Goal: Information Seeking & Learning: Learn about a topic

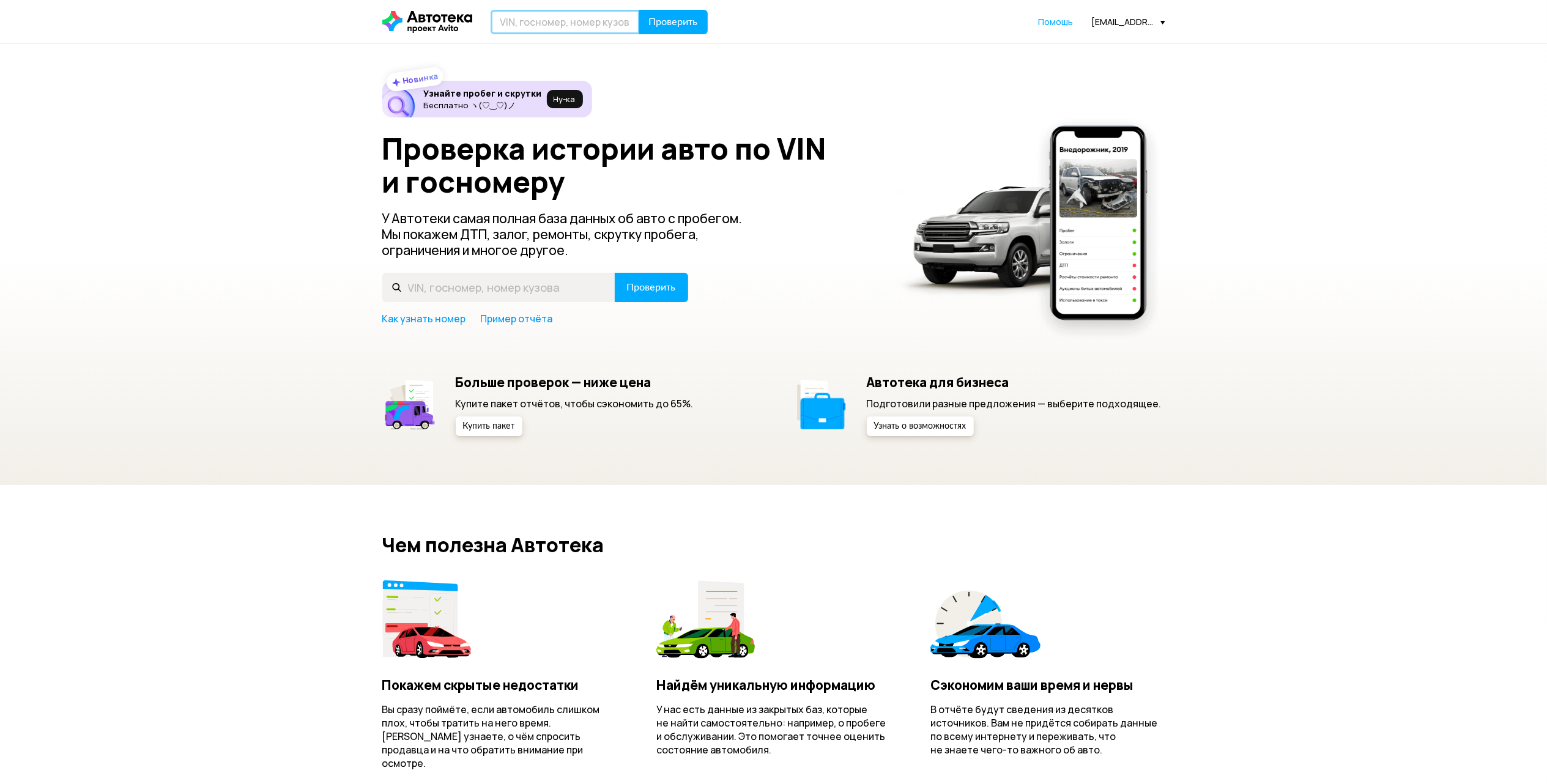
click at [502, 32] on input "text" at bounding box center [565, 21] width 149 height 24
paste input "[VEHICLE_IDENTIFICATION_NUMBER]"
type input "[VEHICLE_IDENTIFICATION_NUMBER]"
click at [668, 18] on span "Проверить" at bounding box center [673, 22] width 49 height 9
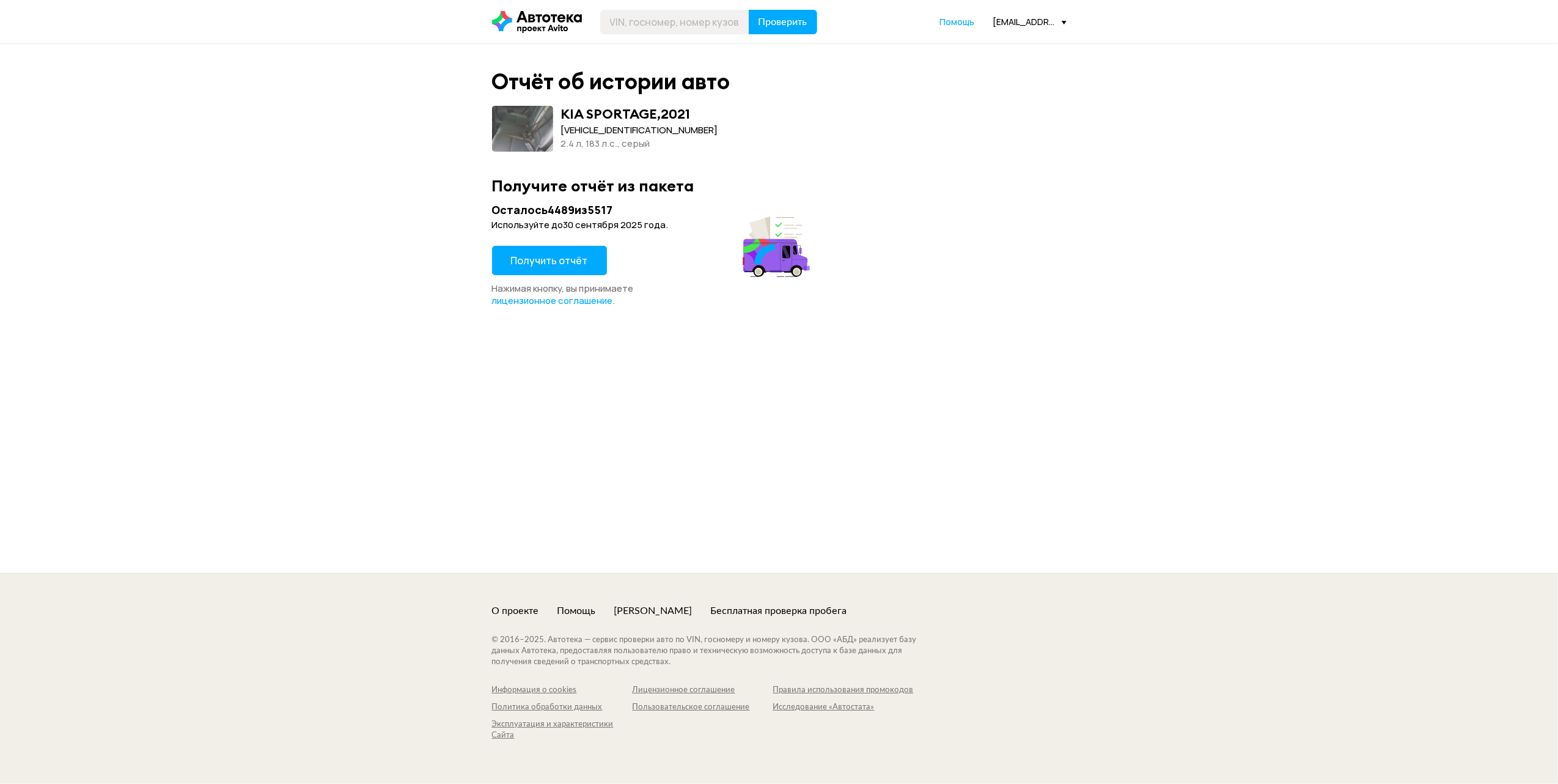
click at [578, 267] on button "Получить отчёт" at bounding box center [549, 260] width 115 height 29
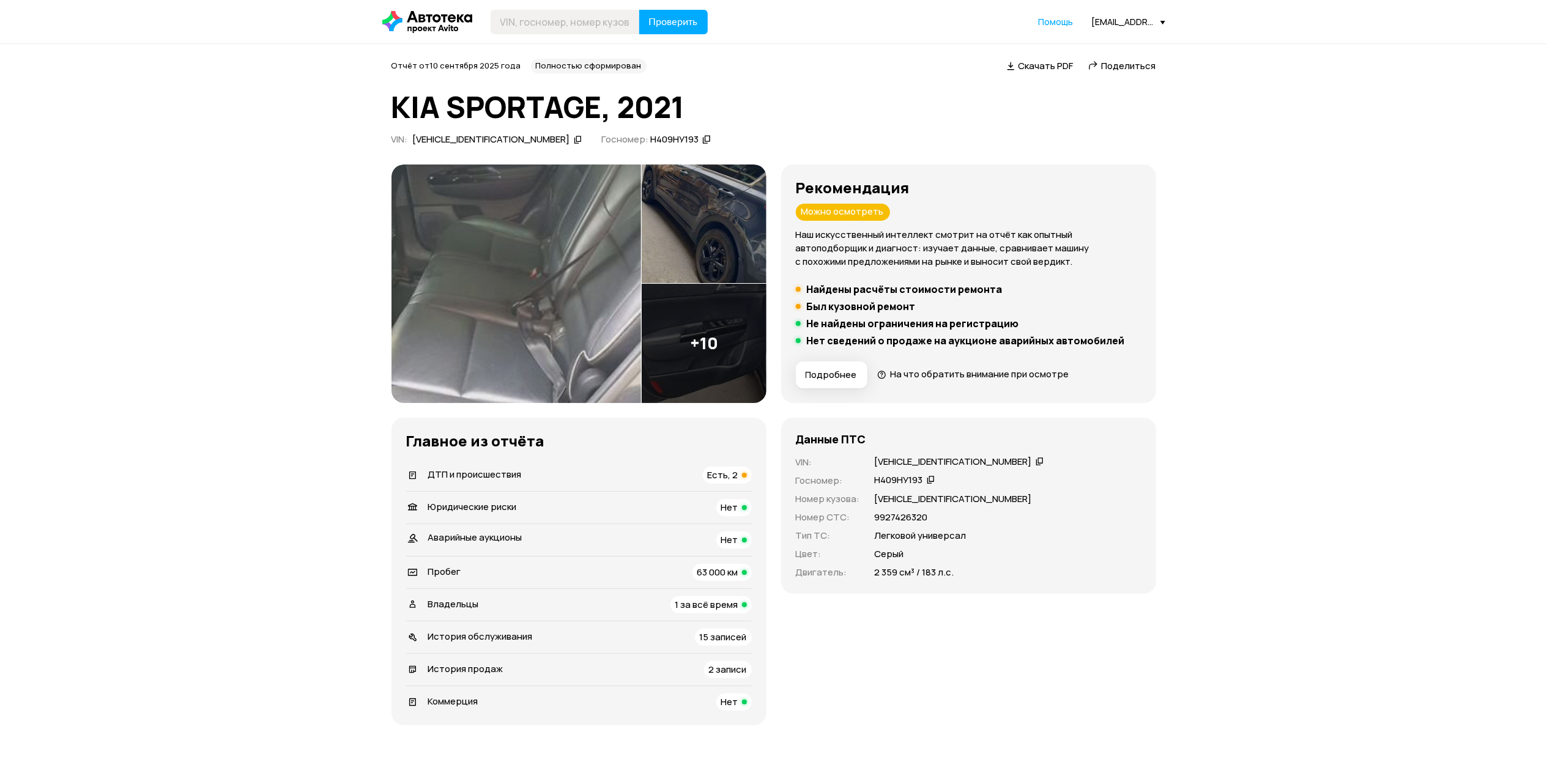
click at [503, 478] on span "ДТП и происшествия" at bounding box center [474, 474] width 93 height 13
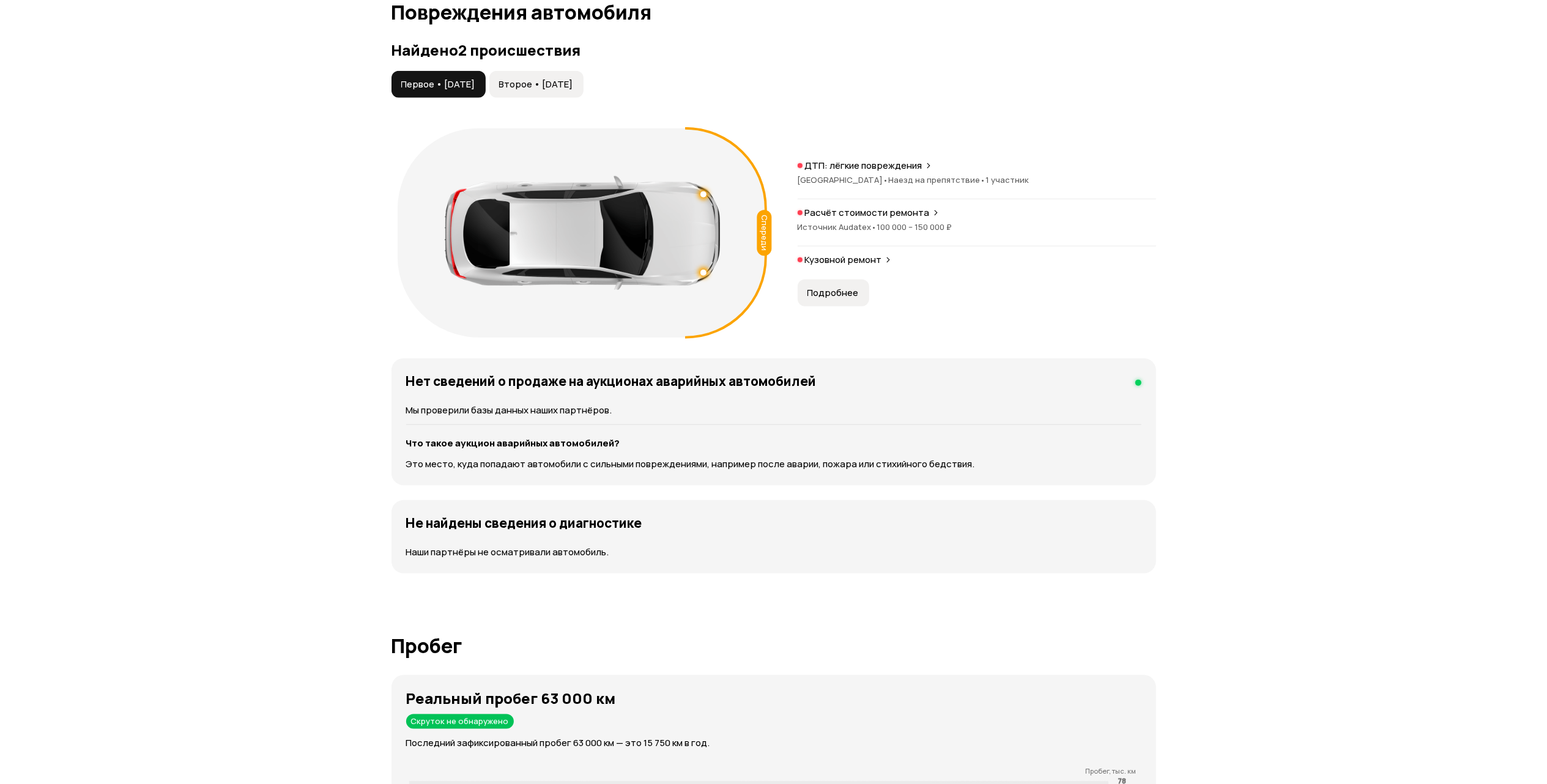
scroll to position [1268, 0]
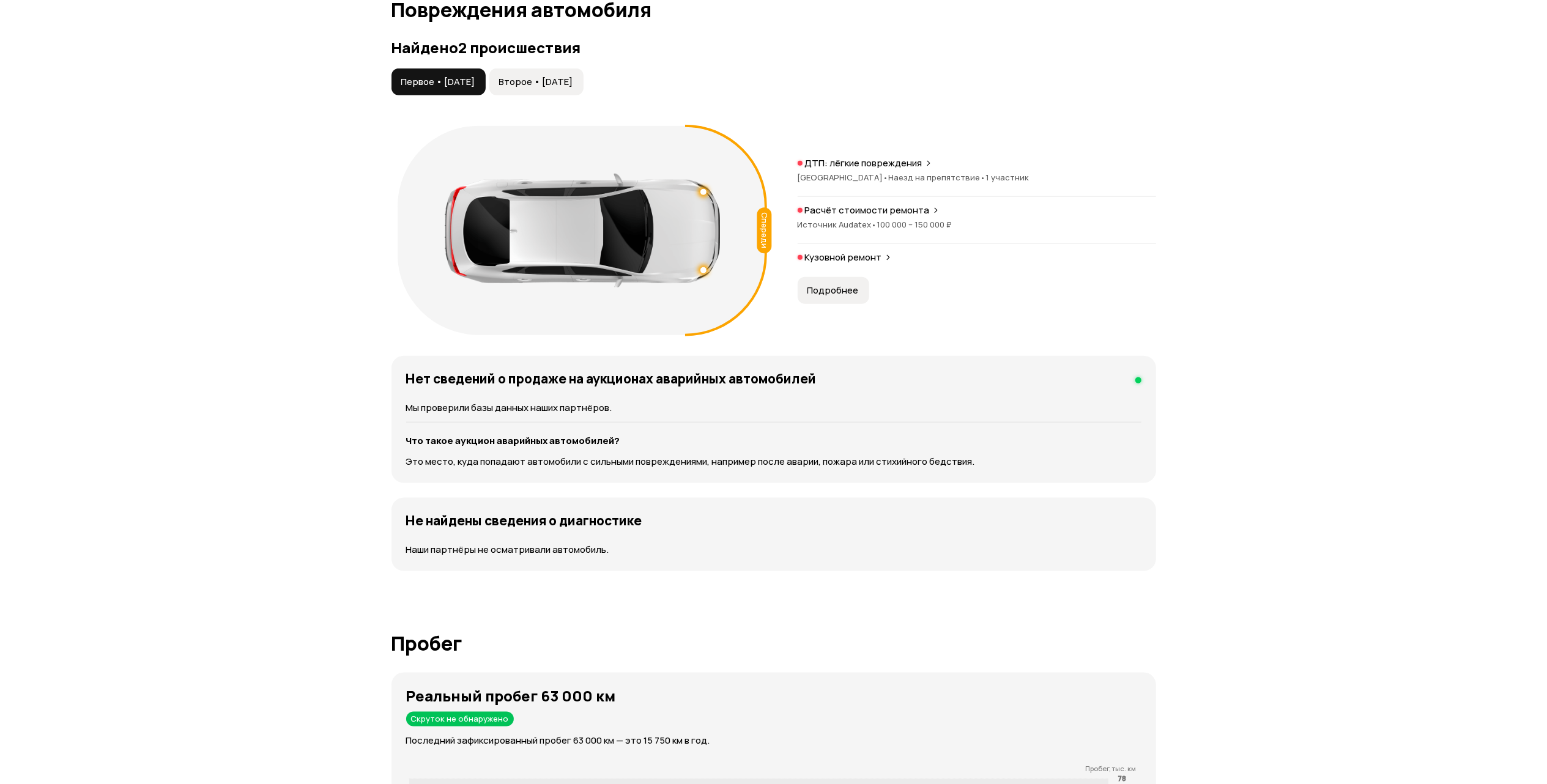
click at [847, 285] on span "Подробнее" at bounding box center [833, 291] width 52 height 13
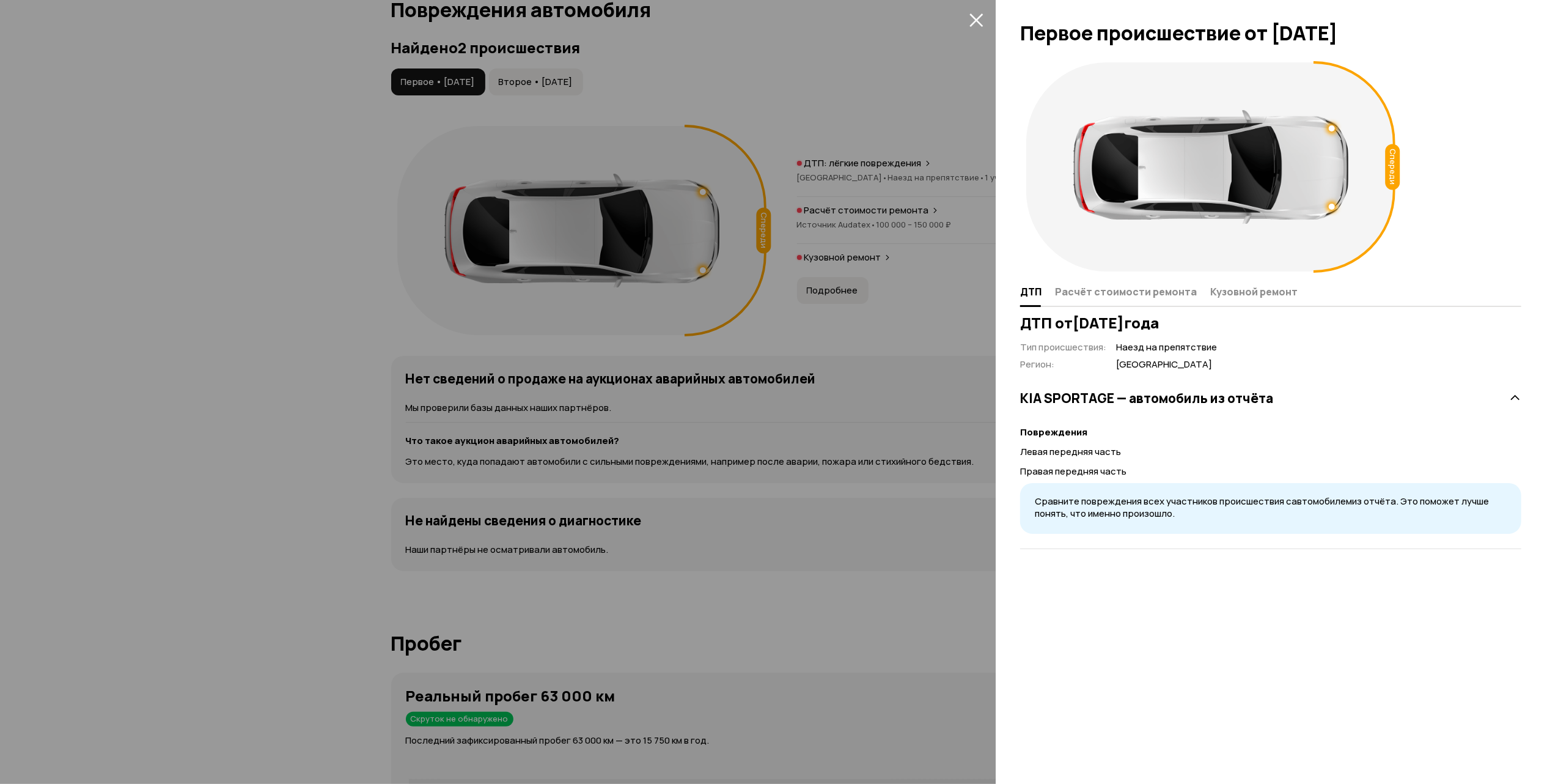
click at [1160, 390] on h3 "KIA SPORTAGE — автомобиль из отчёта" at bounding box center [1147, 398] width 253 height 16
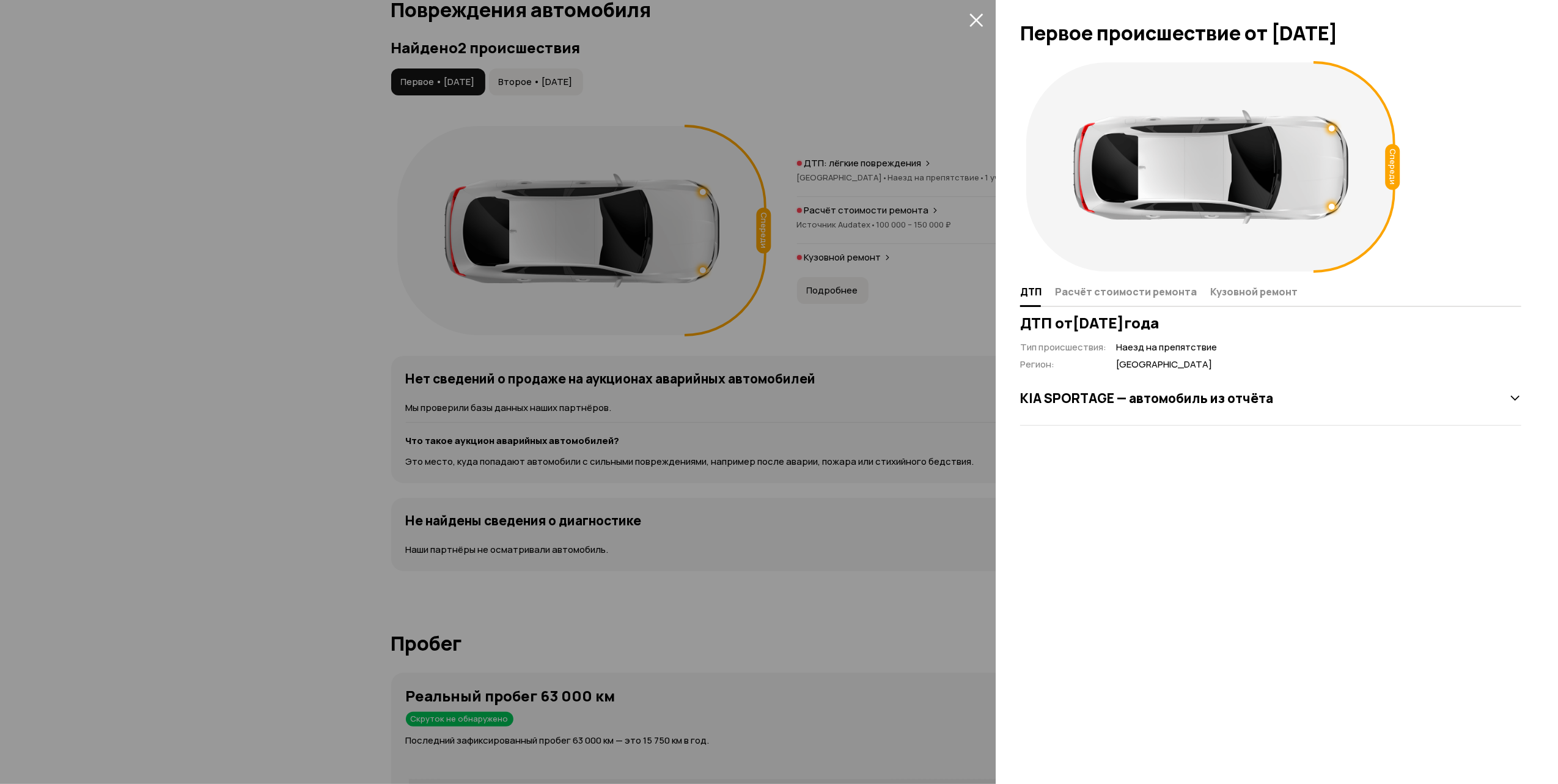
click at [1277, 394] on div "KIA SPORTAGE — автомобиль из отчёта" at bounding box center [1271, 397] width 501 height 24
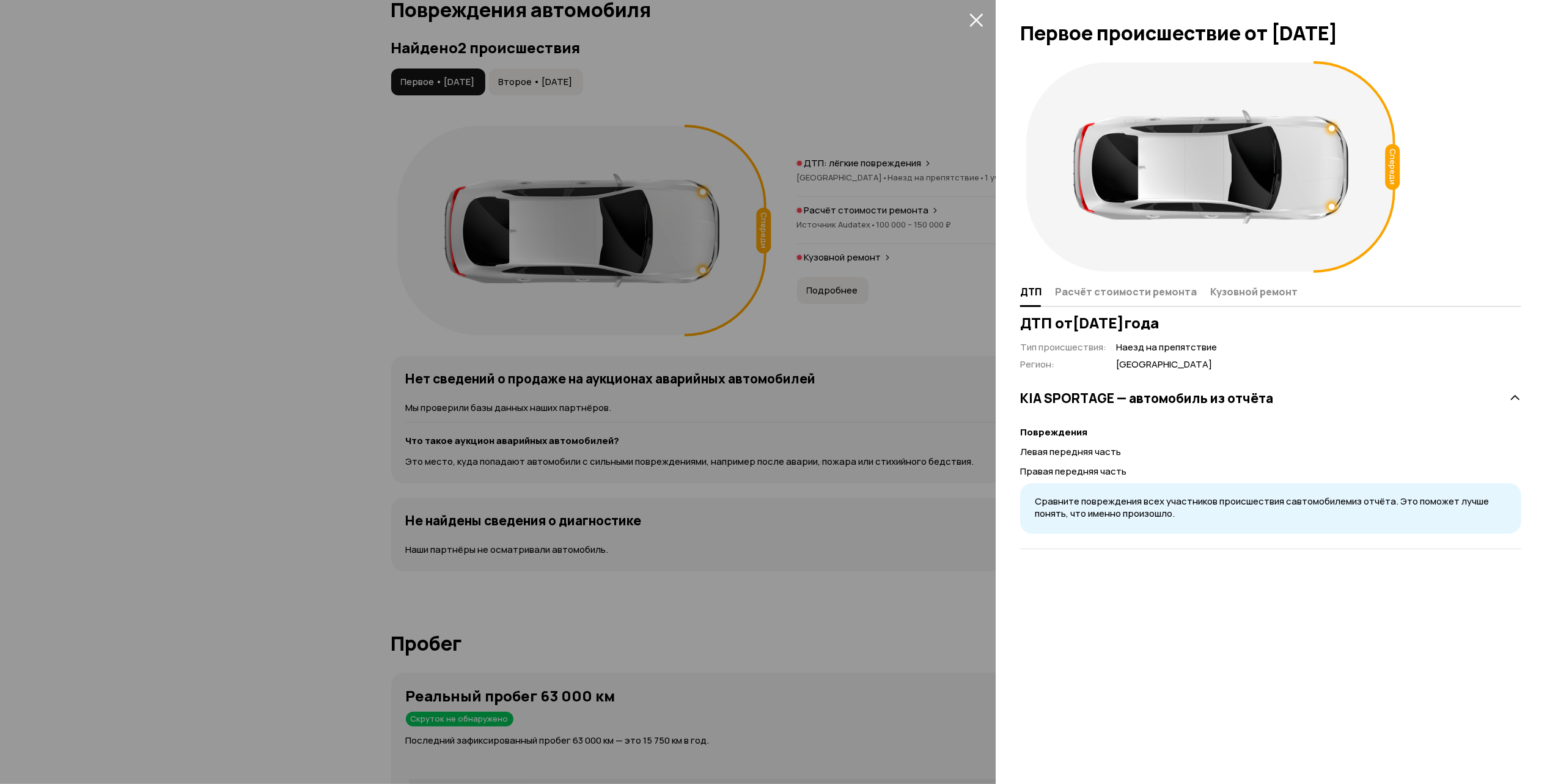
click at [1521, 402] on icon at bounding box center [1516, 398] width 13 height 13
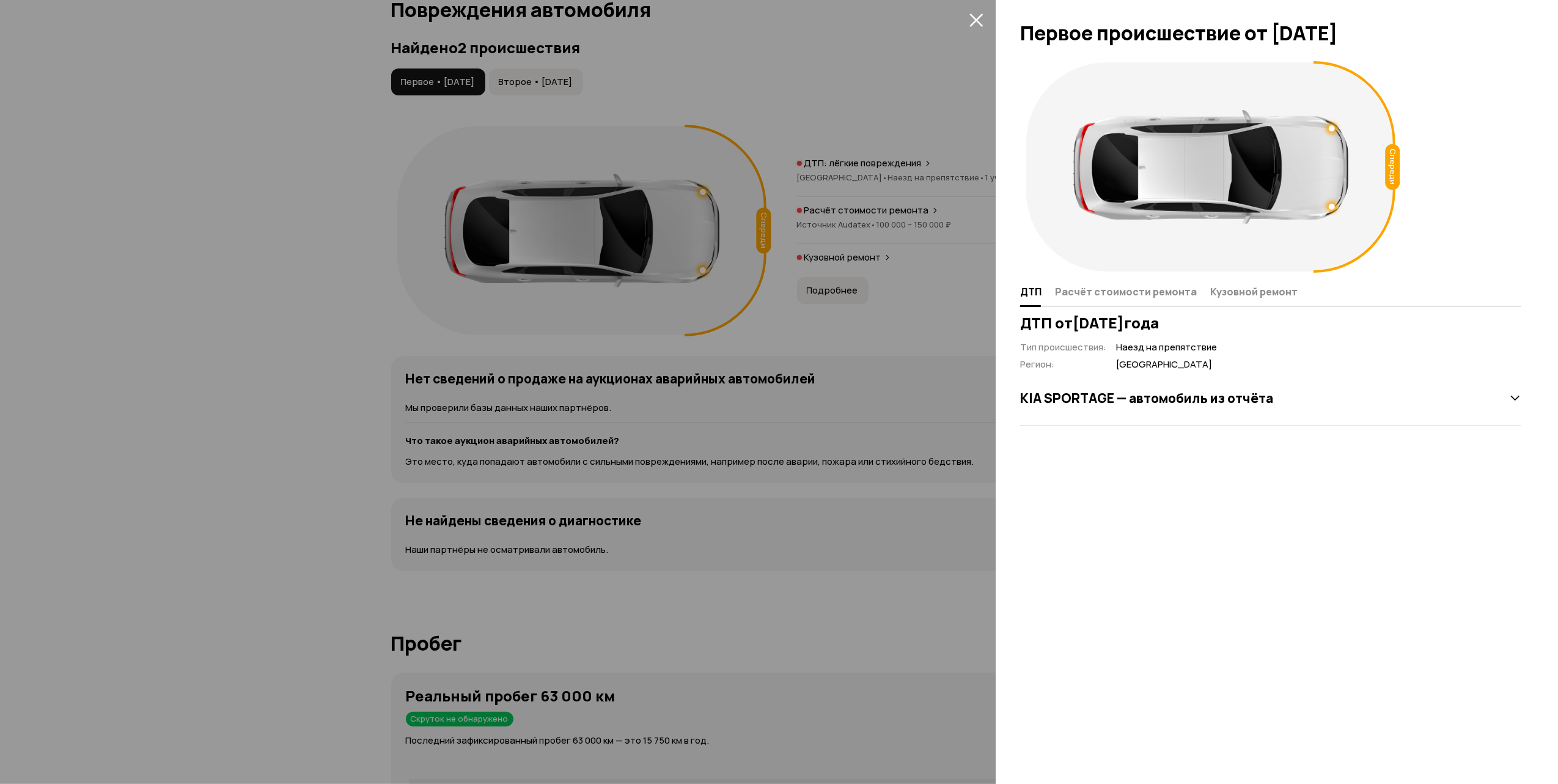
click at [1521, 402] on icon at bounding box center [1516, 398] width 13 height 13
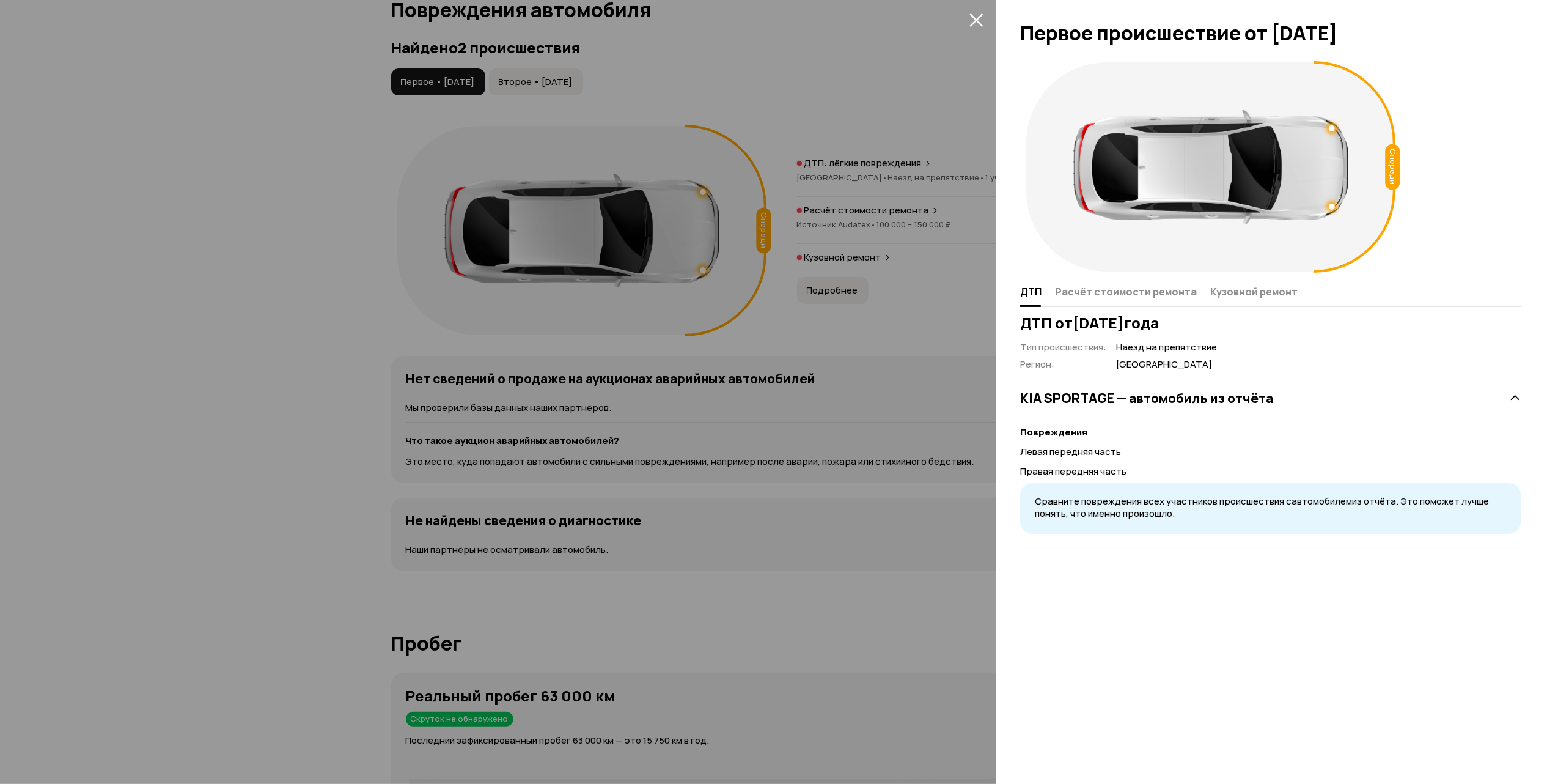
click at [969, 28] on span at bounding box center [976, 19] width 20 height 20
click at [974, 18] on icon "закрыть" at bounding box center [976, 20] width 13 height 13
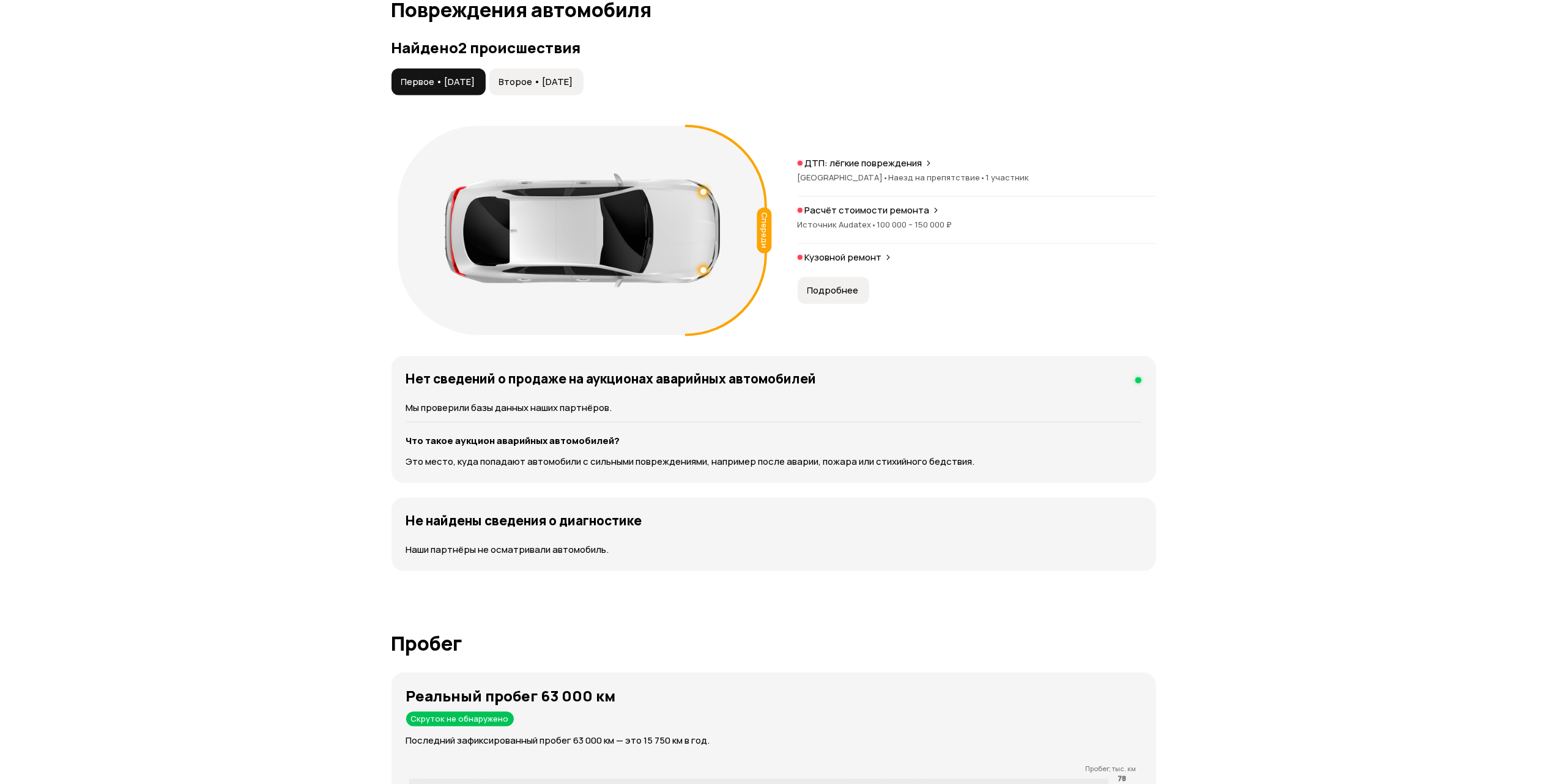
click at [904, 213] on p "Расчёт стоимости ремонта" at bounding box center [867, 211] width 125 height 13
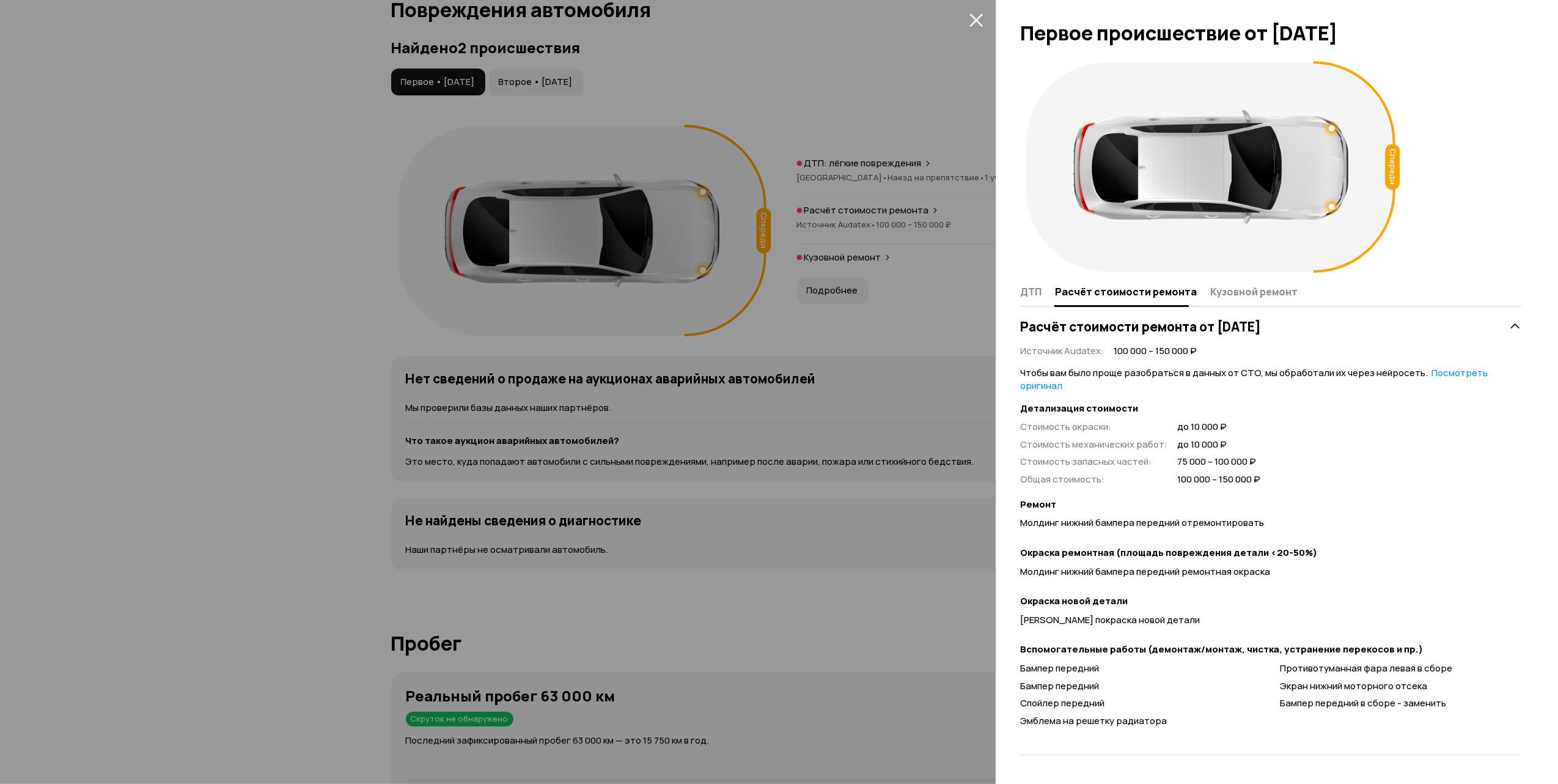
click at [248, 371] on div at bounding box center [779, 392] width 1558 height 784
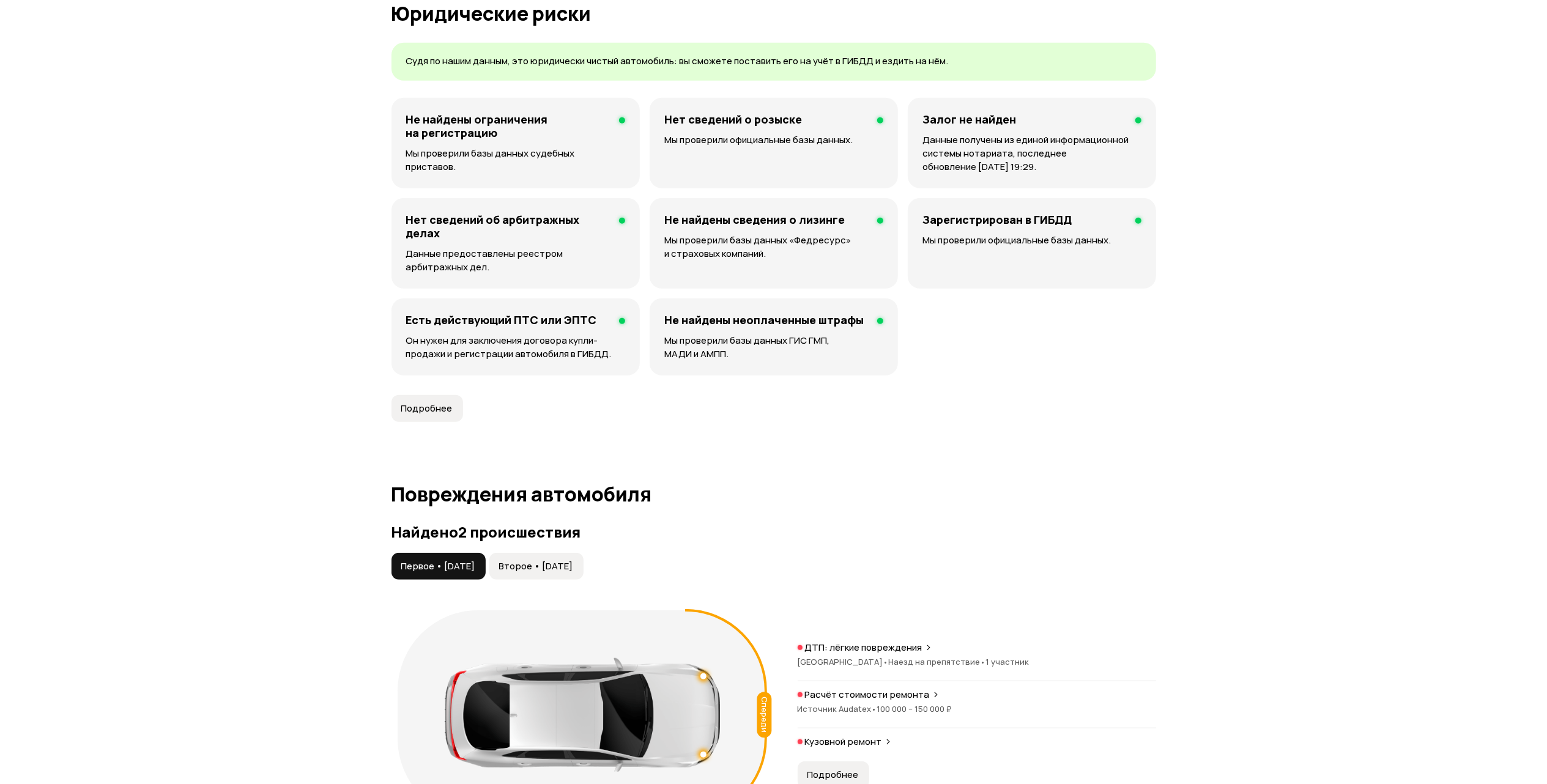
scroll to position [942, 0]
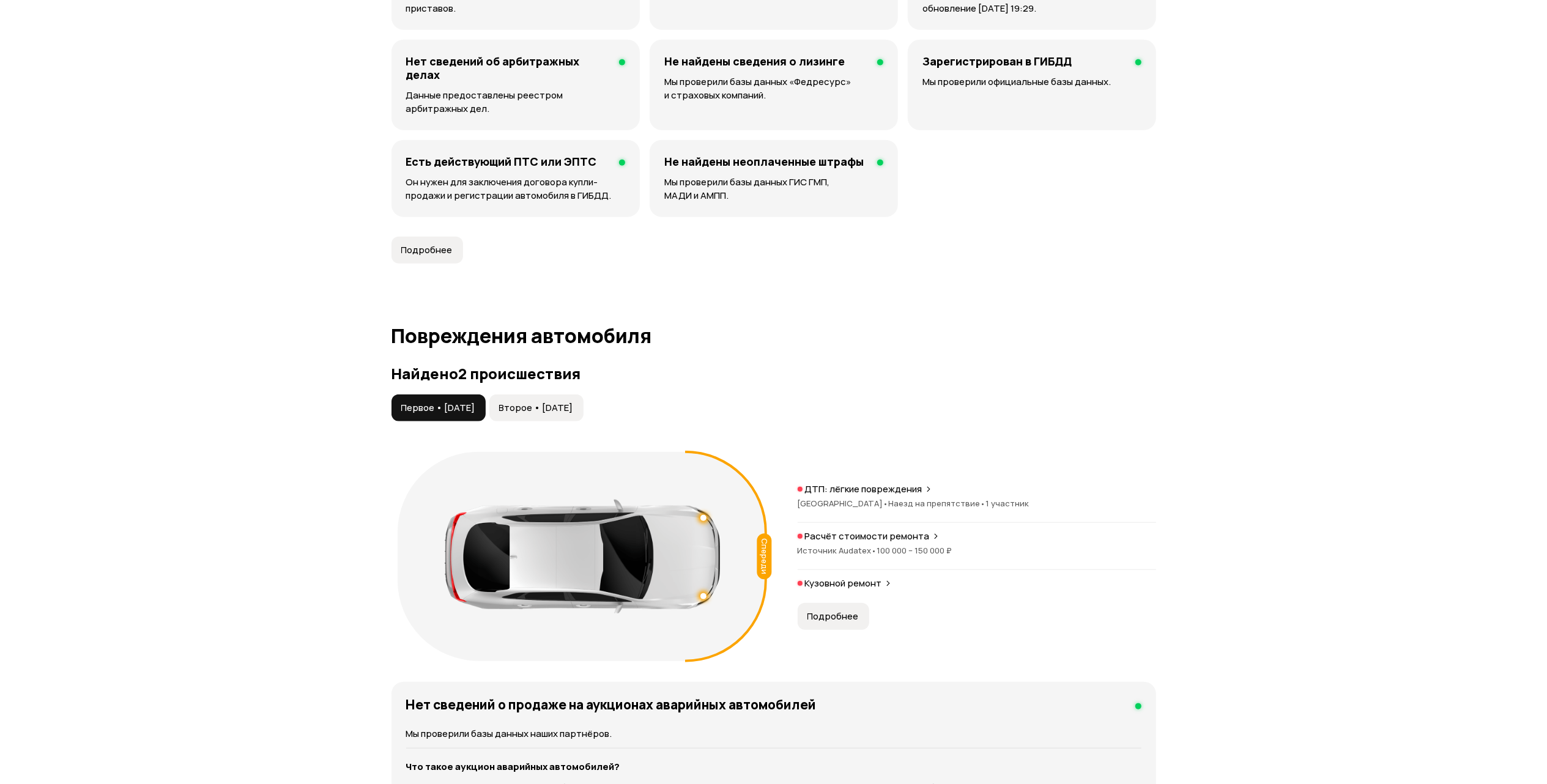
drag, startPoint x: 581, startPoint y: 399, endPoint x: 600, endPoint y: 403, distance: 19.4
click at [580, 399] on button "Второе • 14 мар 2025" at bounding box center [536, 407] width 94 height 27
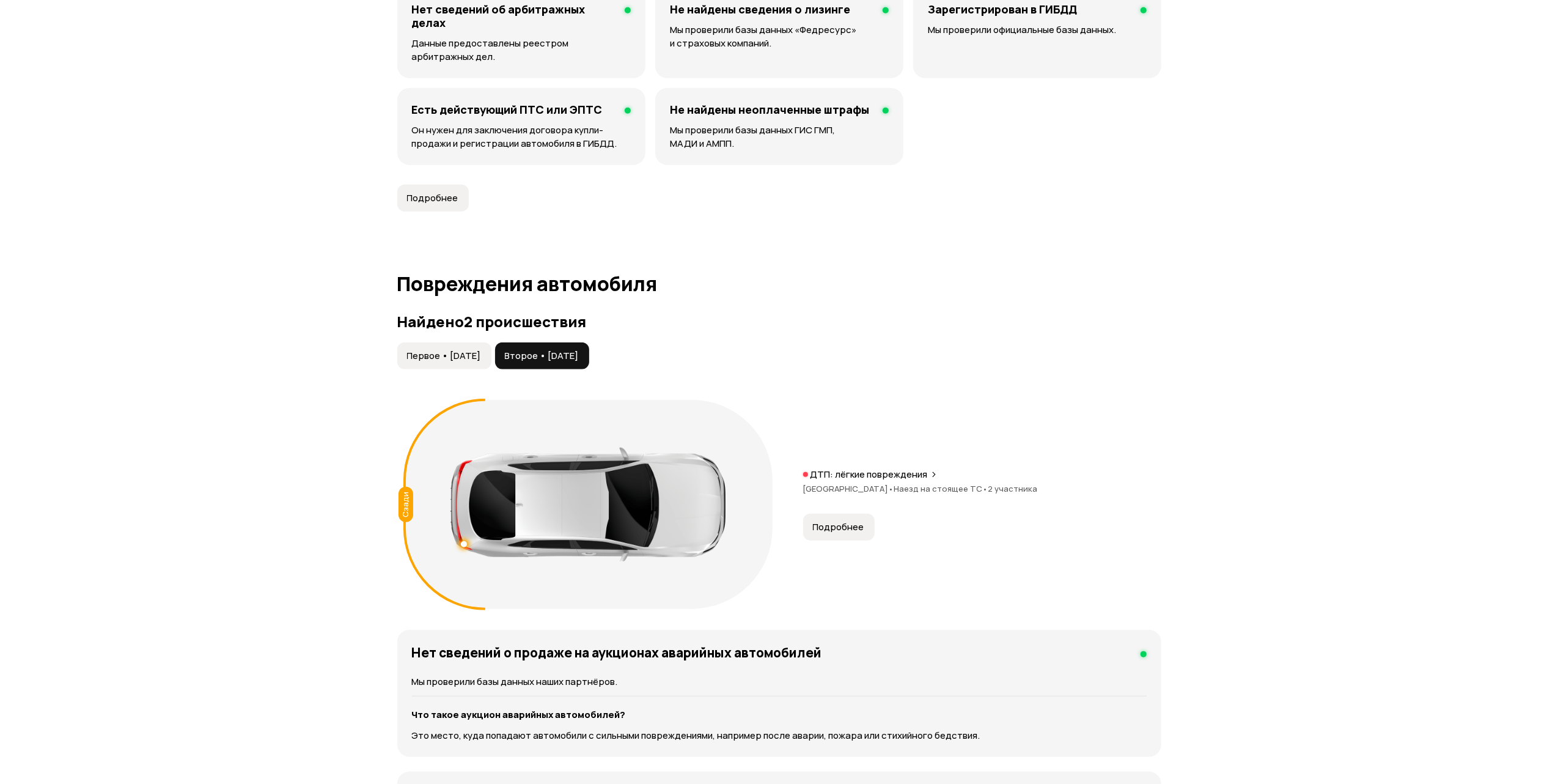
scroll to position [1023, 0]
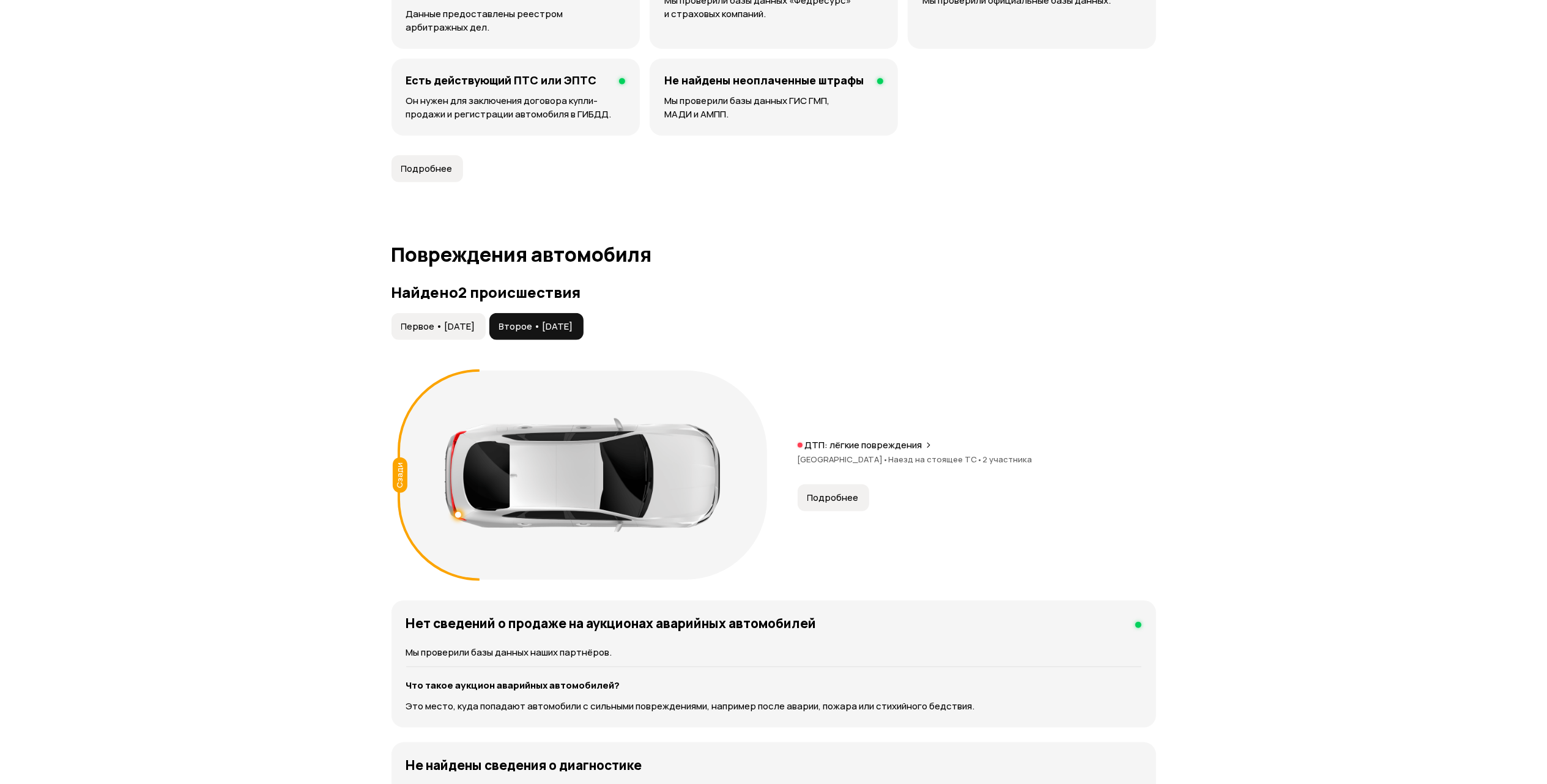
click at [840, 502] on span "Подробнее" at bounding box center [833, 497] width 52 height 13
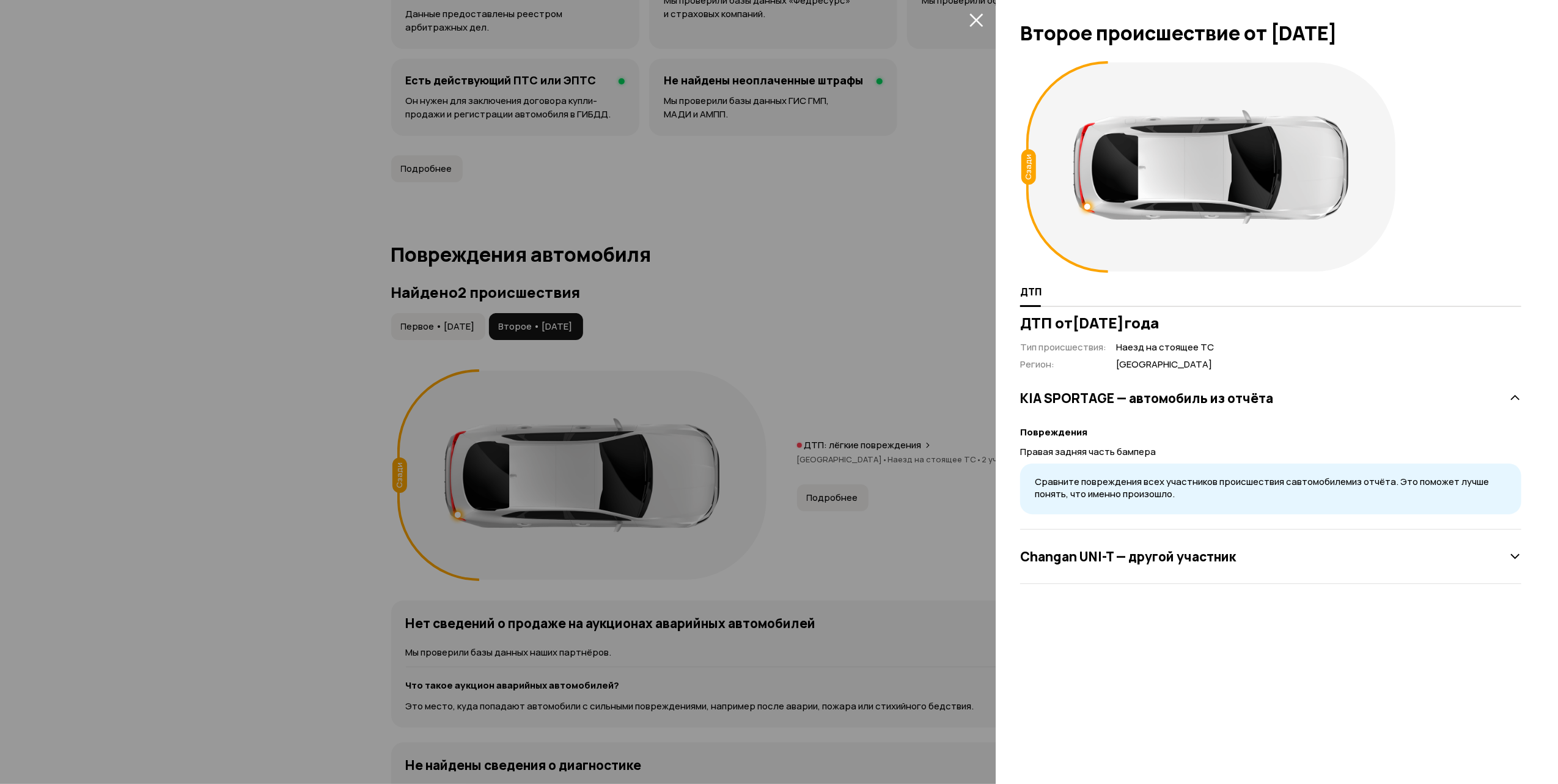
click at [1521, 554] on icon at bounding box center [1516, 556] width 13 height 13
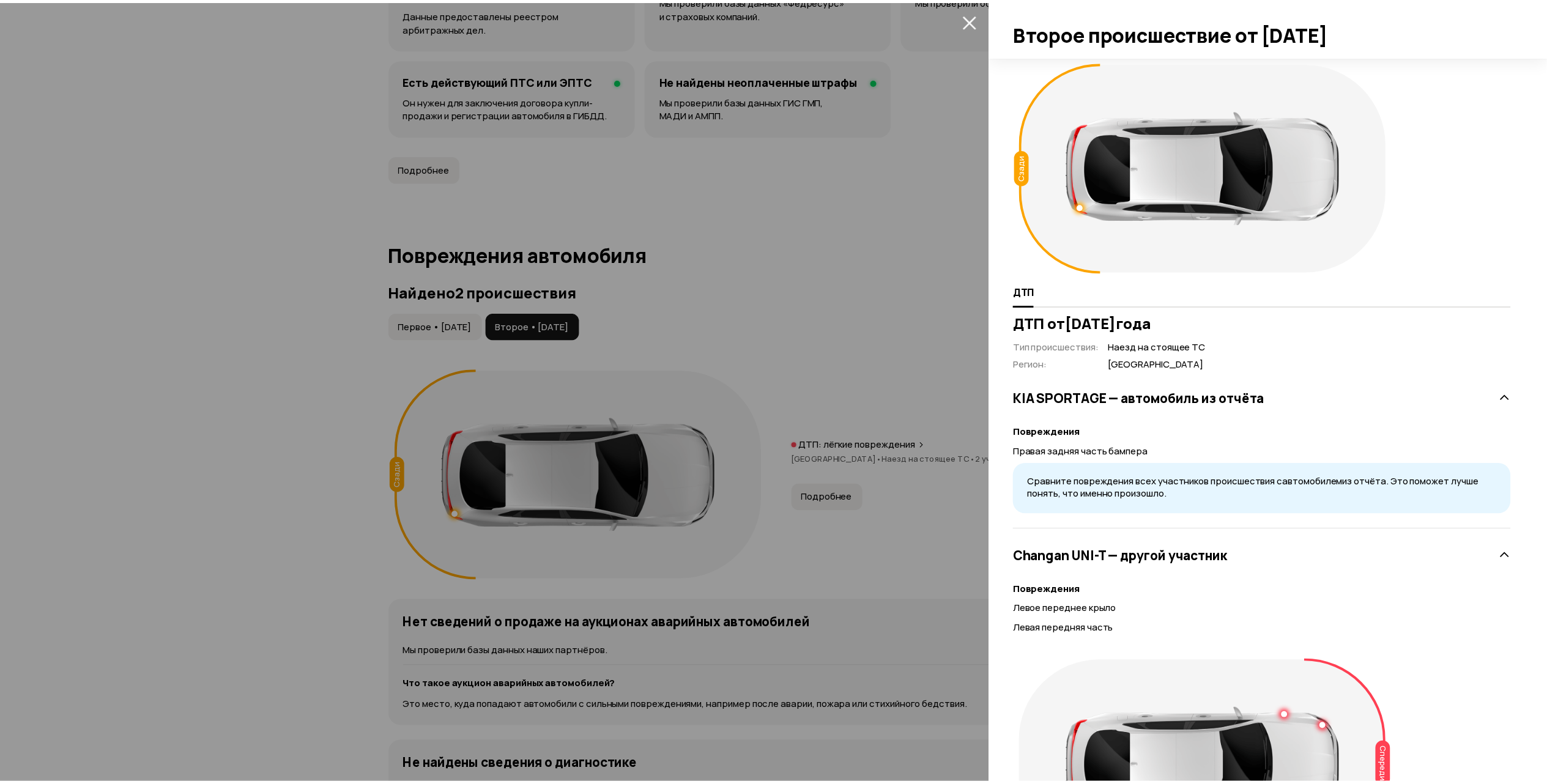
scroll to position [81, 0]
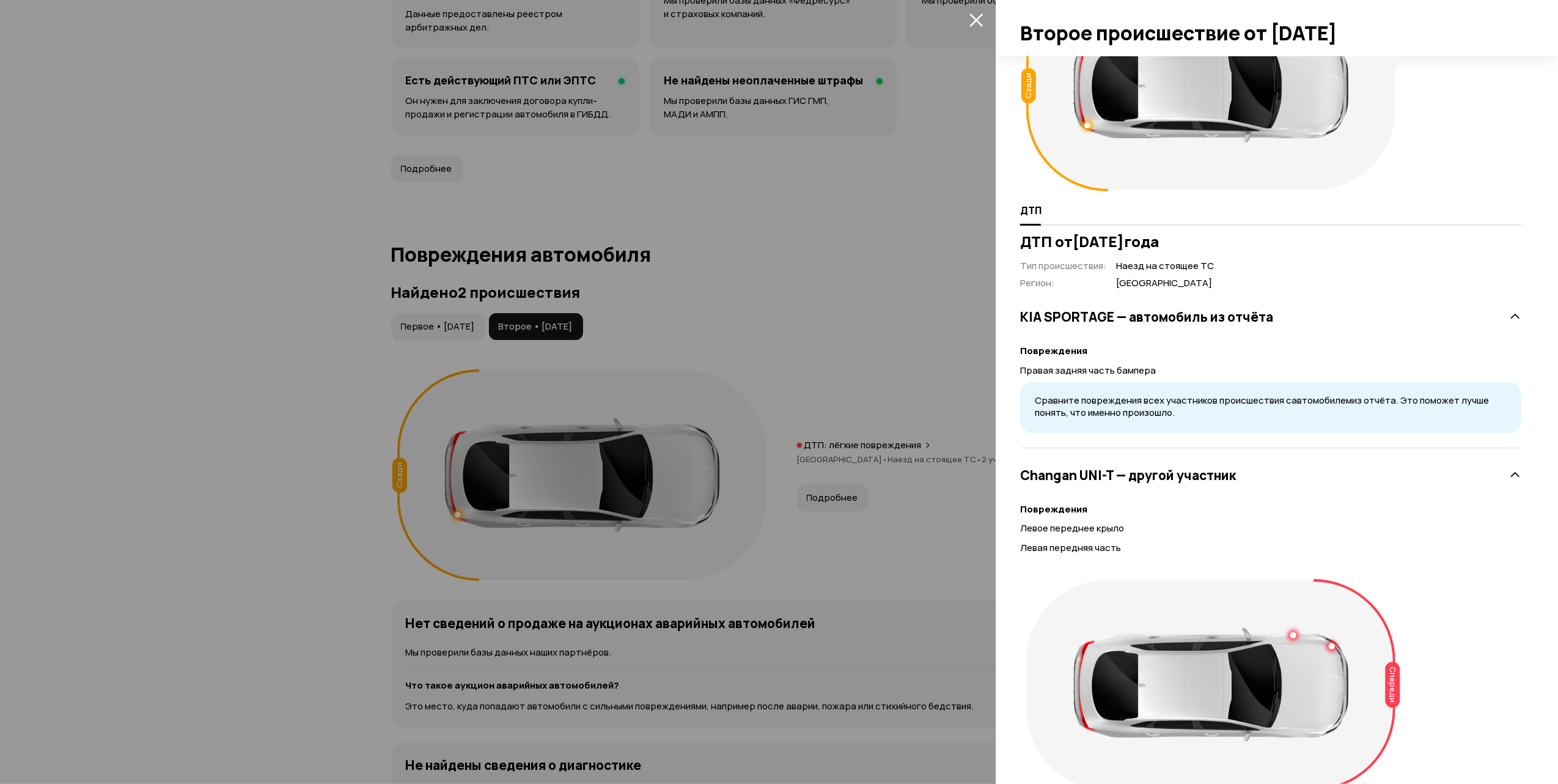
click at [976, 22] on icon "закрыть" at bounding box center [977, 20] width 14 height 14
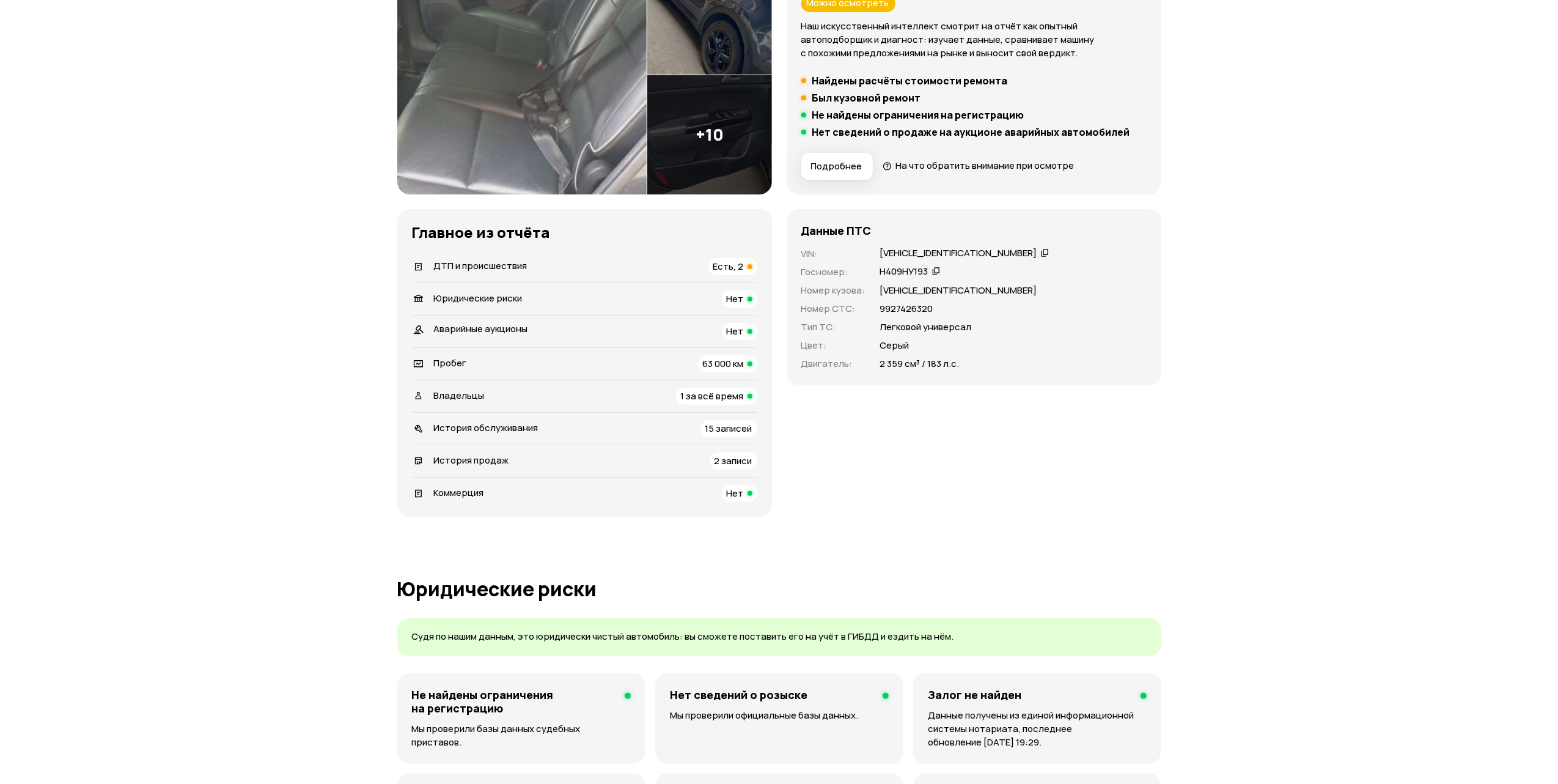
scroll to position [0, 0]
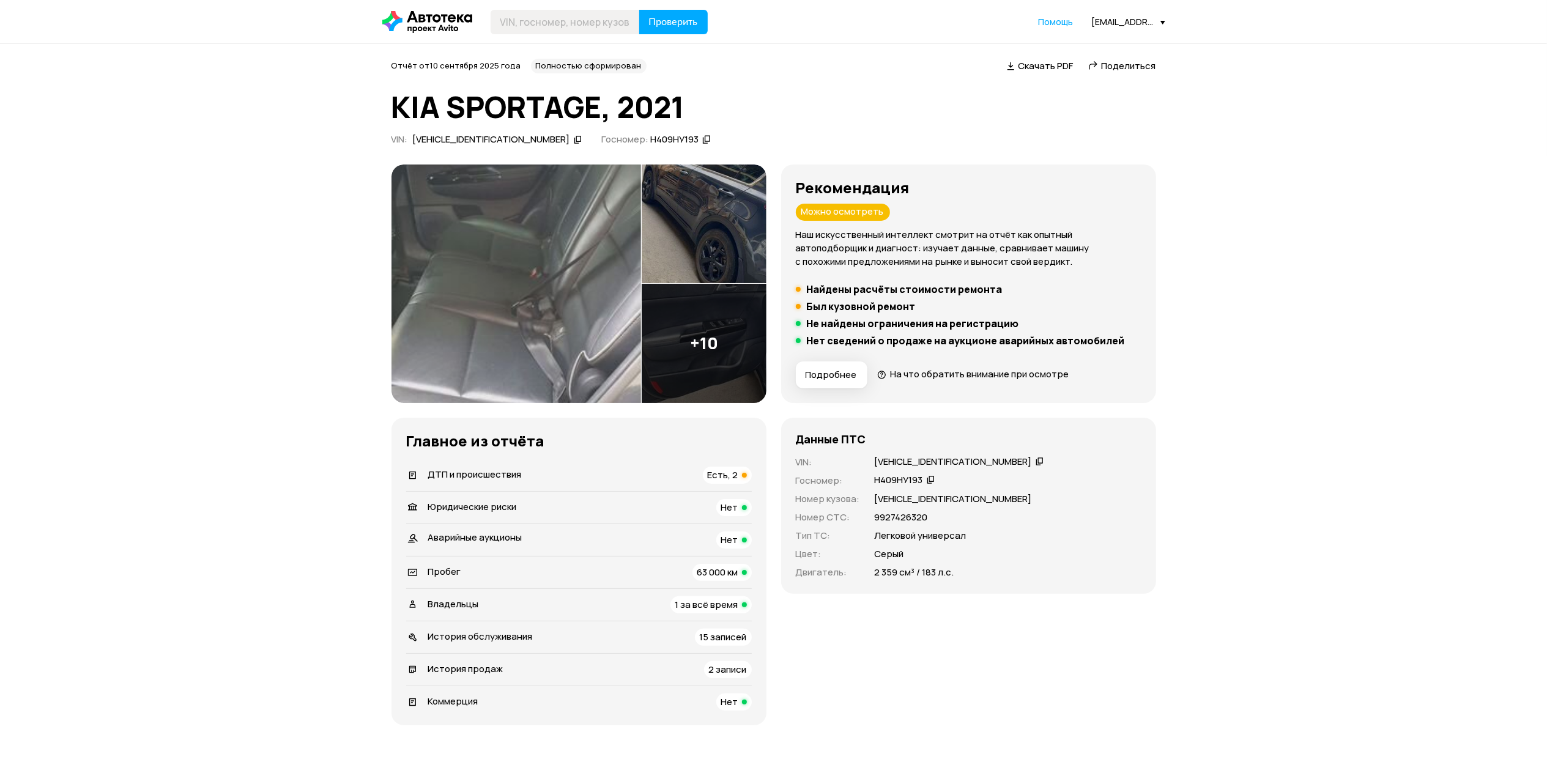
click at [575, 286] on img at bounding box center [516, 284] width 249 height 238
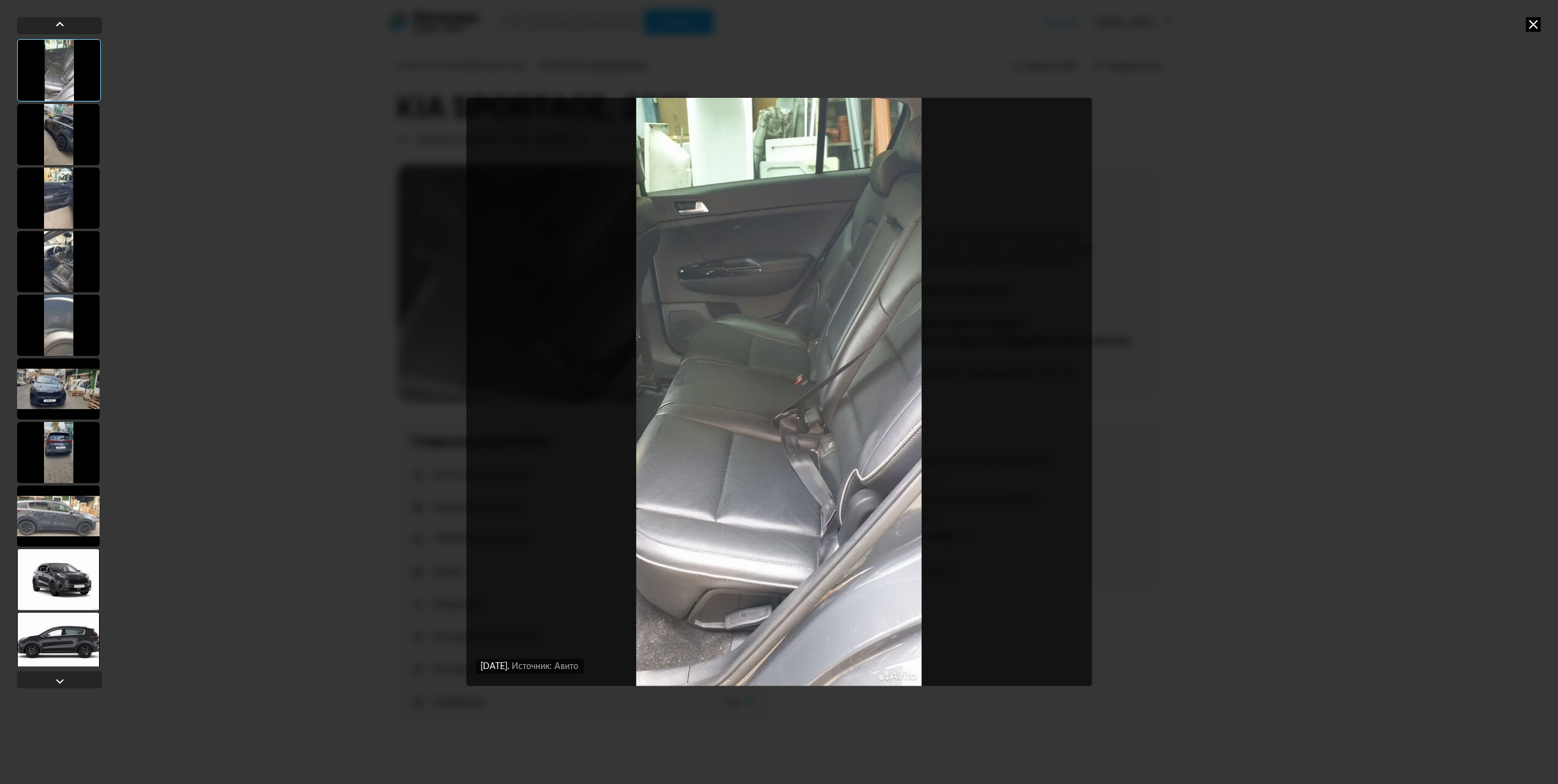
click at [714, 492] on img "Go to Slide 1" at bounding box center [779, 392] width 626 height 588
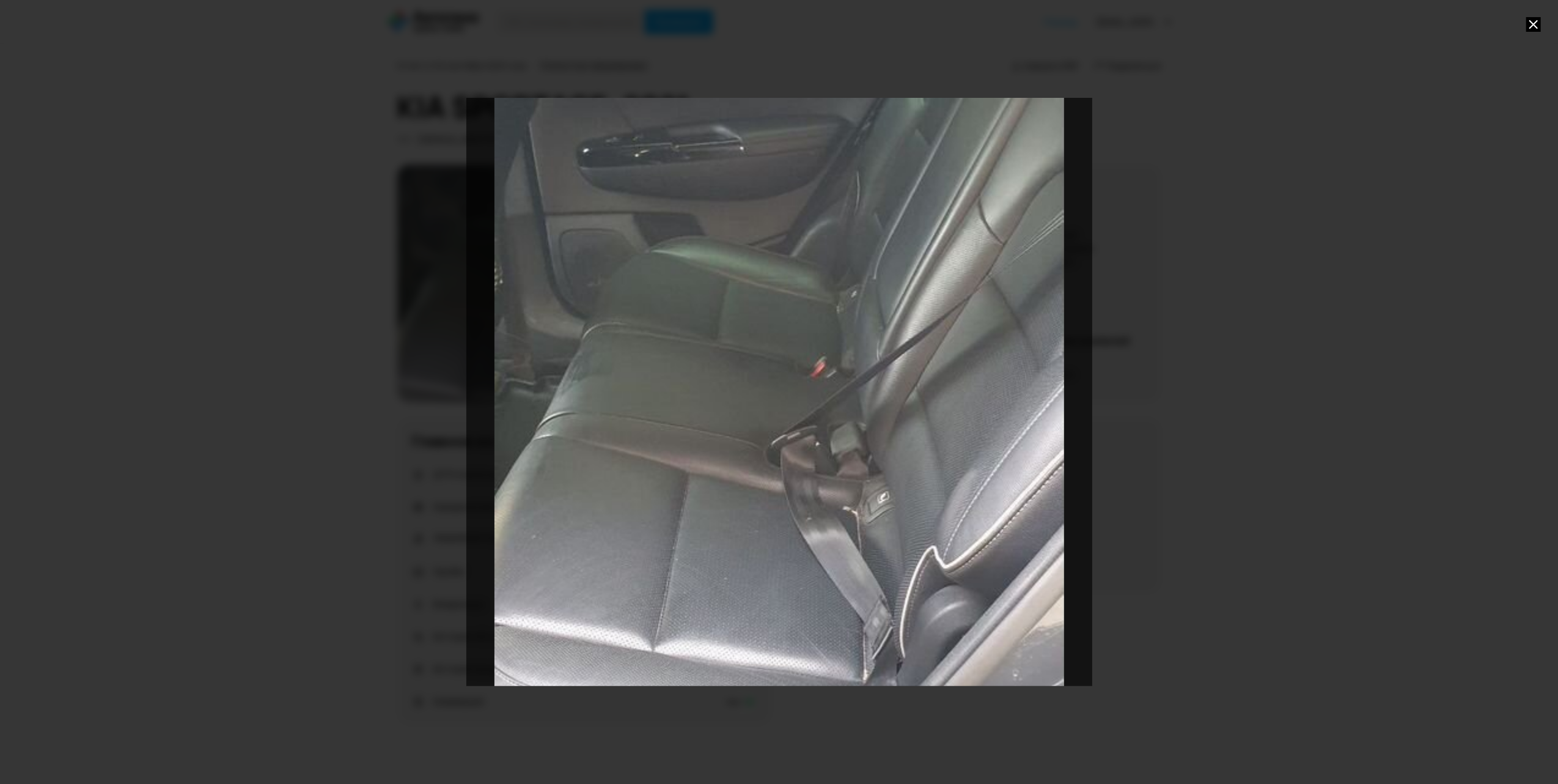
click at [714, 492] on div "Go to Slide 1" at bounding box center [779, 391] width 1252 height 1176
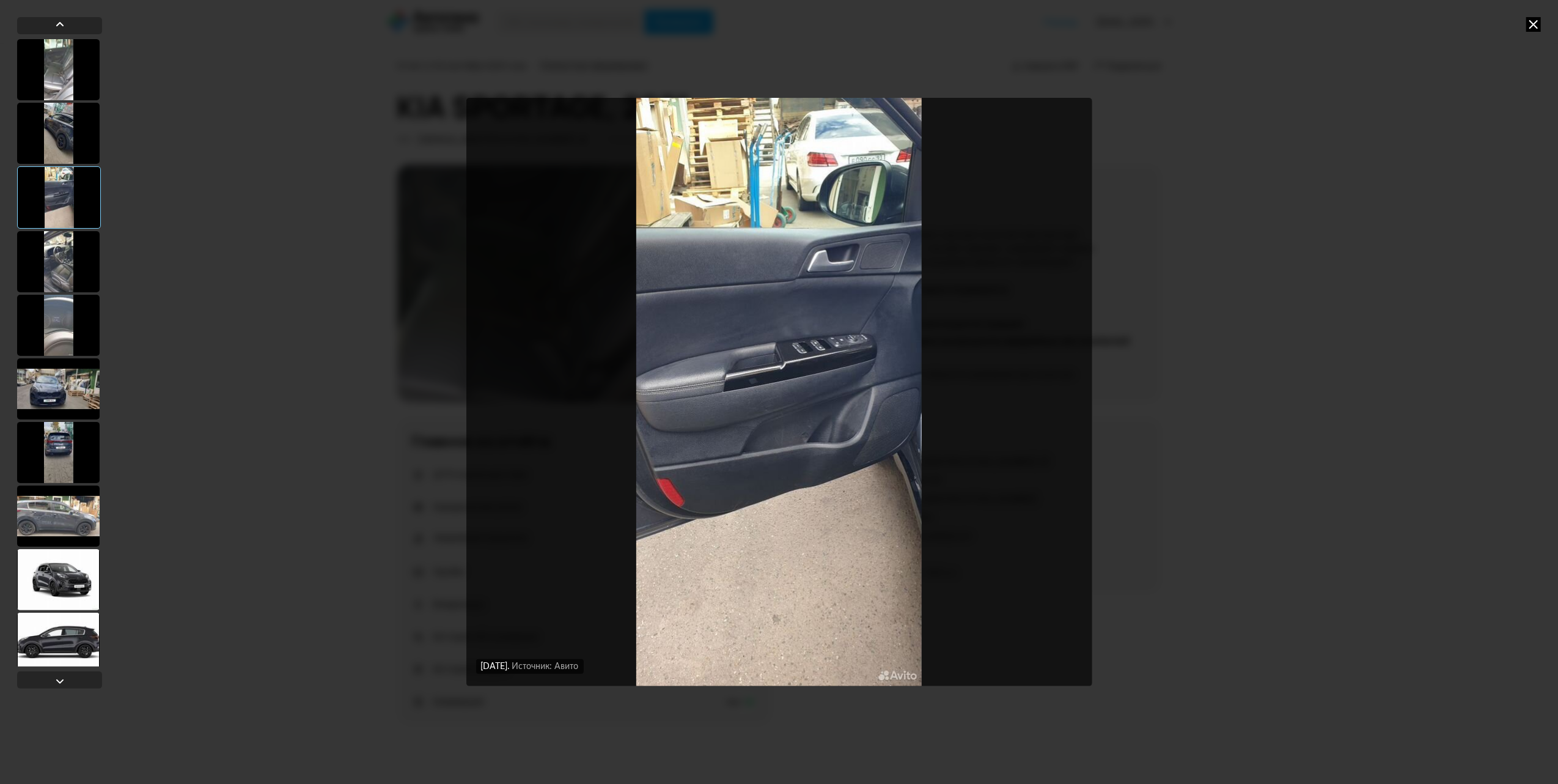
click at [793, 382] on img "Go to Slide 3" at bounding box center [779, 392] width 626 height 588
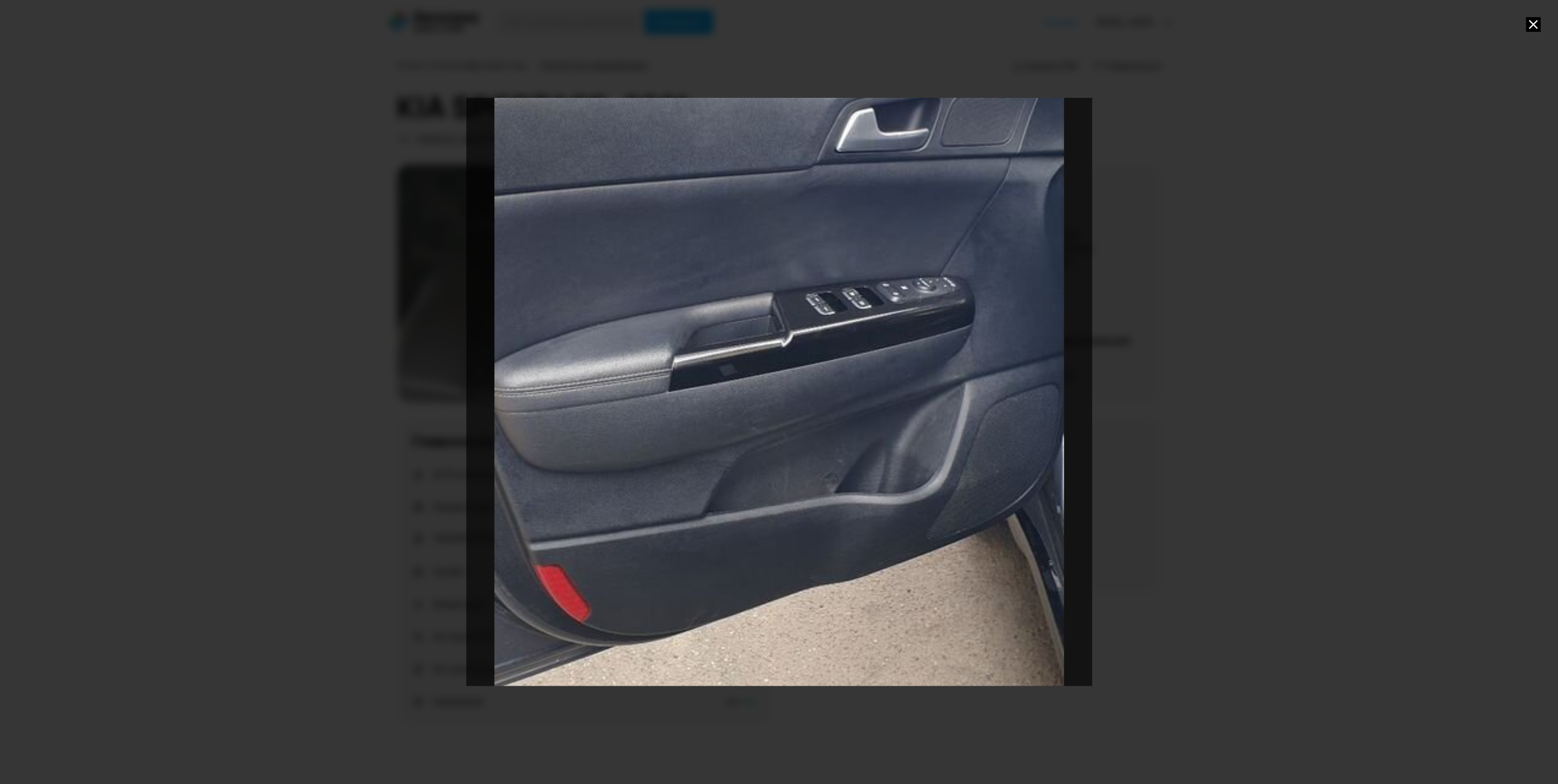
click at [793, 382] on div "Go to Slide 3" at bounding box center [779, 391] width 1252 height 1176
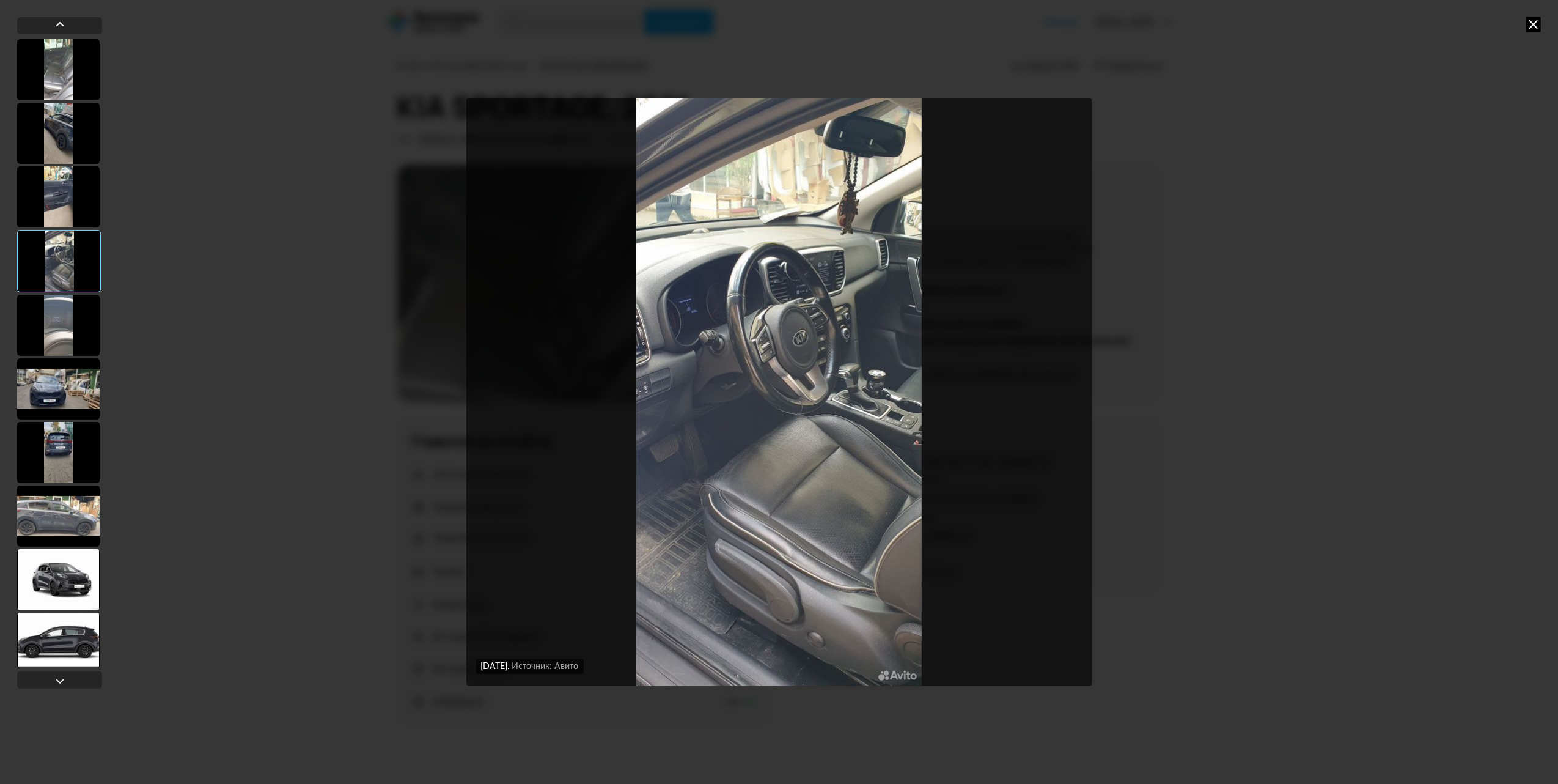
click at [793, 382] on img "Go to Slide 4" at bounding box center [779, 392] width 626 height 588
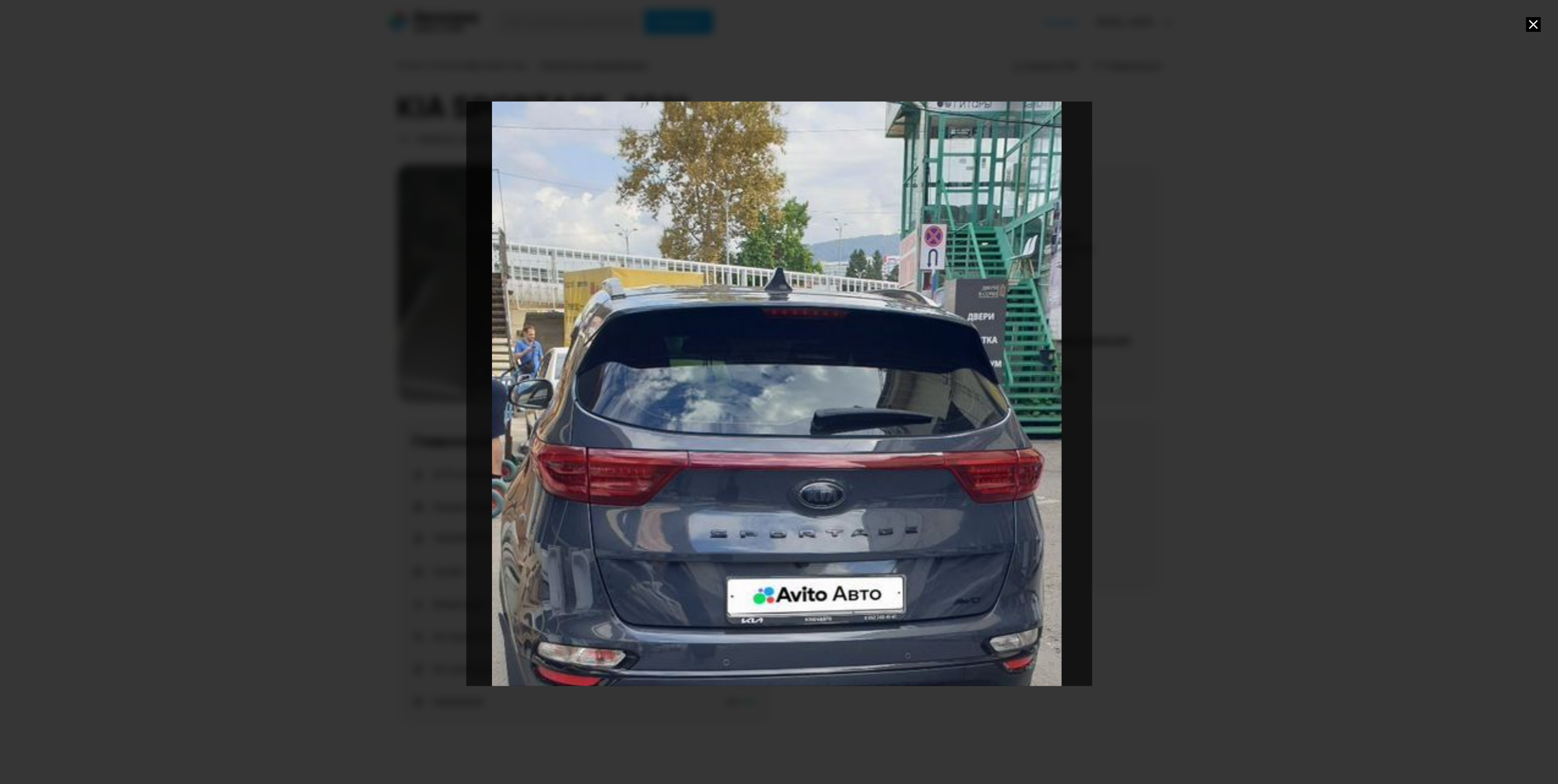
drag, startPoint x: 1062, startPoint y: 486, endPoint x: 747, endPoint y: 489, distance: 315.0
click at [747, 489] on div "Go to Slide 7" at bounding box center [777, 689] width 1252 height 1176
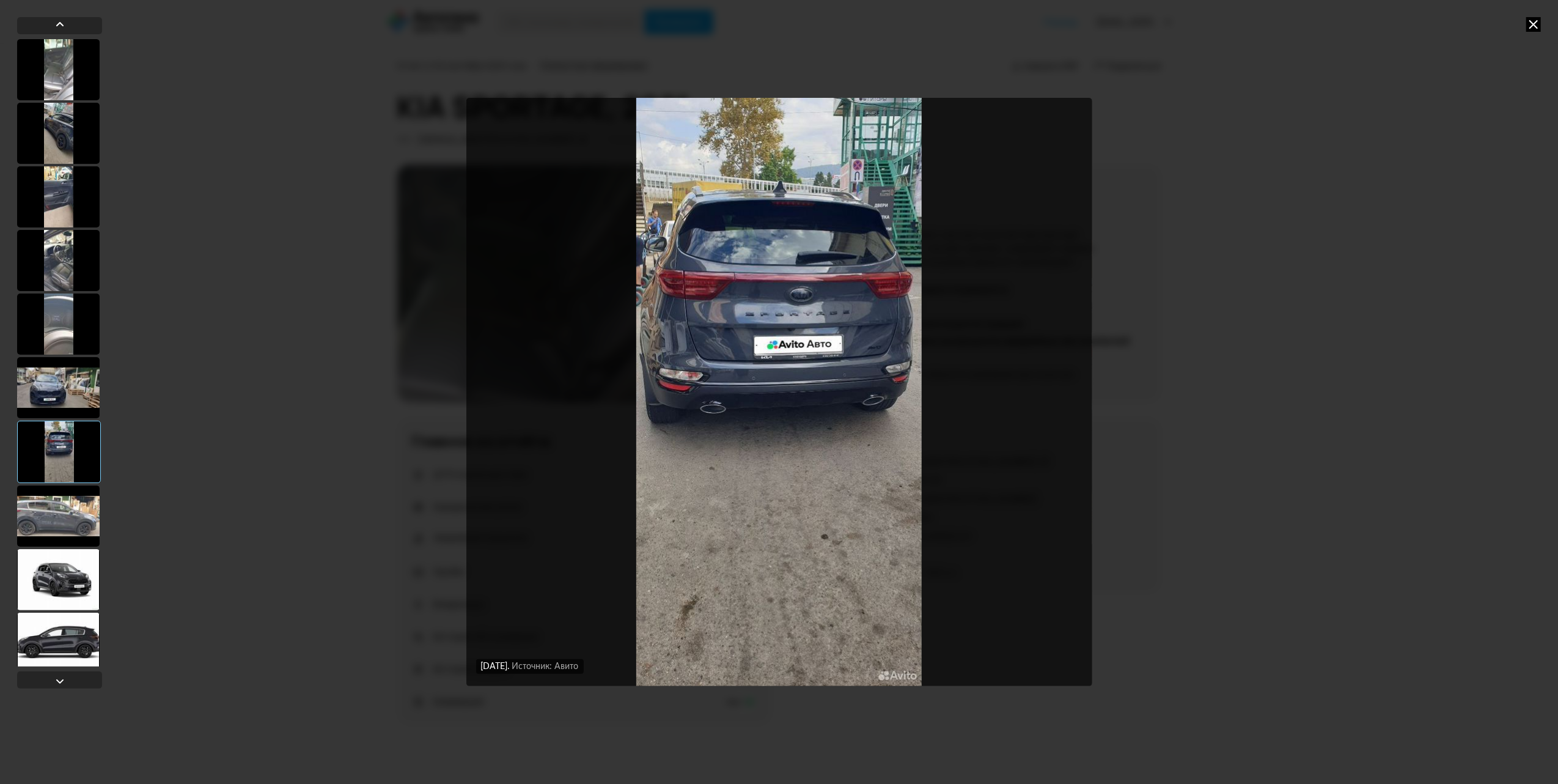
click at [856, 380] on img "Go to Slide 7" at bounding box center [779, 392] width 626 height 588
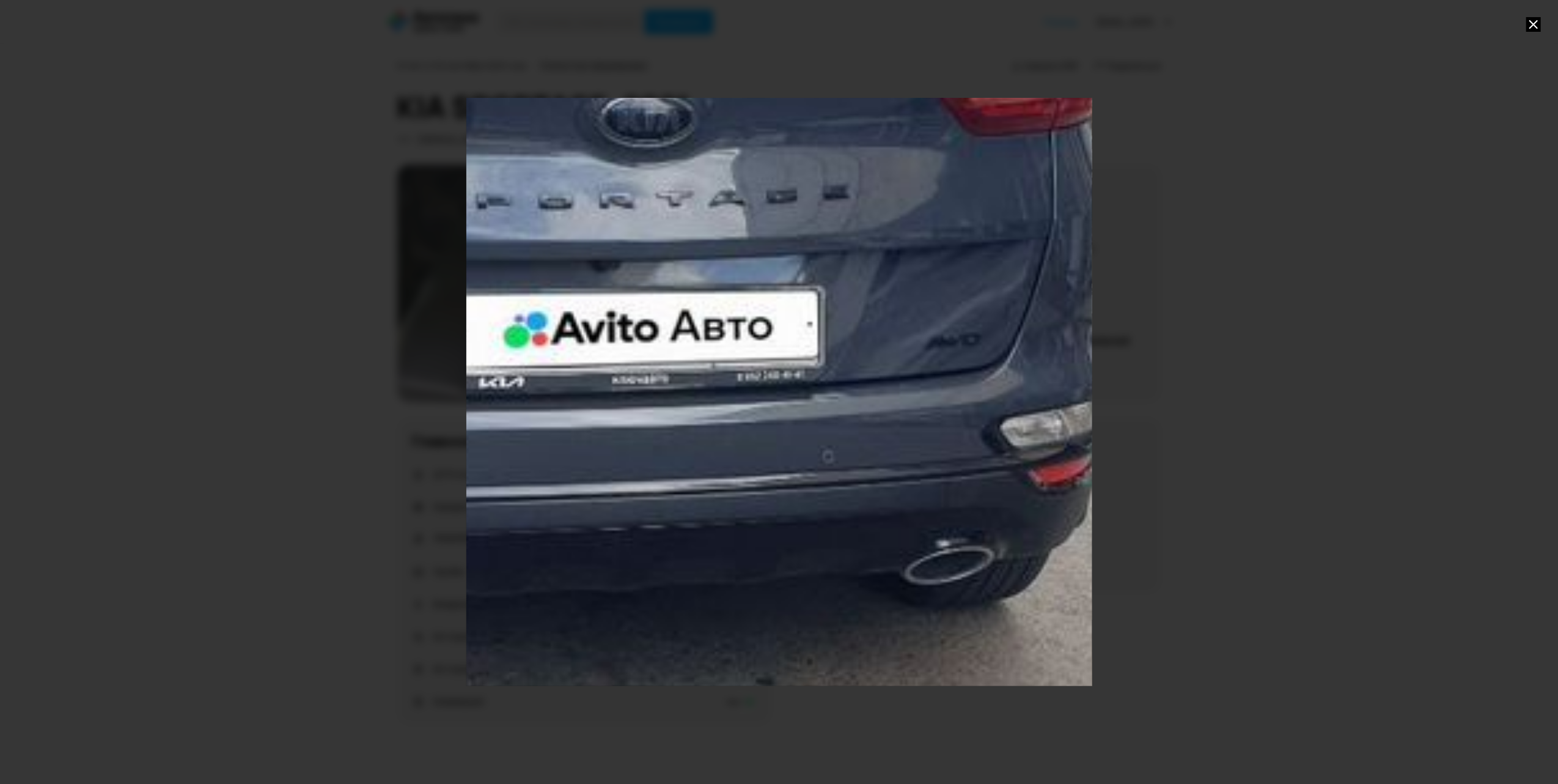
drag, startPoint x: 915, startPoint y: 286, endPoint x: 773, endPoint y: 409, distance: 187.9
click at [773, 409] on div "Go to Slide 7" at bounding box center [553, 526] width 2630 height 2469
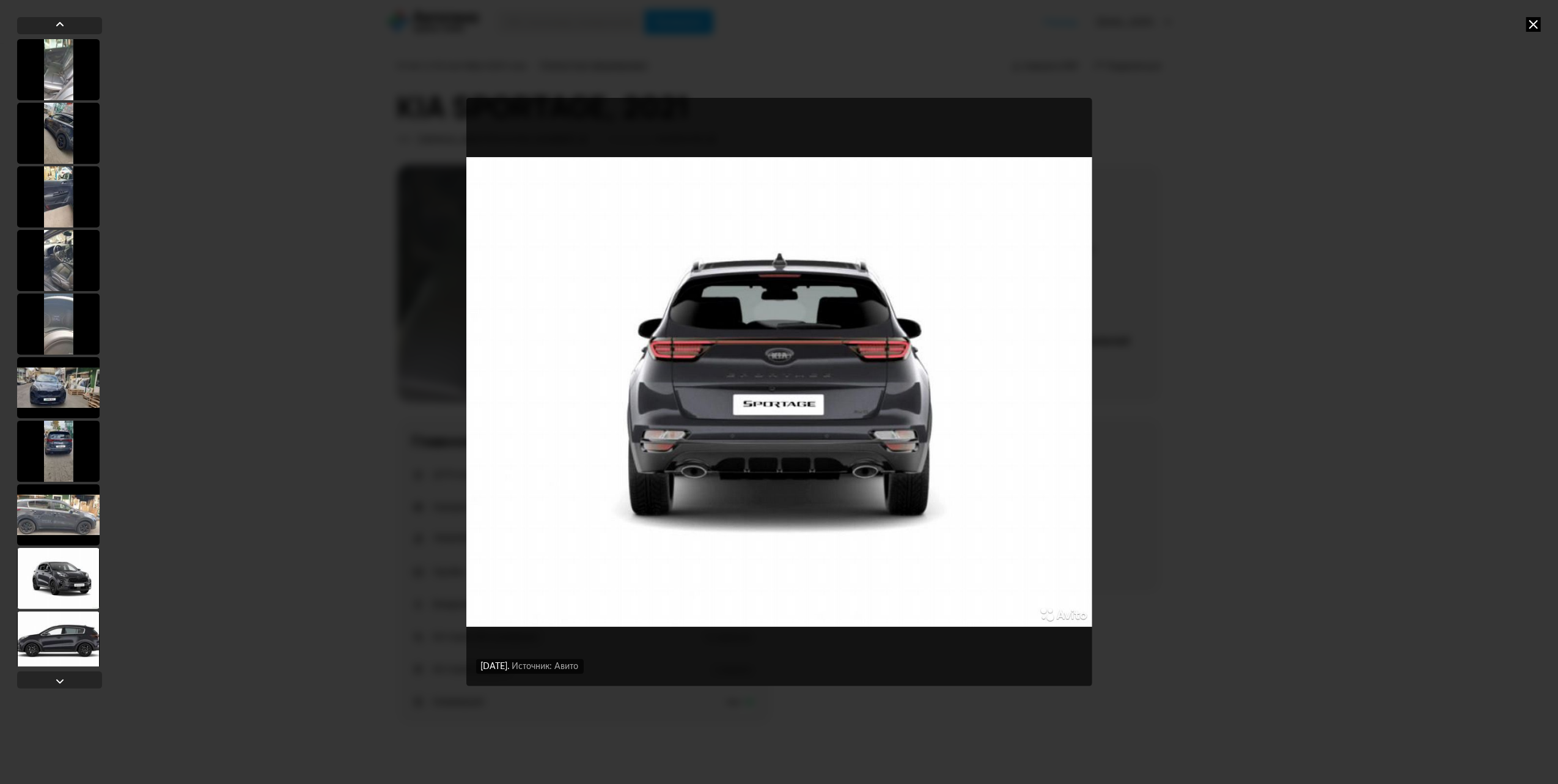
click at [52, 243] on div at bounding box center [58, 260] width 82 height 61
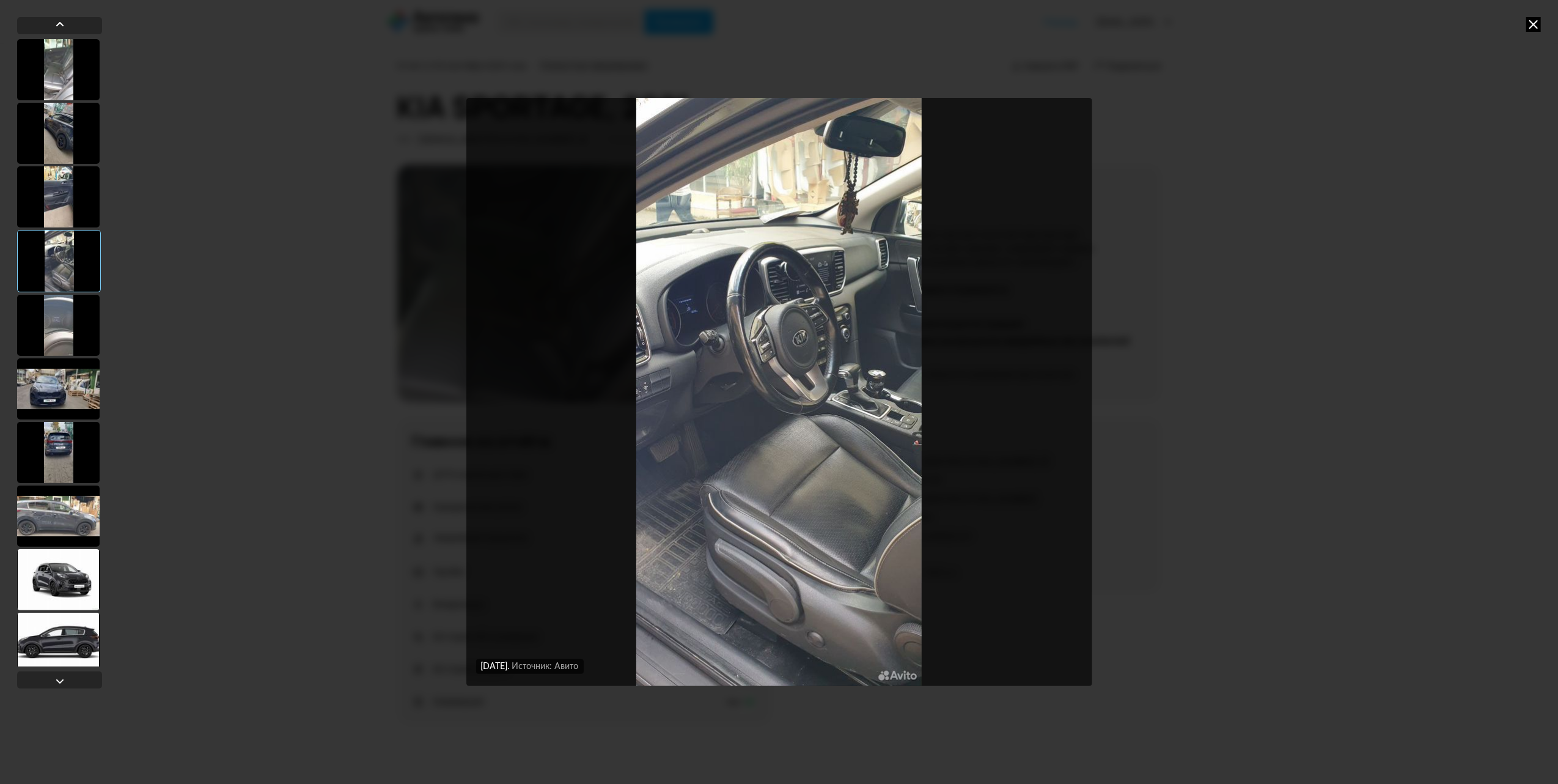
click at [879, 375] on img "Go to Slide 4" at bounding box center [779, 392] width 626 height 588
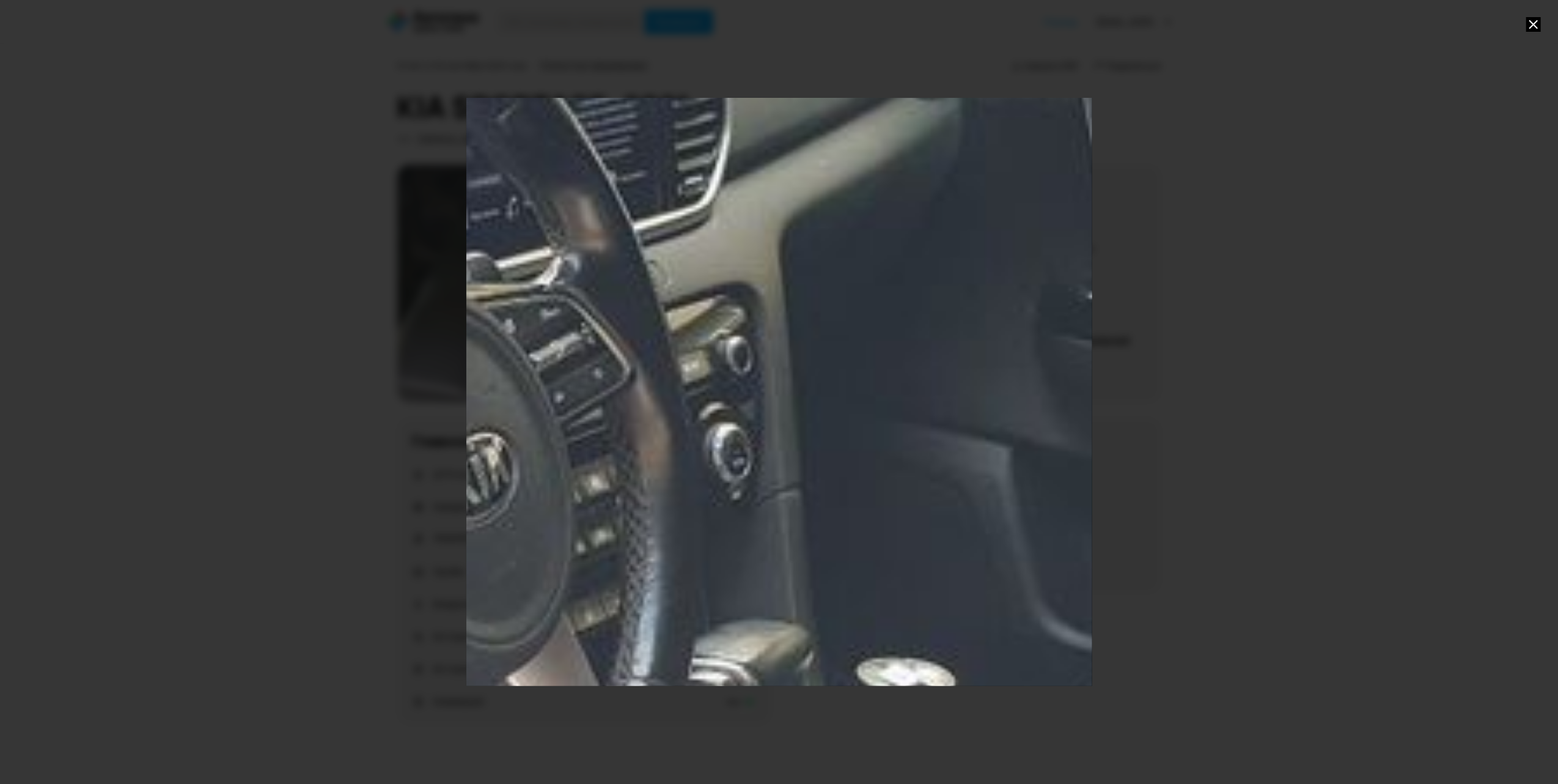
drag, startPoint x: 830, startPoint y: 240, endPoint x: 629, endPoint y: 661, distance: 466.5
click at [629, 661] on div "Go to Slide 4" at bounding box center [353, 782] width 3540 height 3322
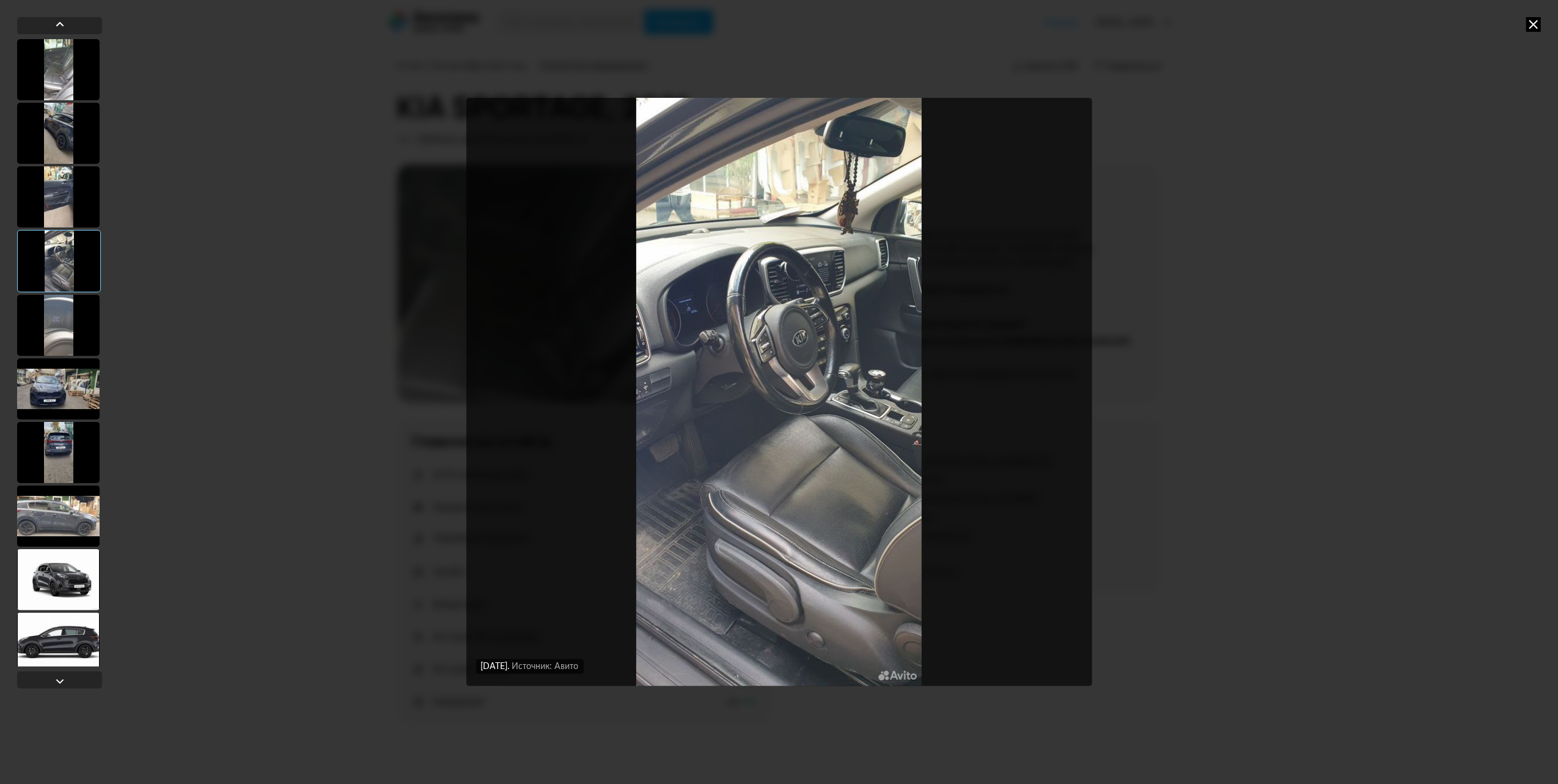
click at [1541, 10] on div "26 августа 2025 года Источник: Авито 26 августа 2025 года Источник: Авито 26 ав…" at bounding box center [779, 392] width 1558 height 784
click at [1535, 27] on icon at bounding box center [1534, 24] width 15 height 15
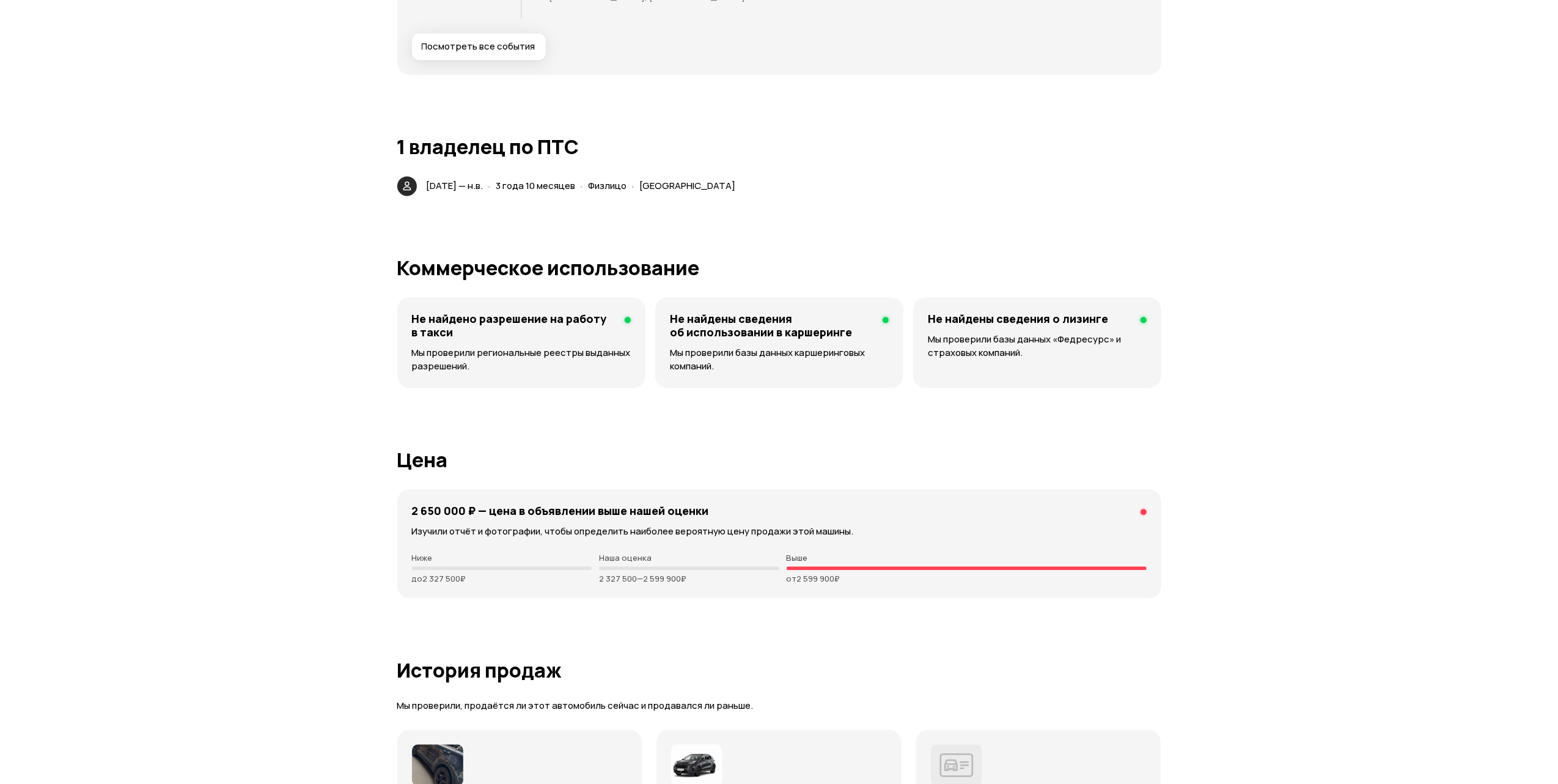
scroll to position [3015, 0]
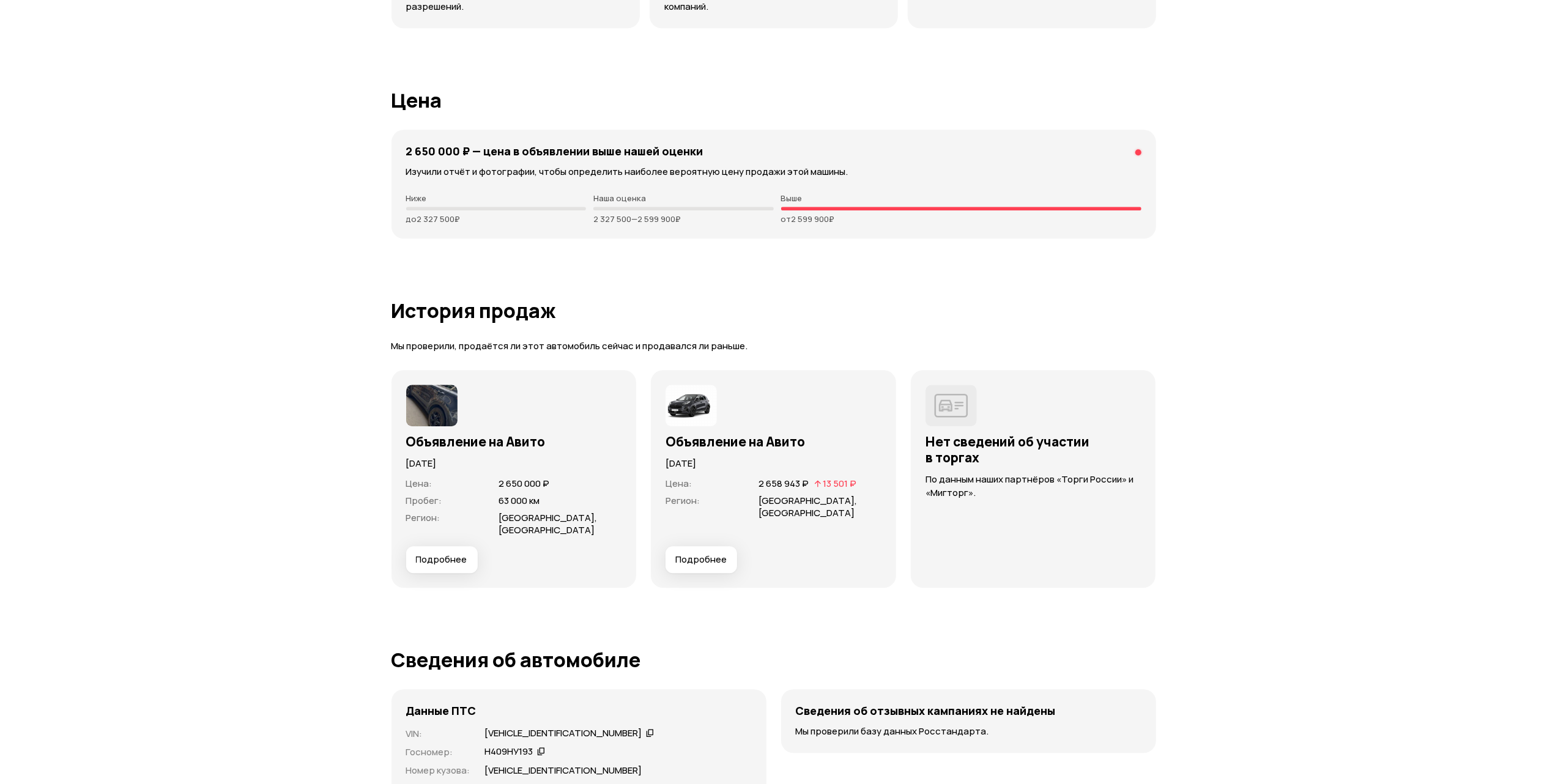
click at [700, 553] on span "Подробнее" at bounding box center [701, 559] width 52 height 13
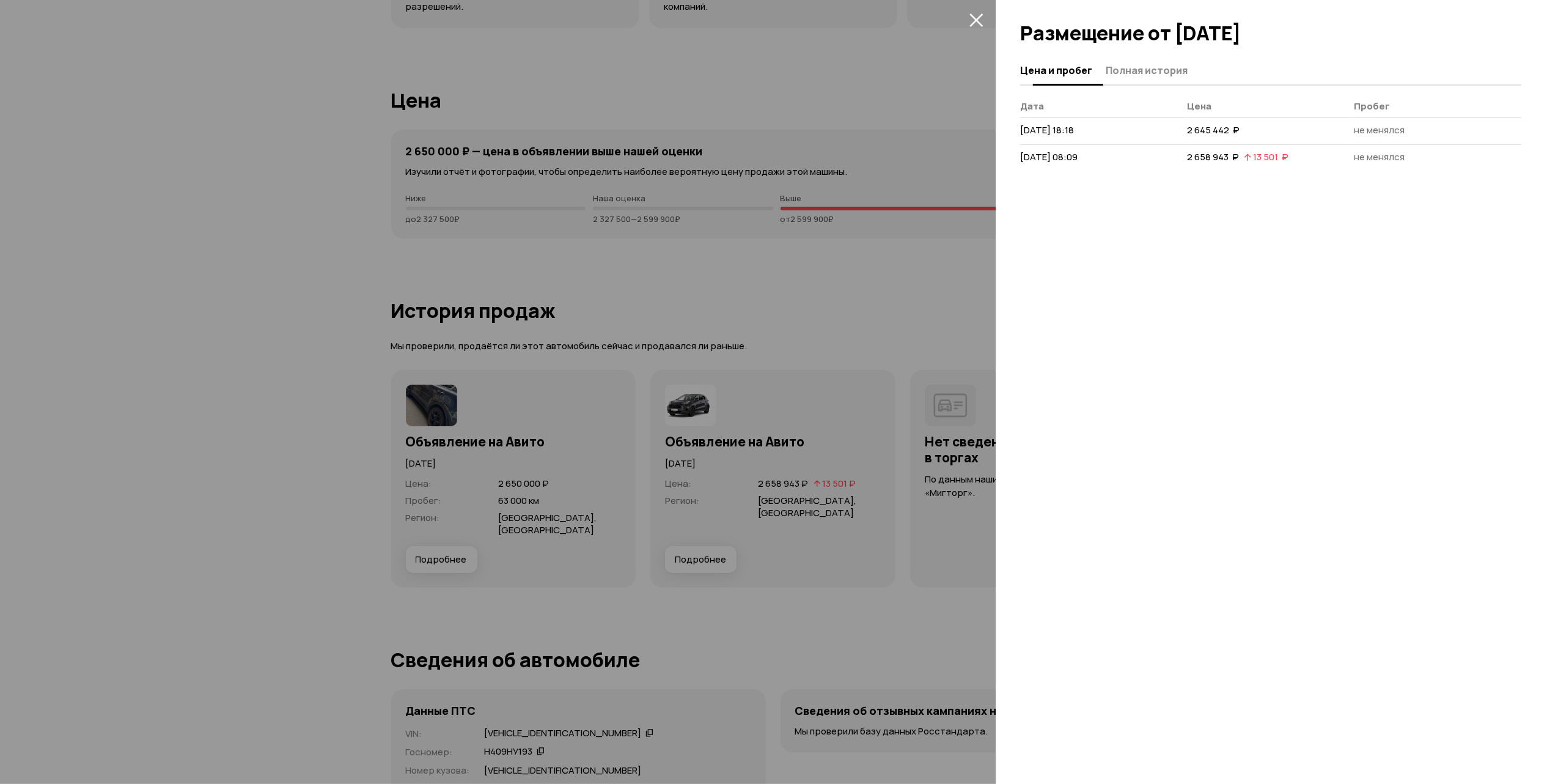
click at [1120, 70] on span "Полная история" at bounding box center [1147, 70] width 82 height 13
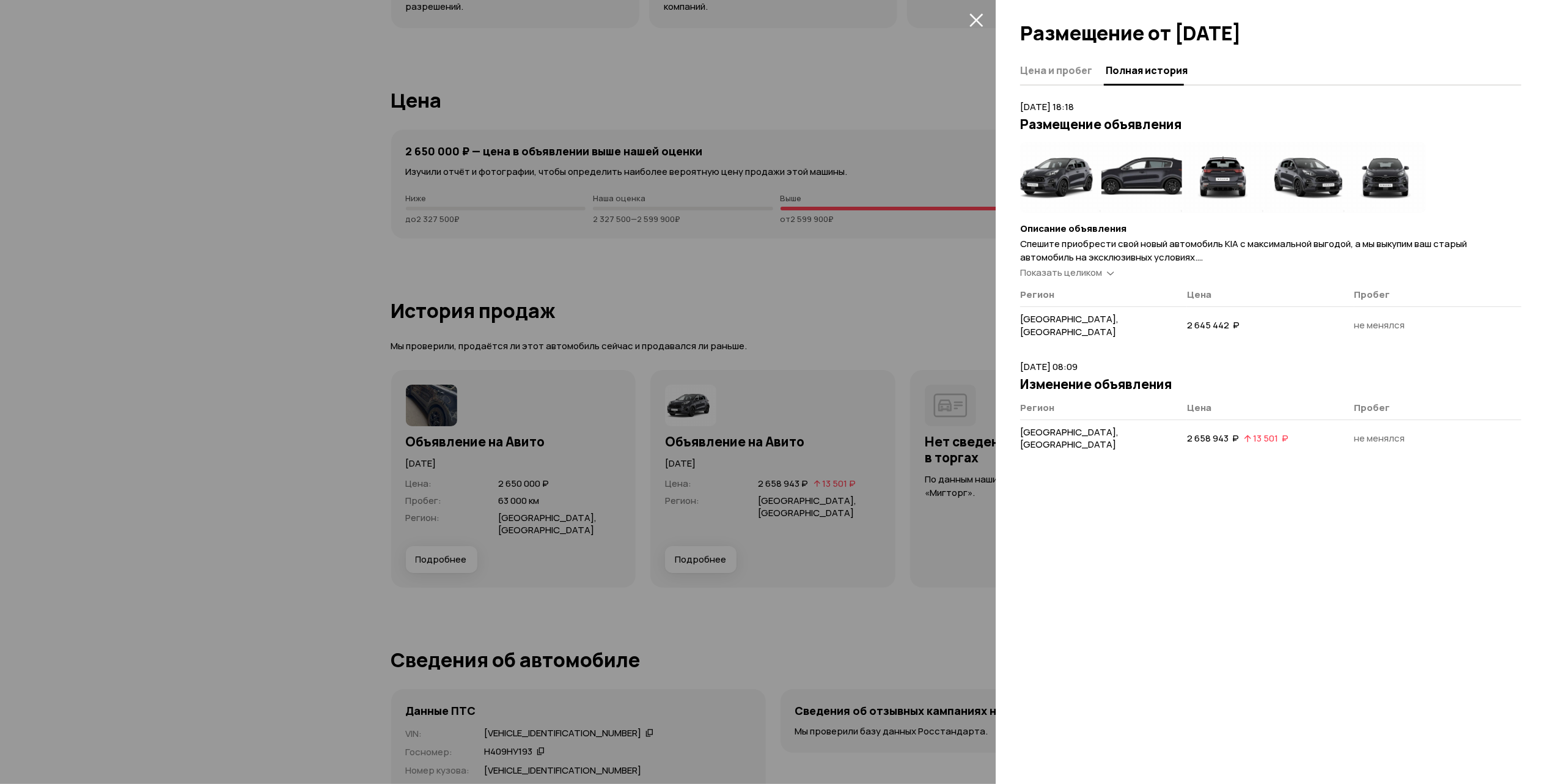
click at [1062, 274] on span "Показать целиком" at bounding box center [1061, 272] width 82 height 13
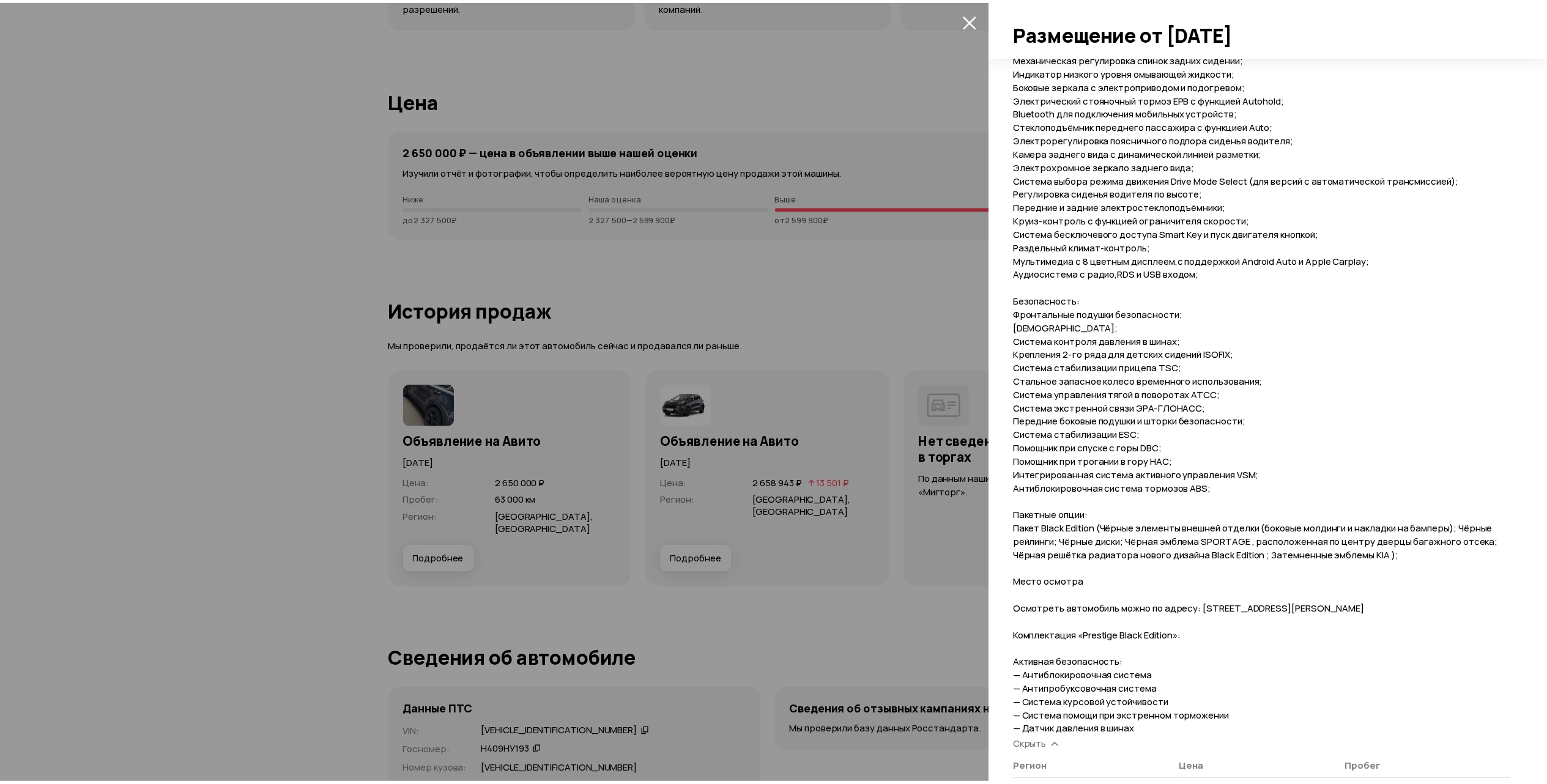
scroll to position [1152, 0]
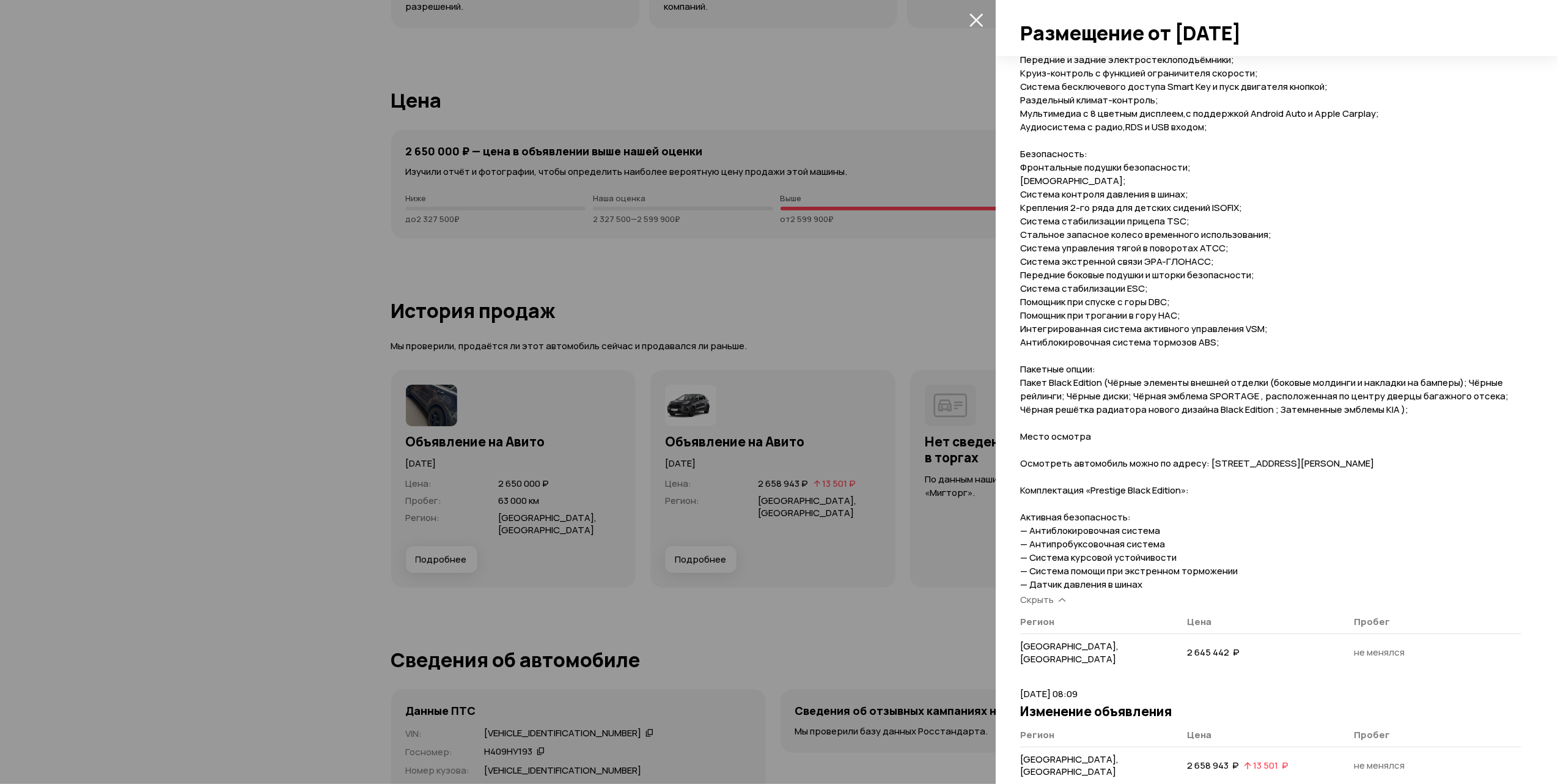
click at [974, 18] on icon "закрыть" at bounding box center [977, 20] width 14 height 14
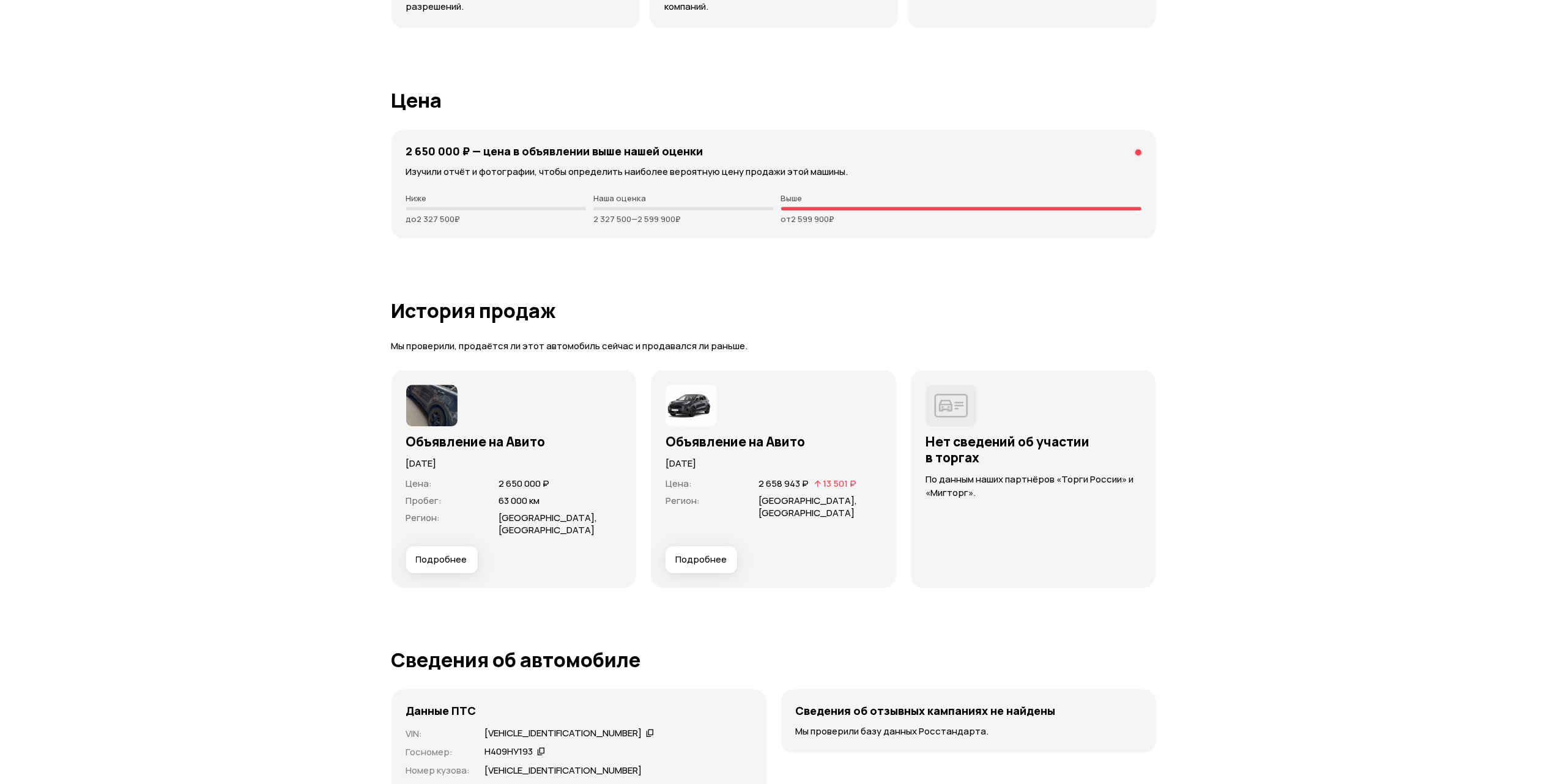
click at [432, 410] on img at bounding box center [432, 405] width 52 height 42
click at [446, 553] on span "Подробнее" at bounding box center [442, 559] width 52 height 13
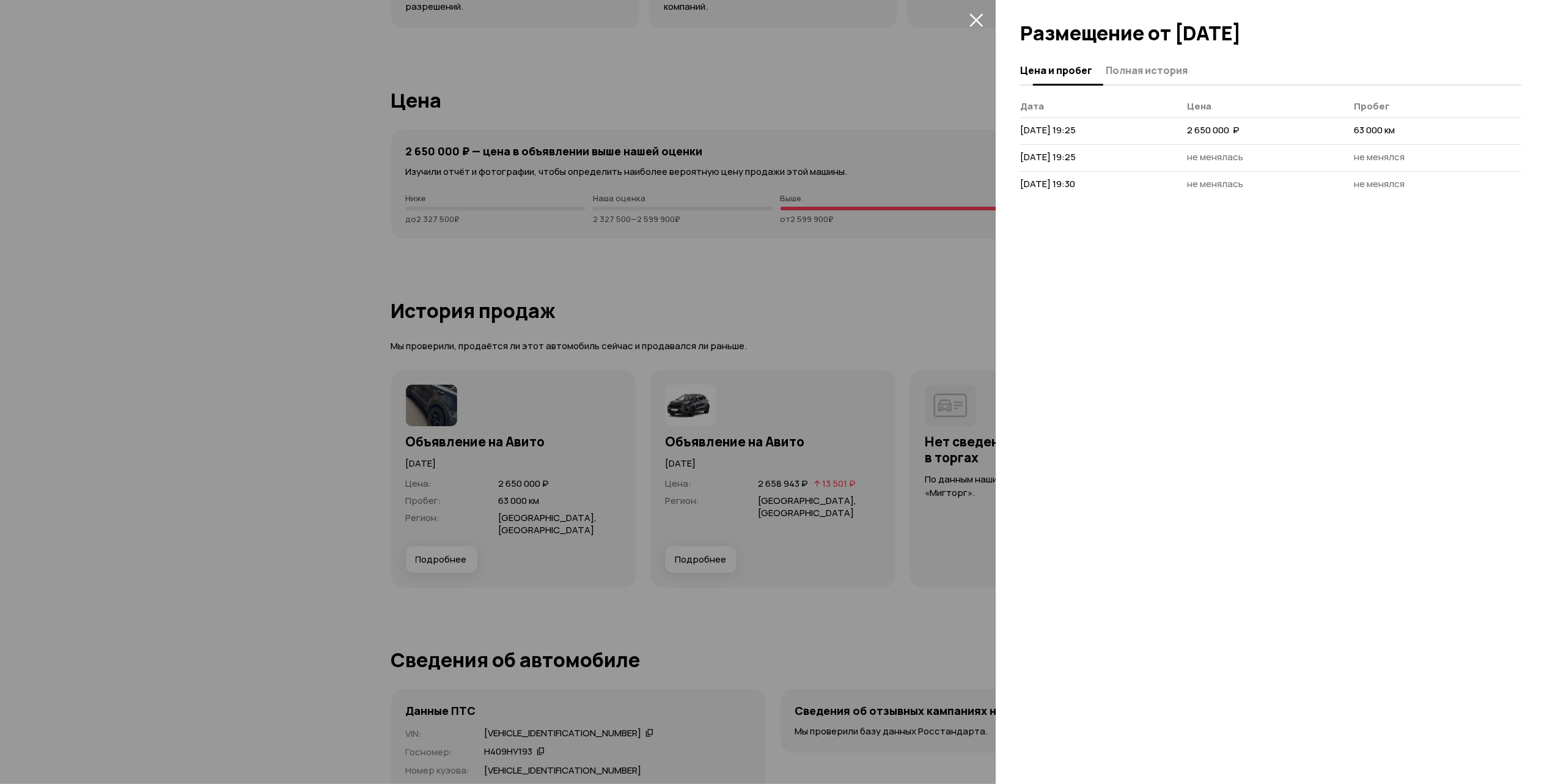
click at [1128, 69] on span "Полная история" at bounding box center [1147, 70] width 82 height 13
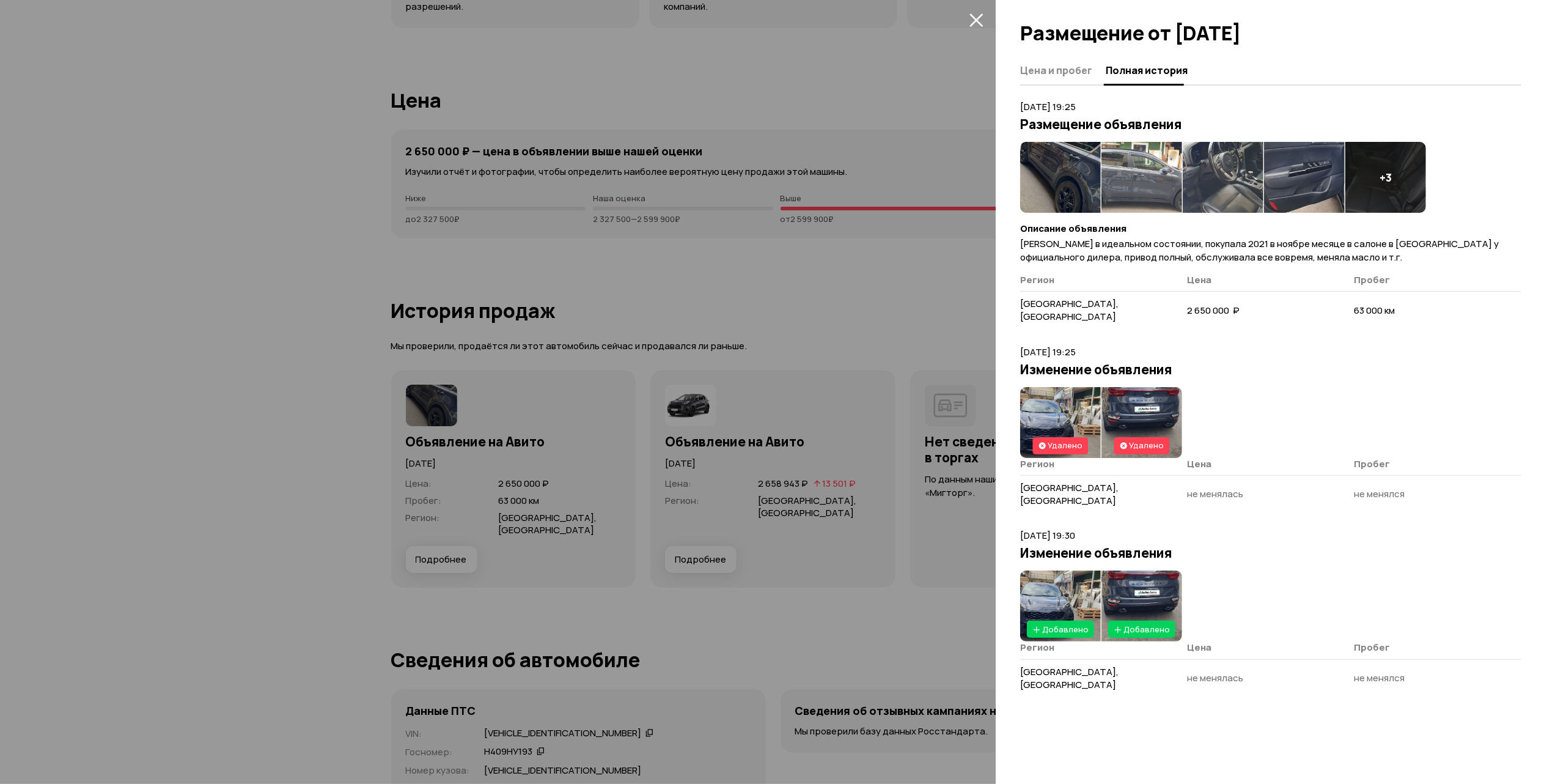
click at [1133, 399] on img at bounding box center [1141, 422] width 81 height 71
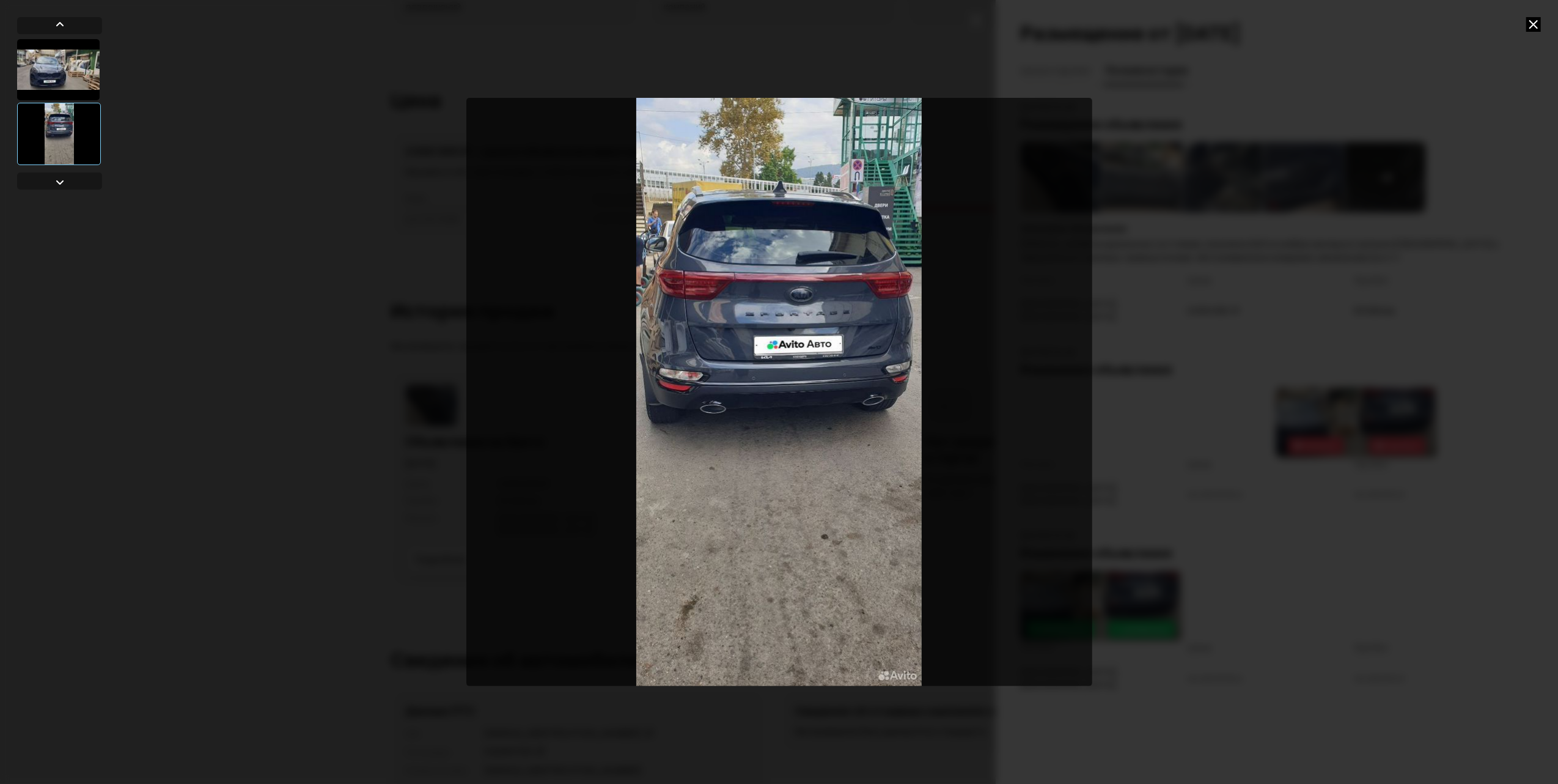
click at [847, 331] on img "Go to Slide 2" at bounding box center [779, 392] width 626 height 588
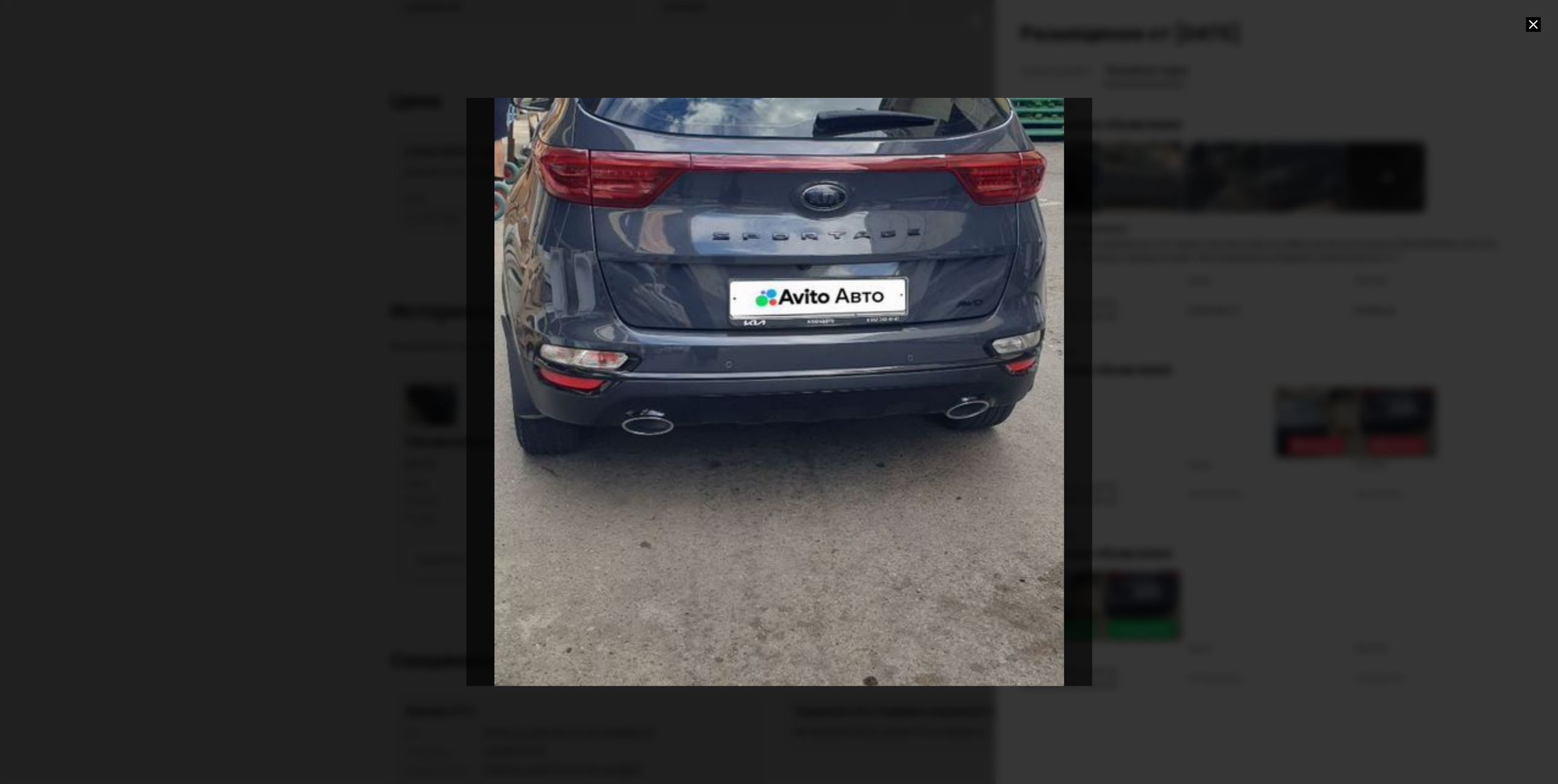
click at [847, 331] on div "Go to Slide 2" at bounding box center [779, 391] width 1252 height 1176
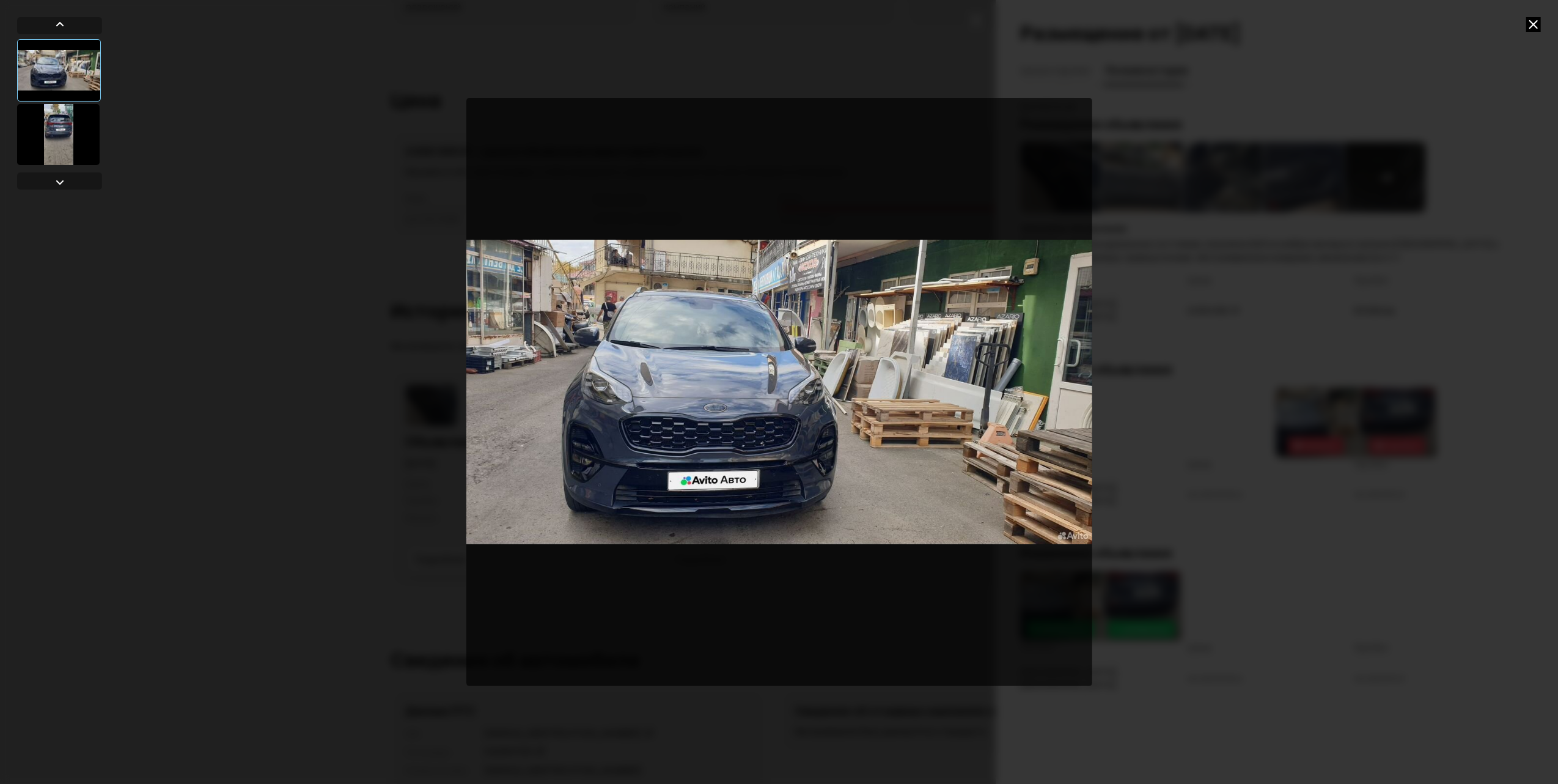
click at [699, 384] on img "Go to Slide 1" at bounding box center [779, 392] width 626 height 588
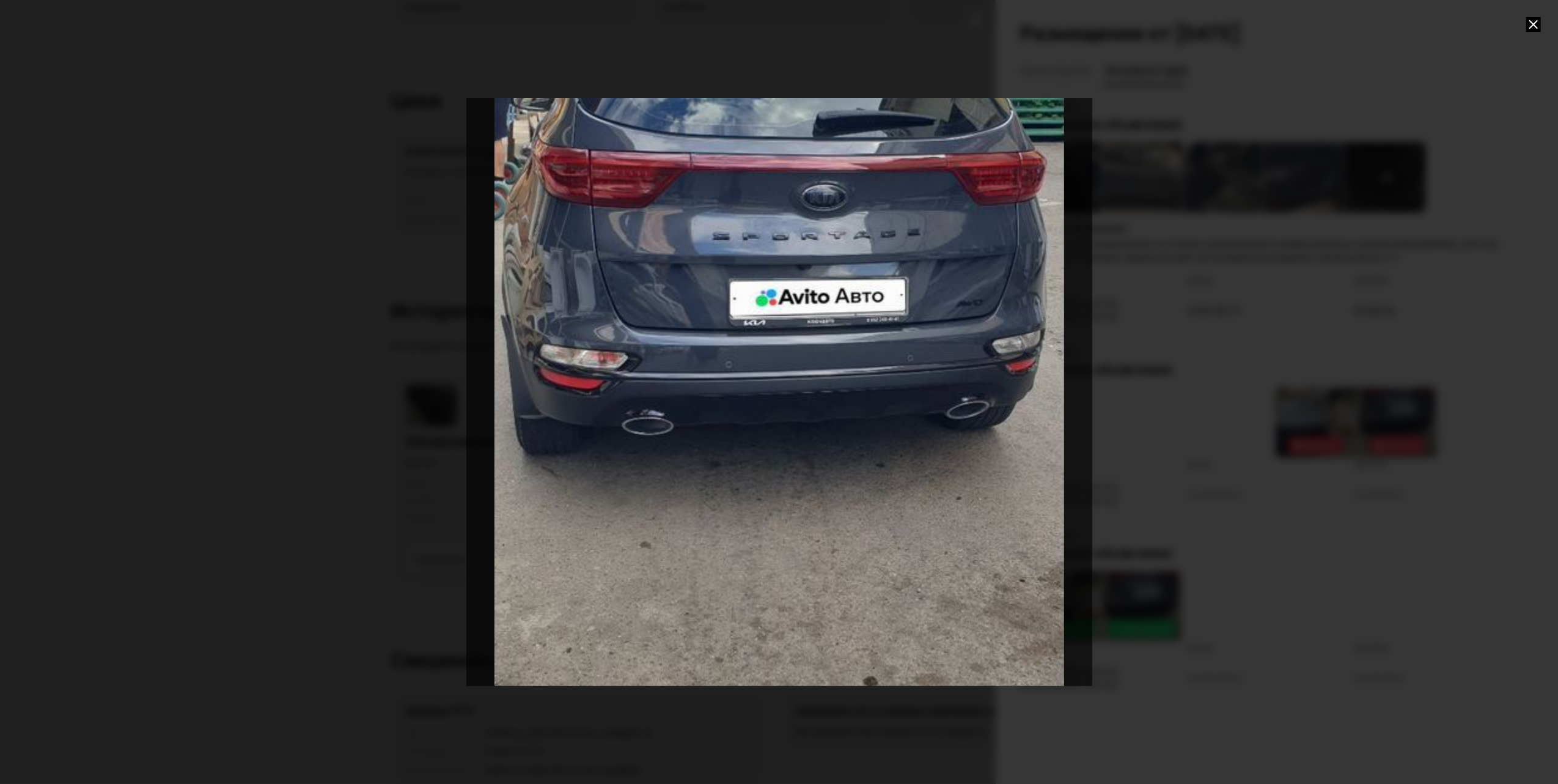
click at [1535, 16] on div at bounding box center [779, 392] width 1558 height 784
click at [1541, 16] on div at bounding box center [779, 392] width 1558 height 784
click at [1535, 32] on div at bounding box center [779, 392] width 1558 height 784
click at [1534, 27] on icon at bounding box center [1534, 24] width 15 height 15
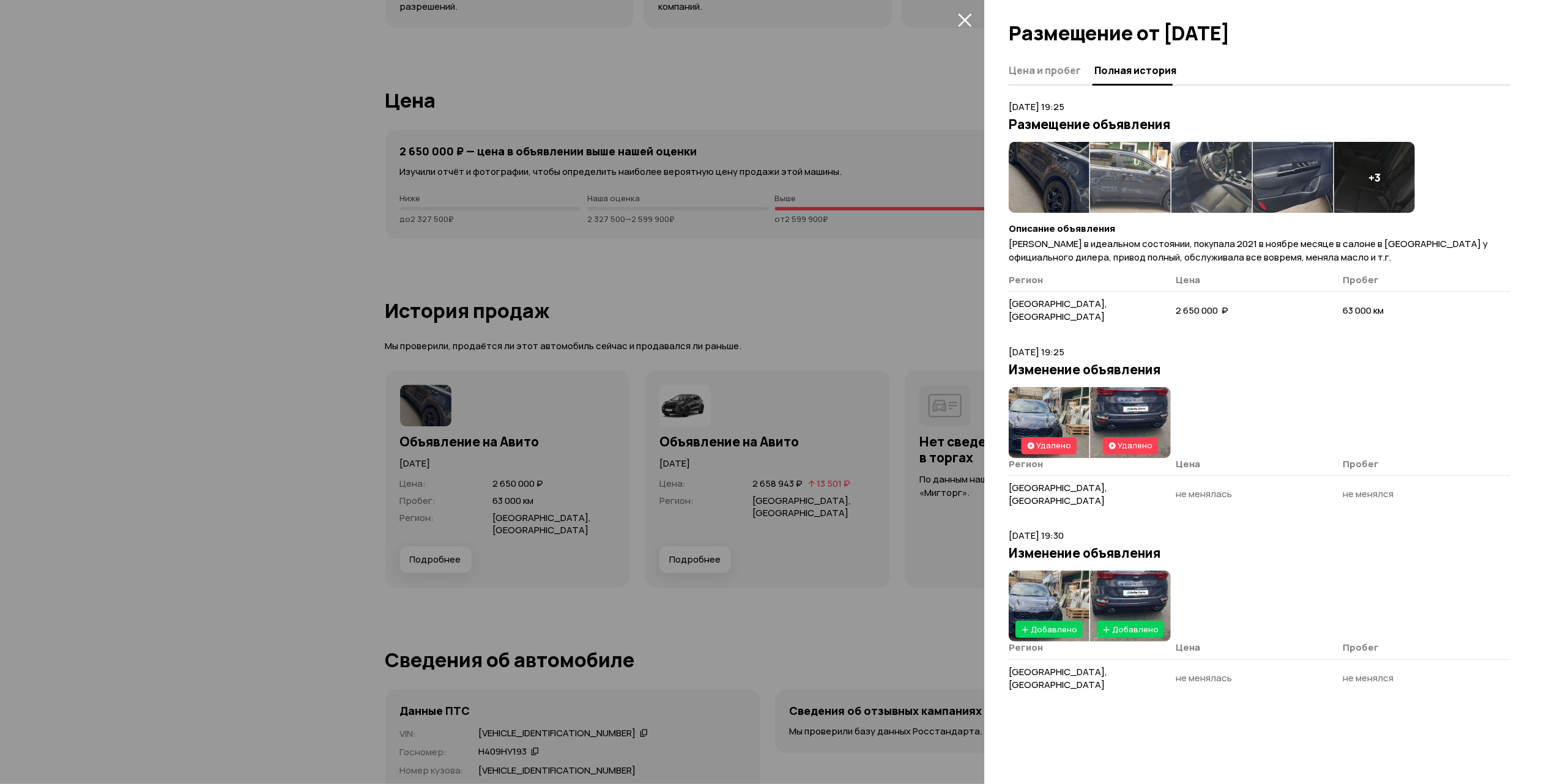
click at [1046, 388] on img at bounding box center [1049, 422] width 81 height 71
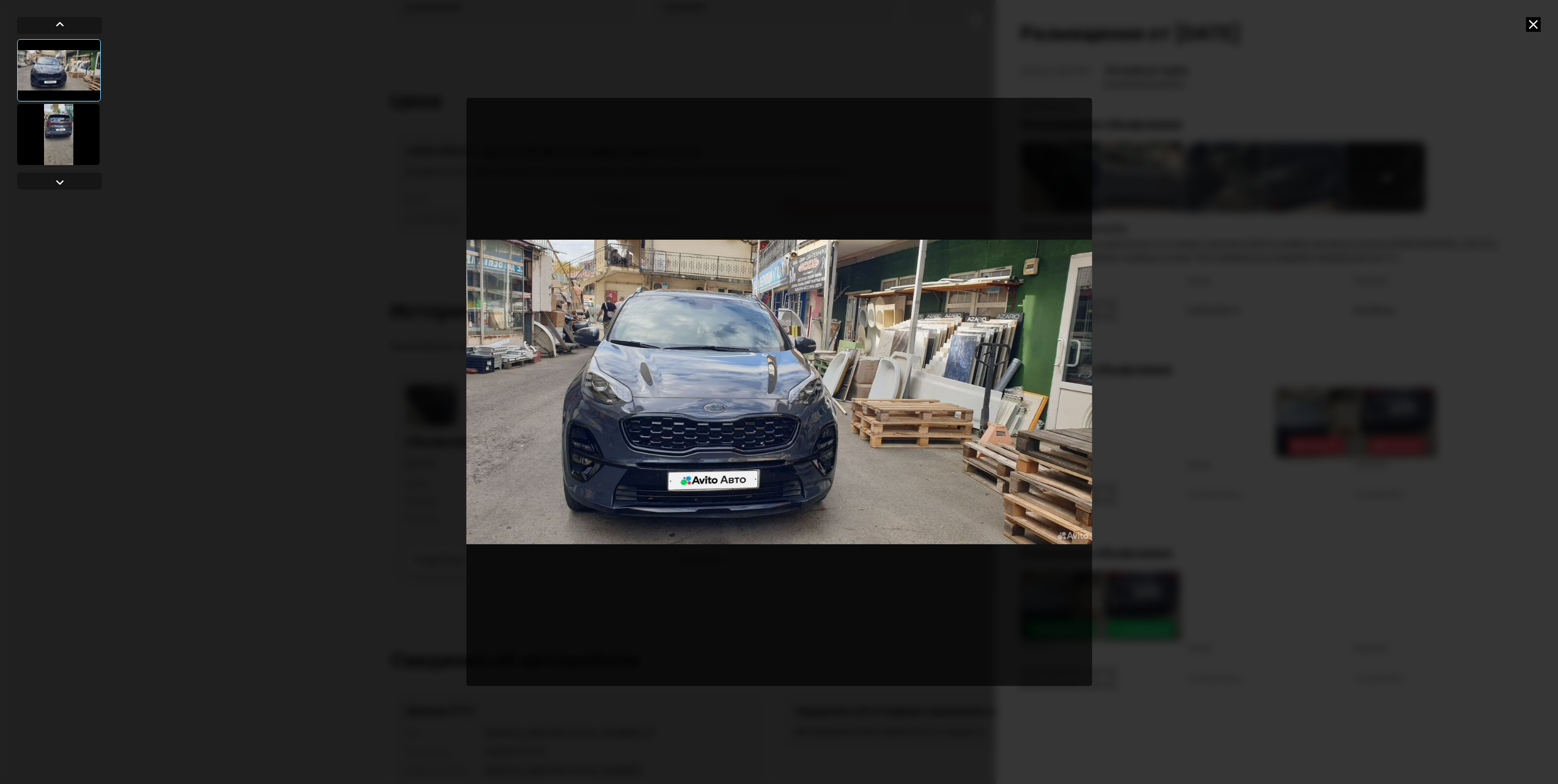
click at [703, 287] on img "Go to Slide 1" at bounding box center [779, 392] width 626 height 588
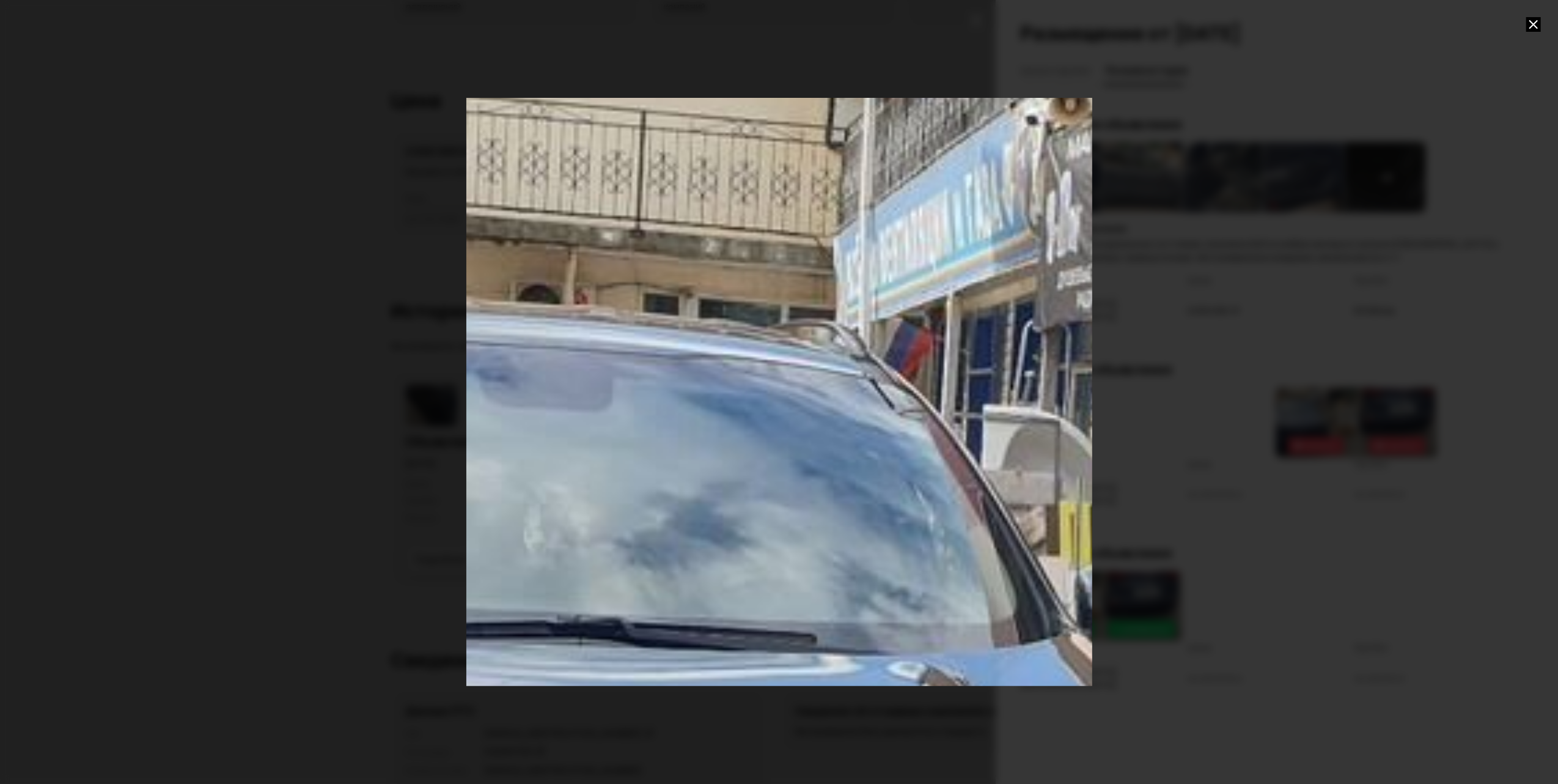
drag, startPoint x: 671, startPoint y: 193, endPoint x: 665, endPoint y: 338, distance: 145.1
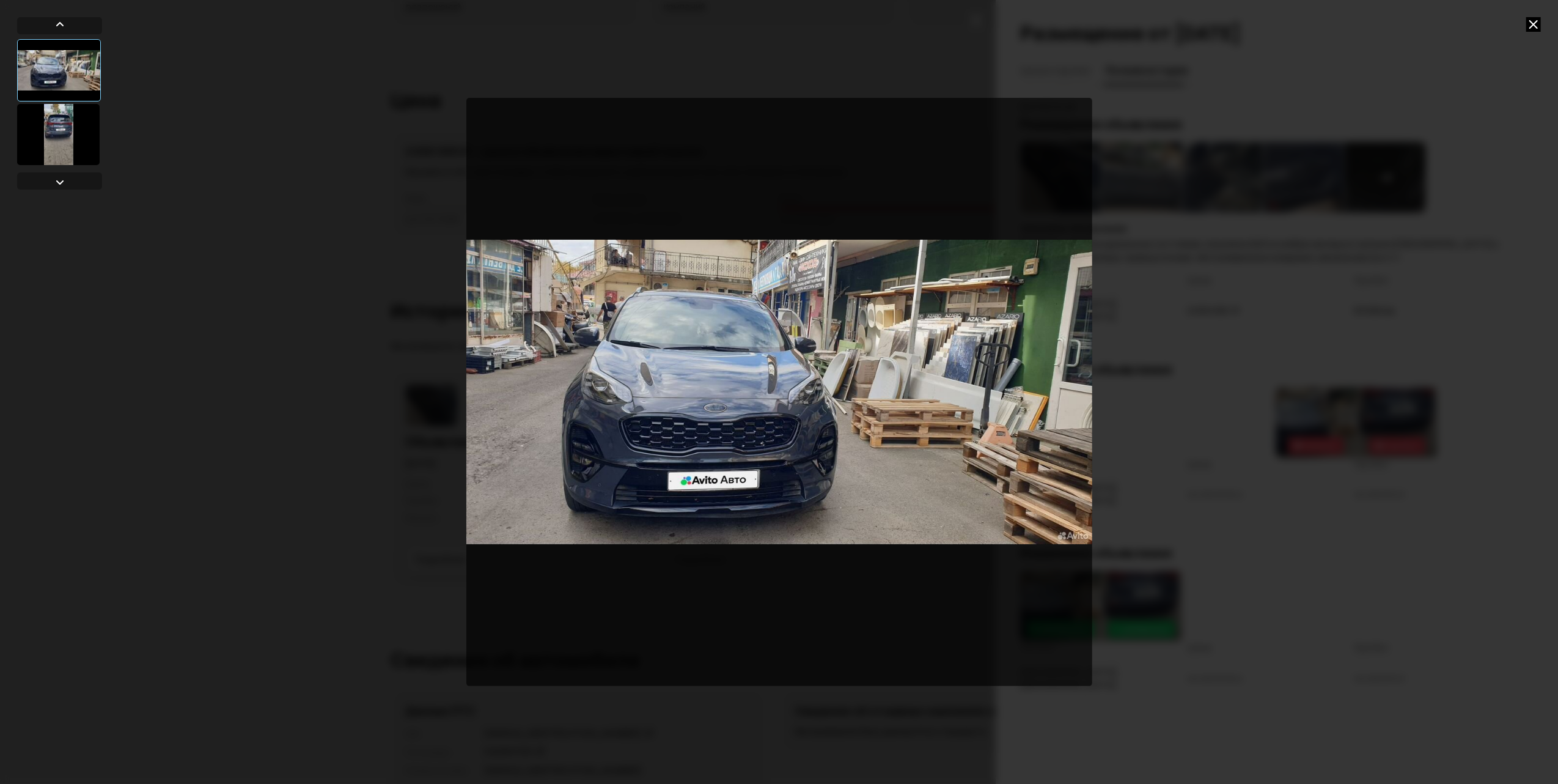
click at [1532, 26] on icon at bounding box center [1534, 24] width 15 height 15
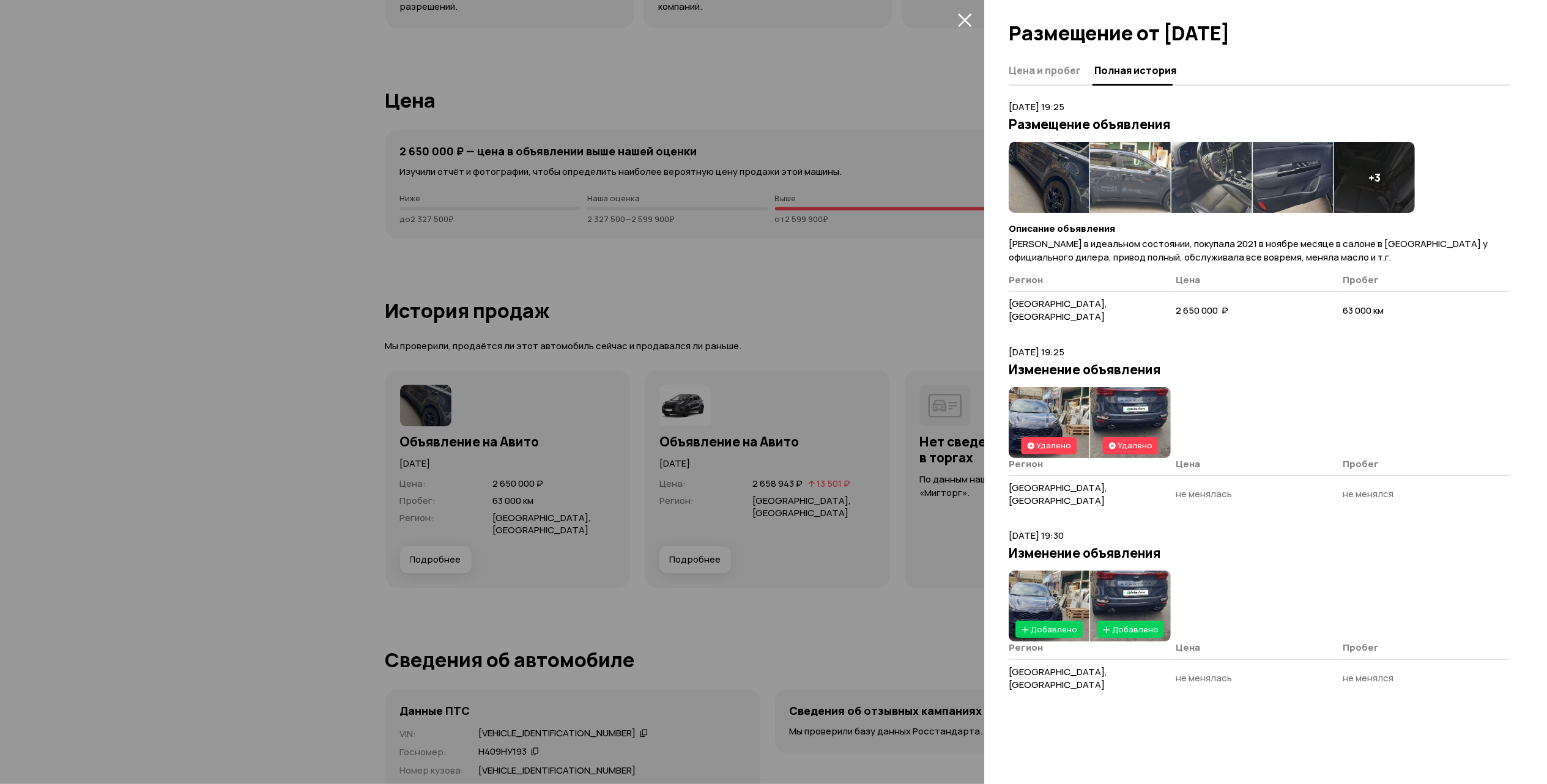
click at [1046, 168] on img at bounding box center [1049, 177] width 81 height 71
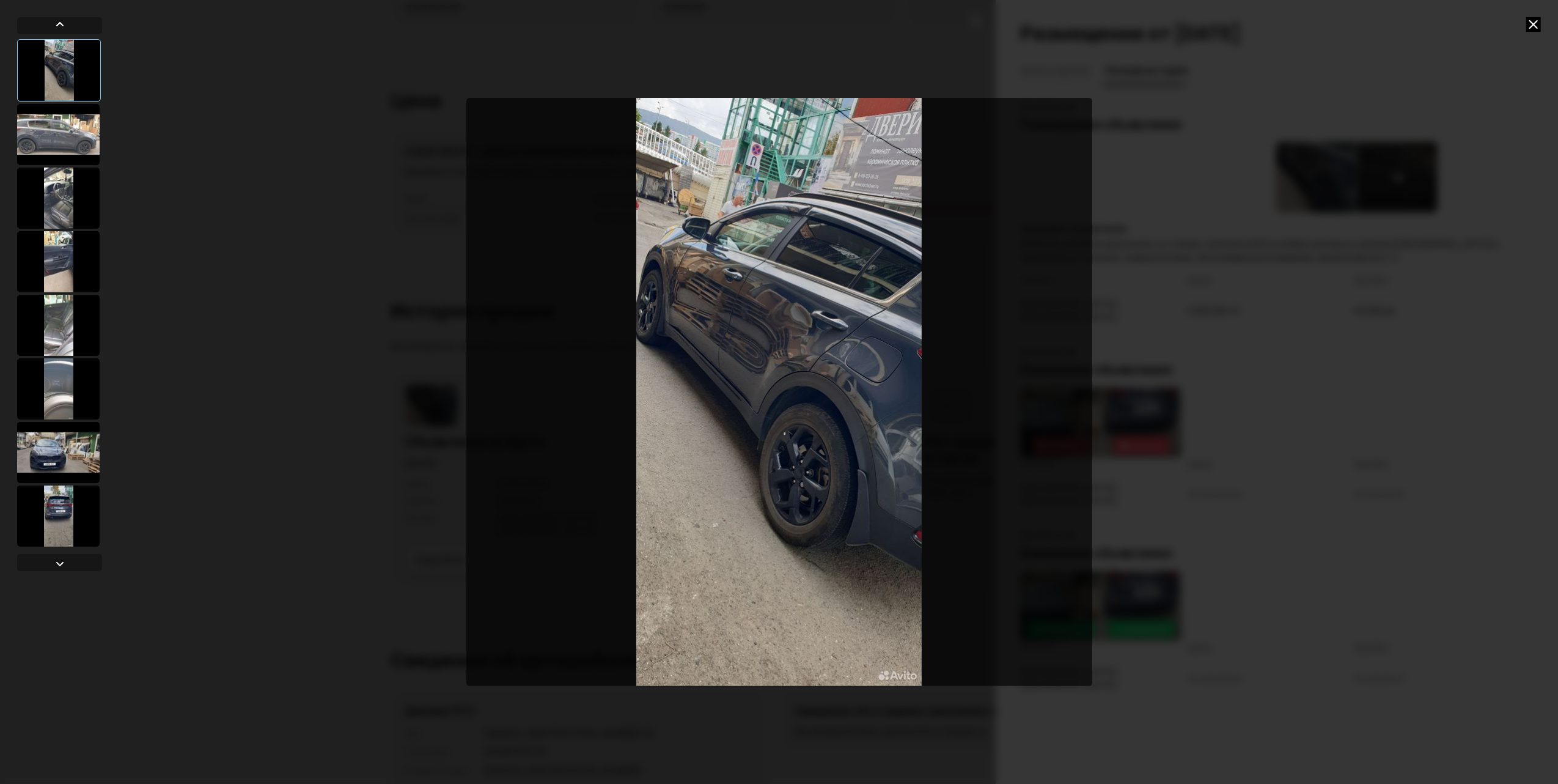
click at [34, 128] on div at bounding box center [58, 135] width 82 height 61
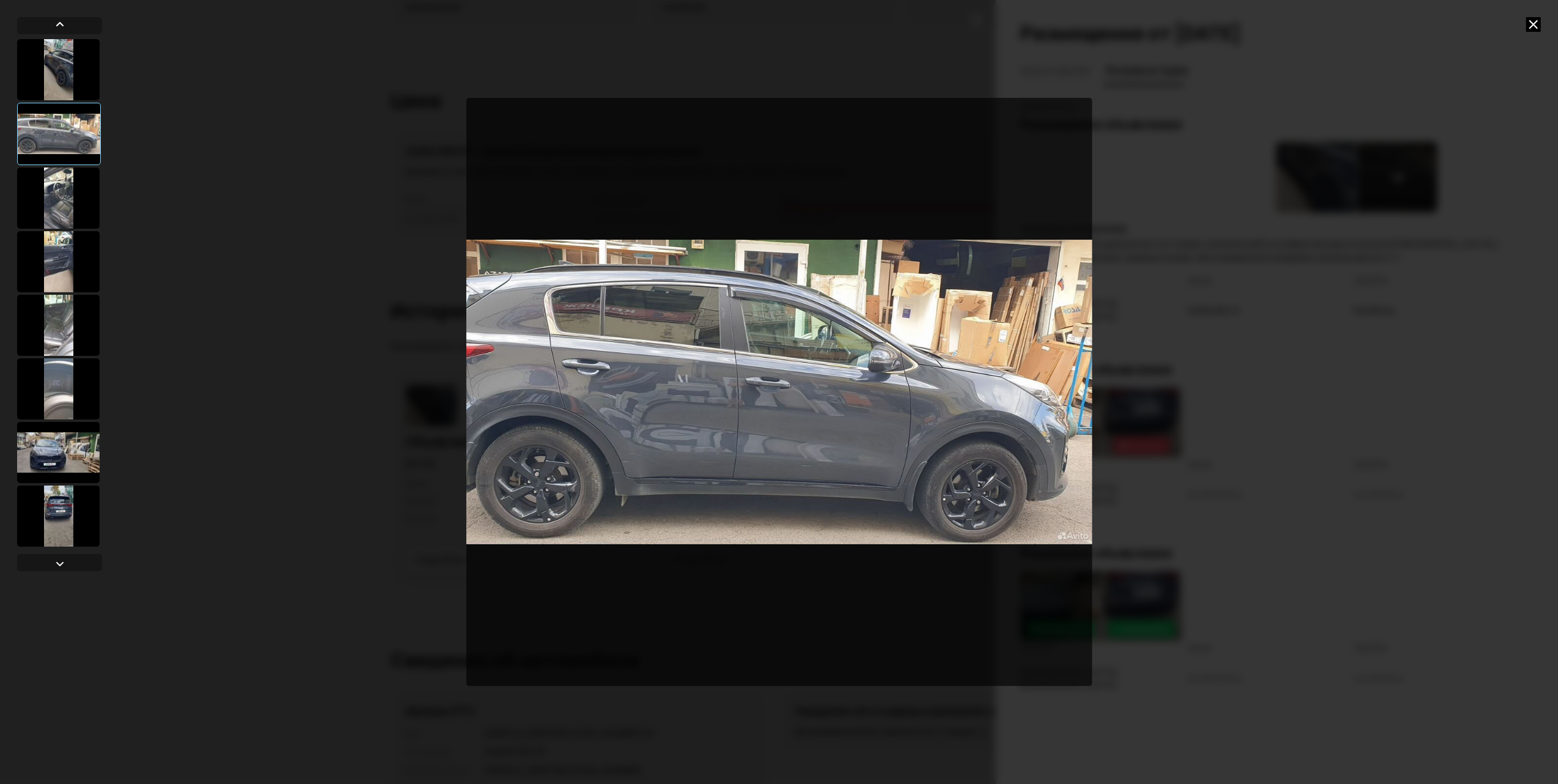
click at [63, 179] on div at bounding box center [58, 198] width 82 height 61
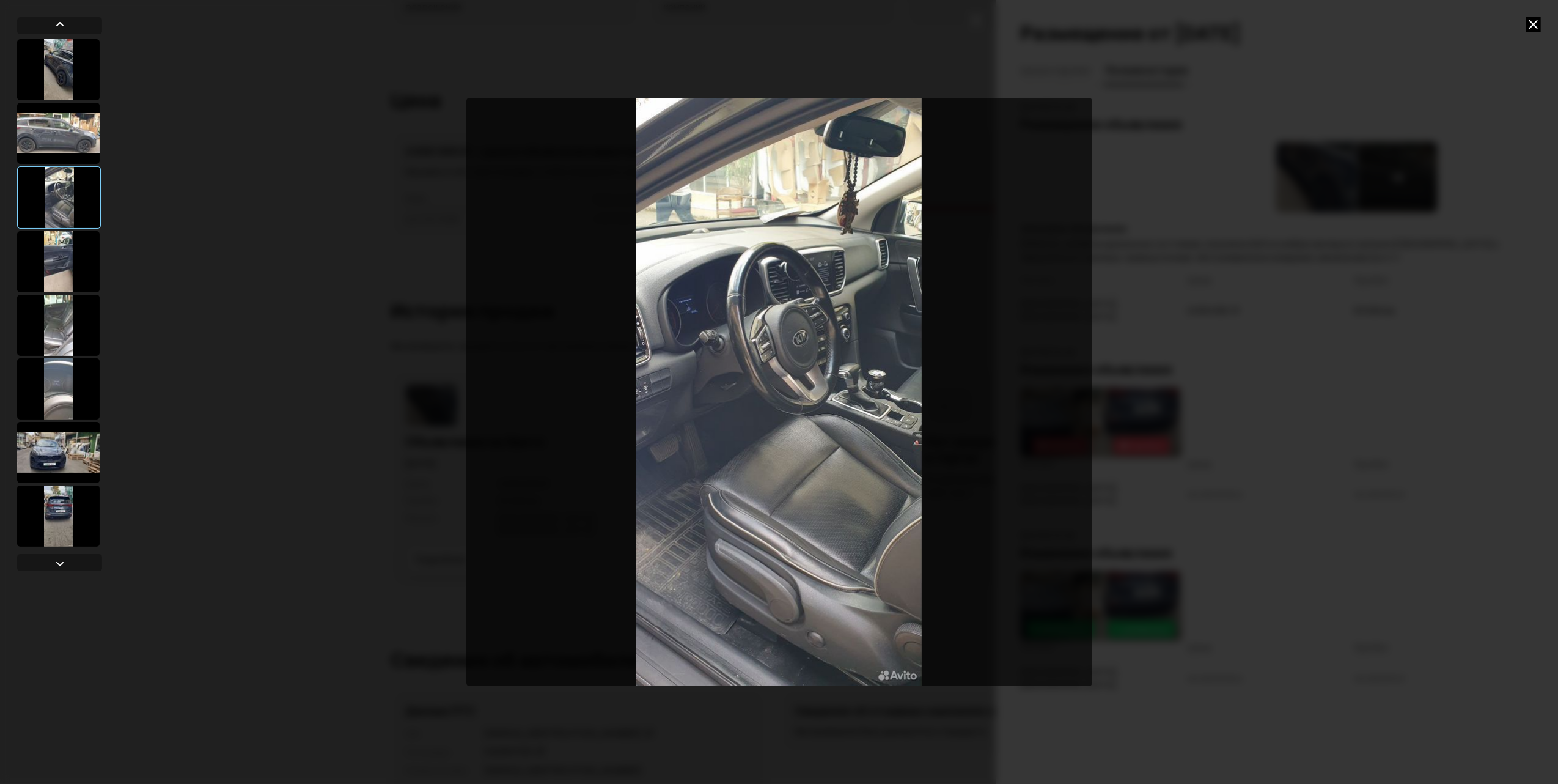
click at [52, 269] on div at bounding box center [58, 262] width 82 height 61
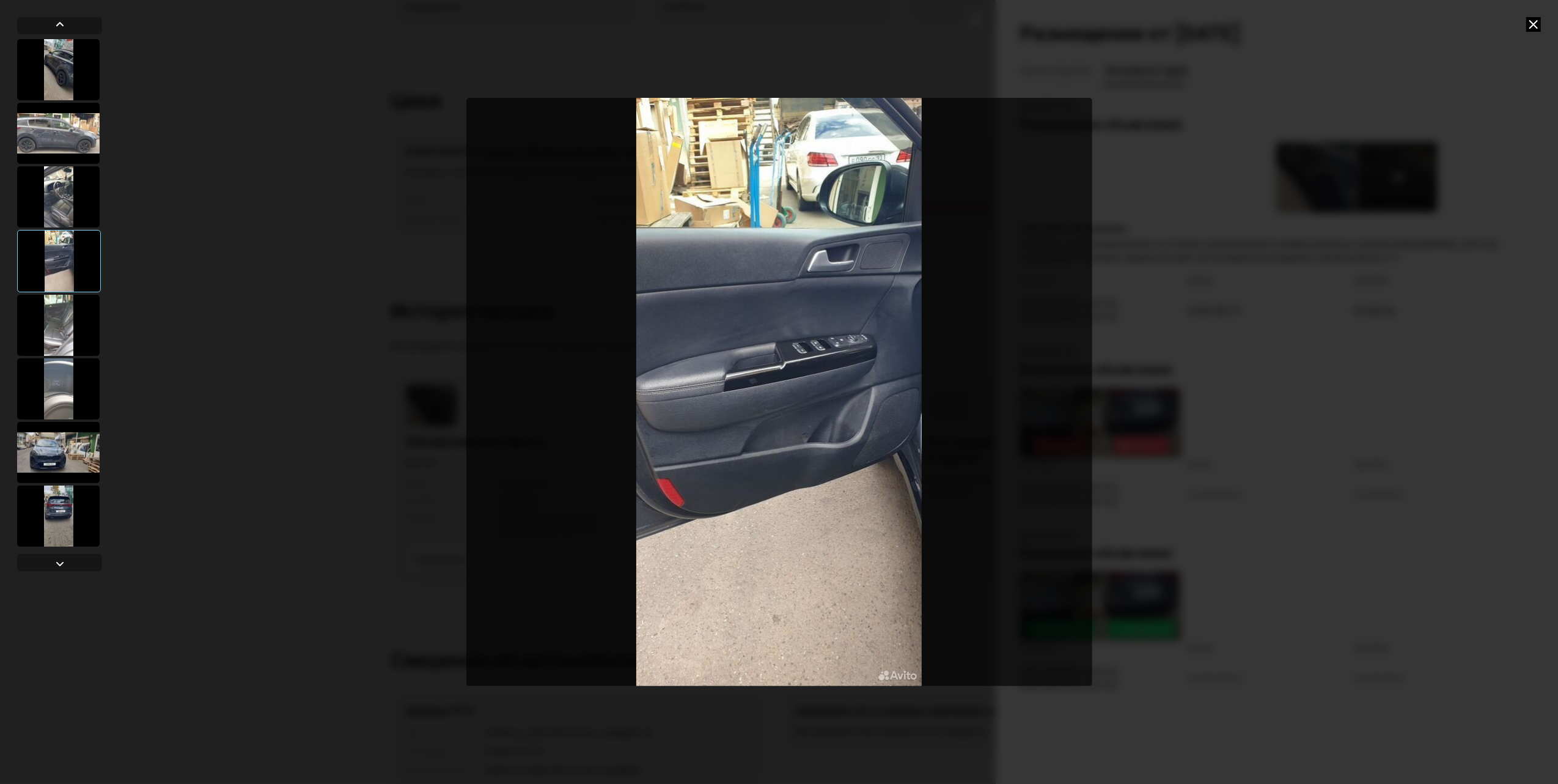
click at [38, 312] on div at bounding box center [58, 325] width 82 height 61
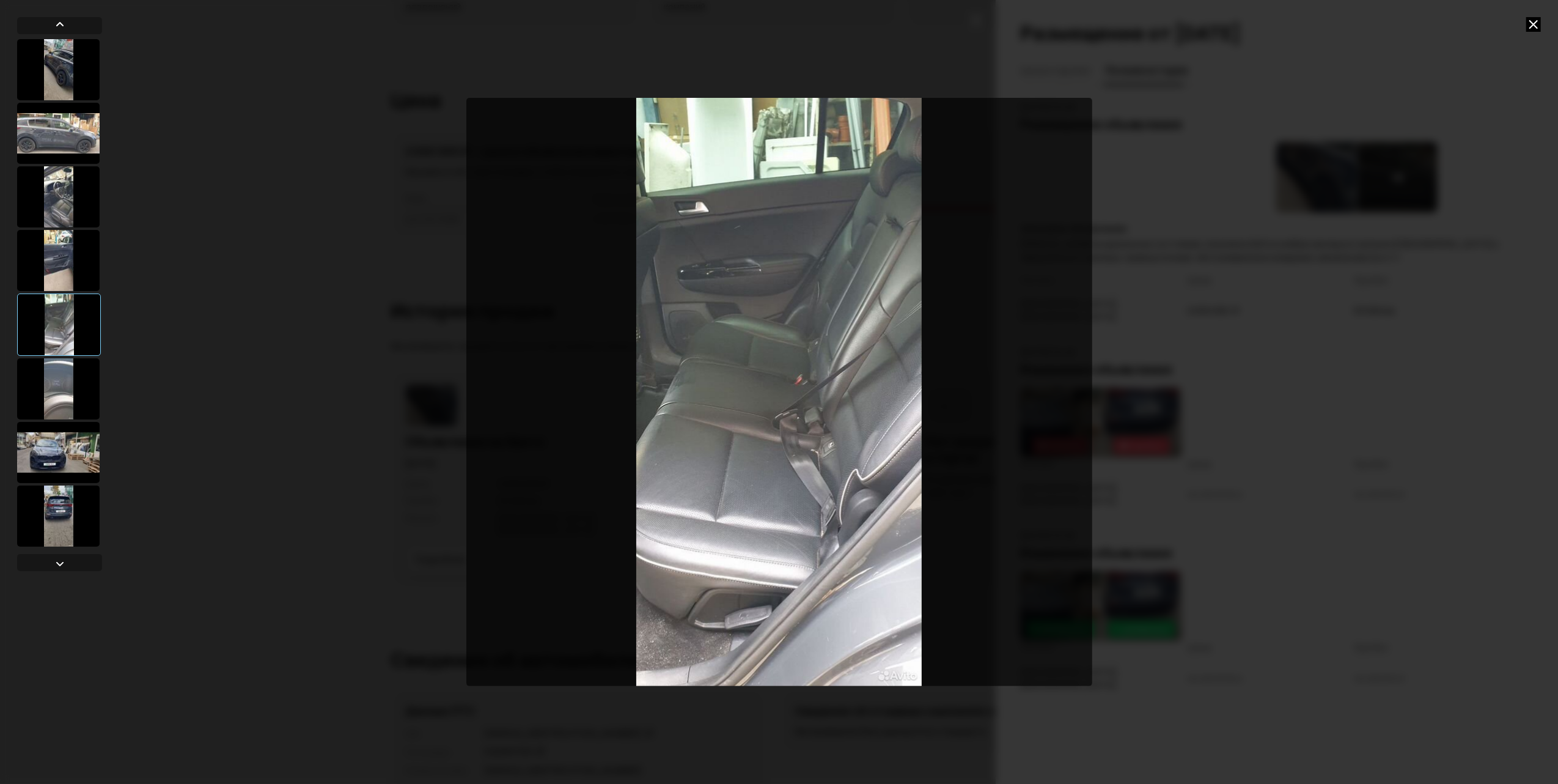
click at [70, 384] on div at bounding box center [58, 388] width 82 height 61
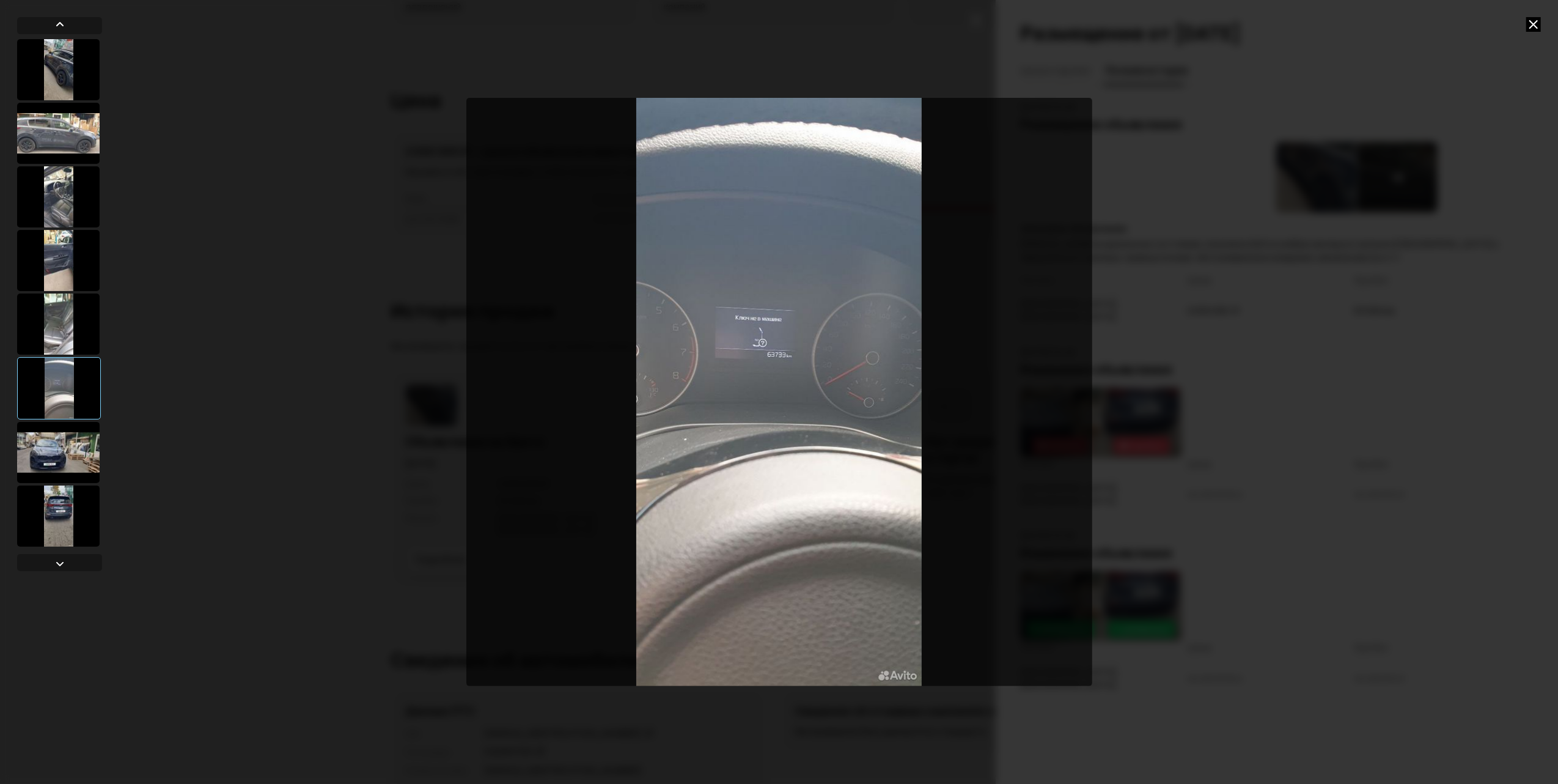
click at [57, 461] on div at bounding box center [58, 452] width 82 height 61
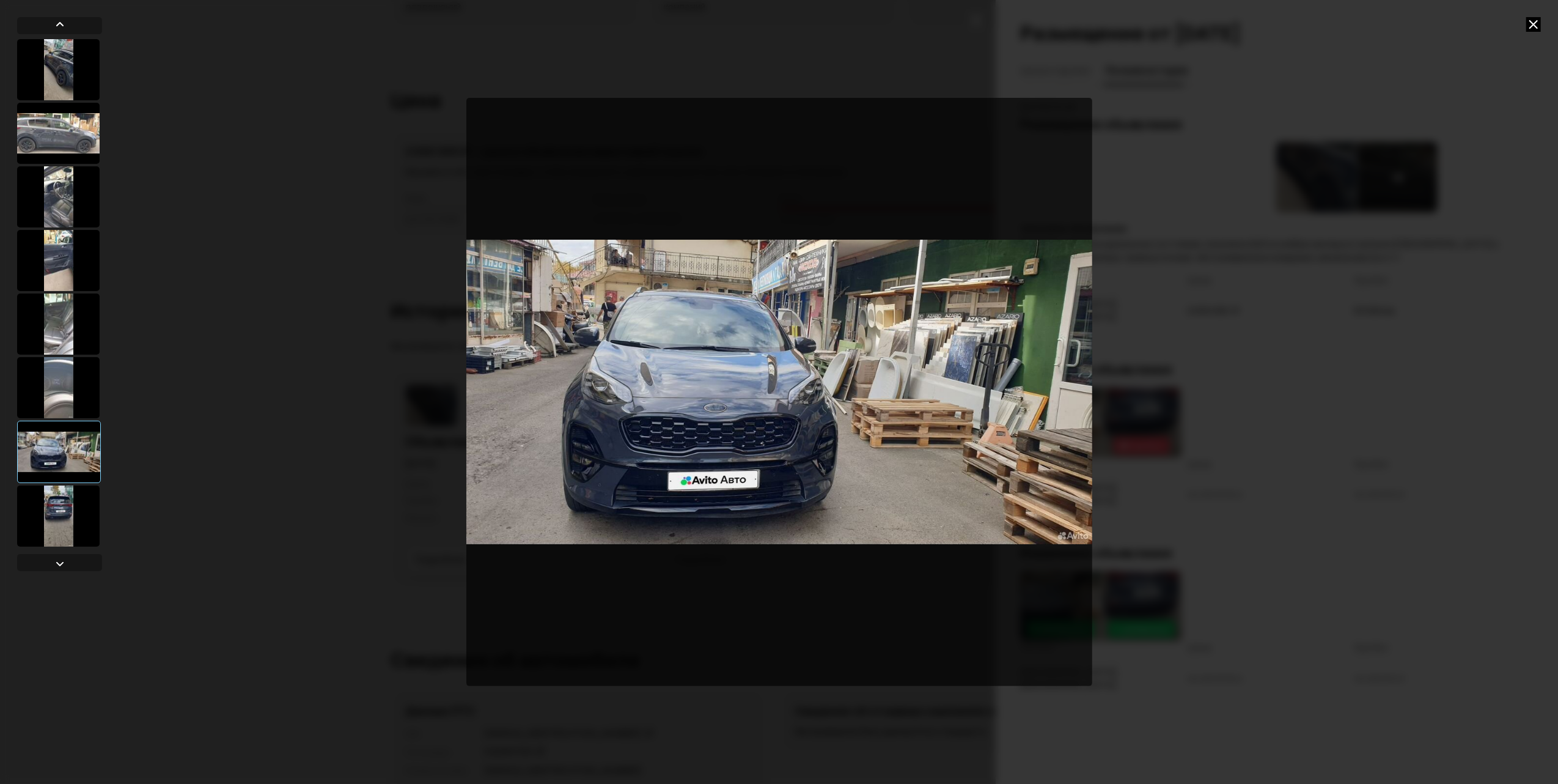
click at [729, 299] on img "Go to Slide 7" at bounding box center [779, 392] width 626 height 588
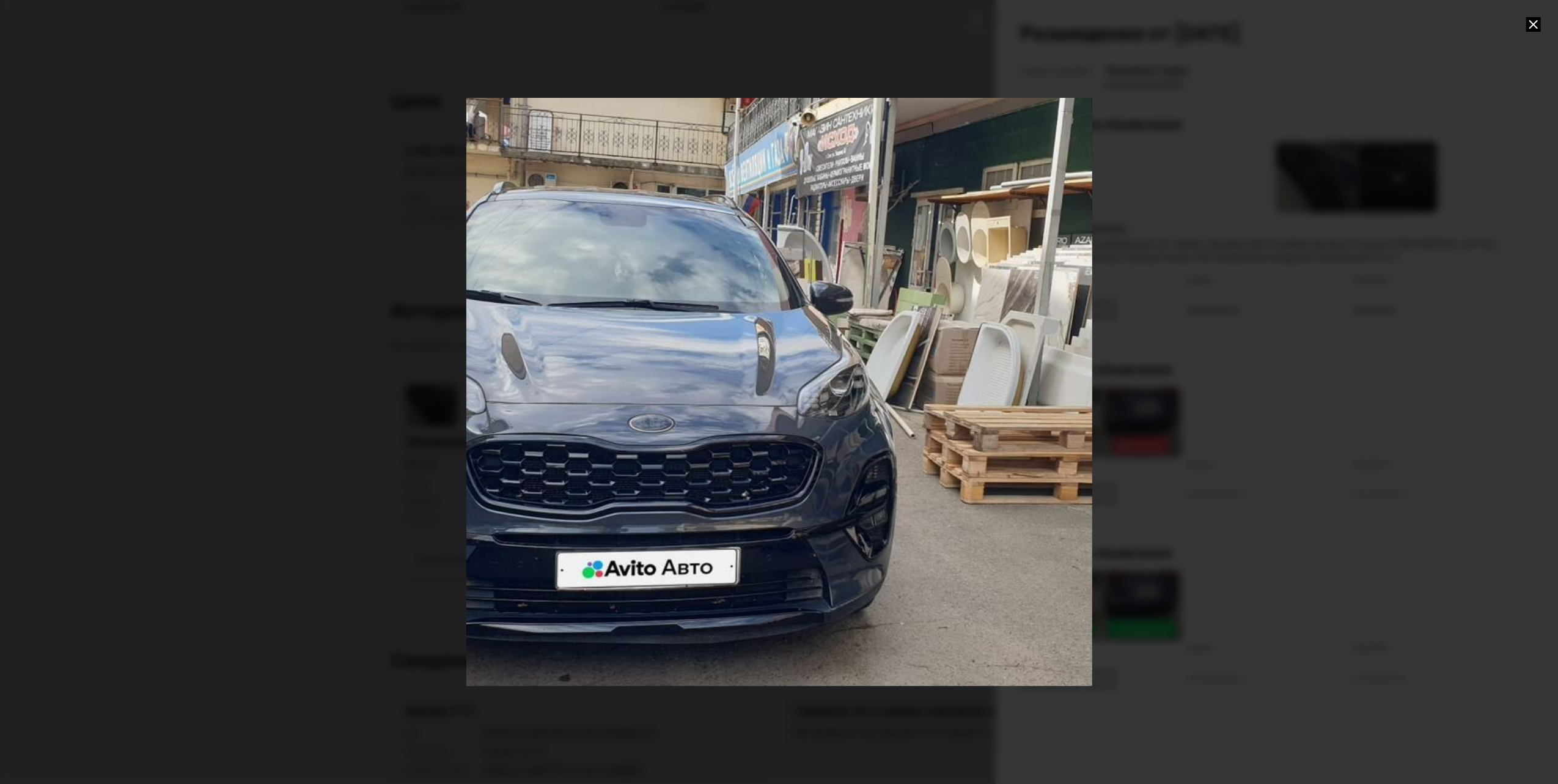
click at [717, 228] on div "Go to Slide 7" at bounding box center [779, 391] width 1252 height 1176
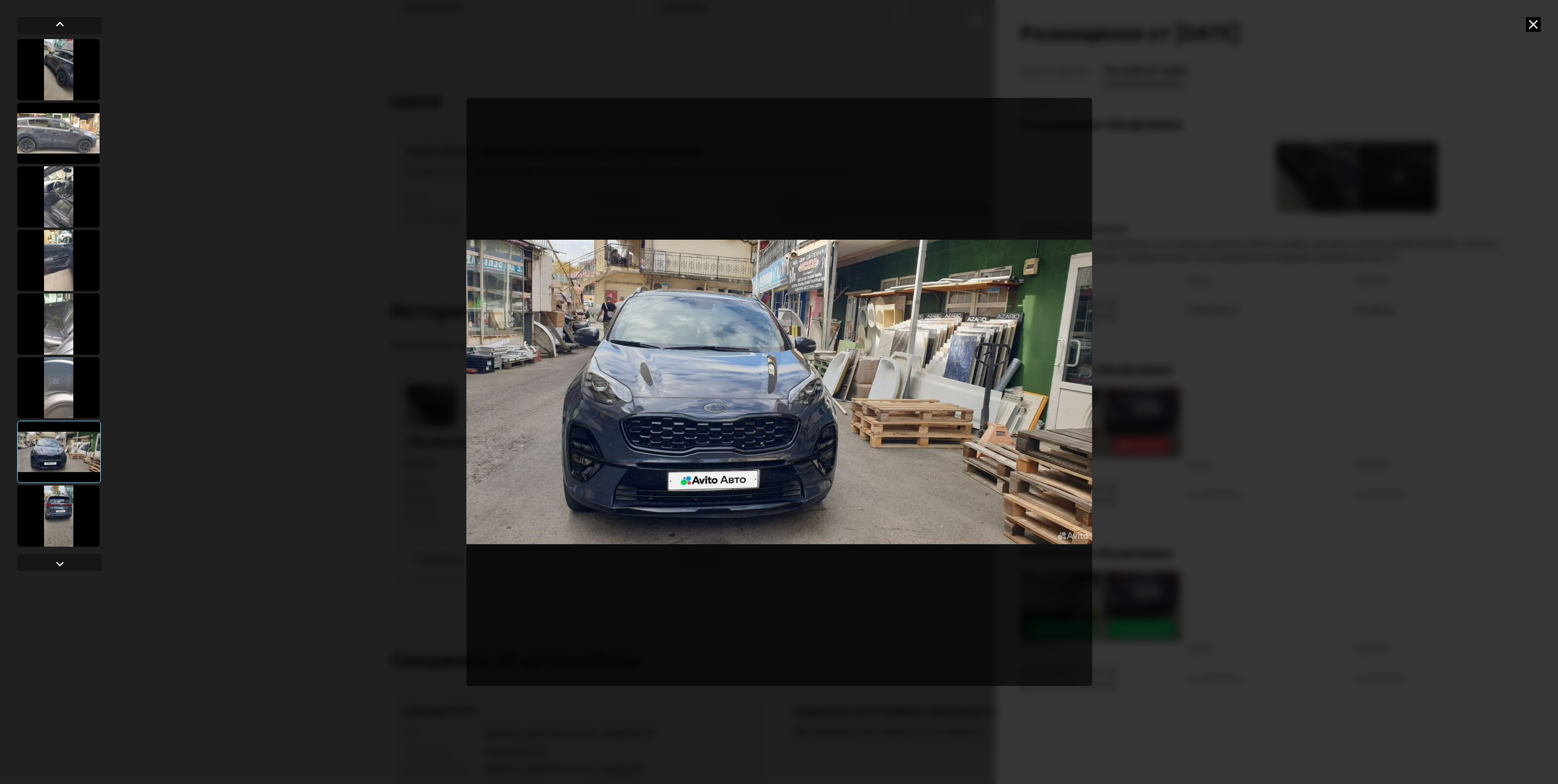
click at [60, 514] on div at bounding box center [58, 516] width 82 height 61
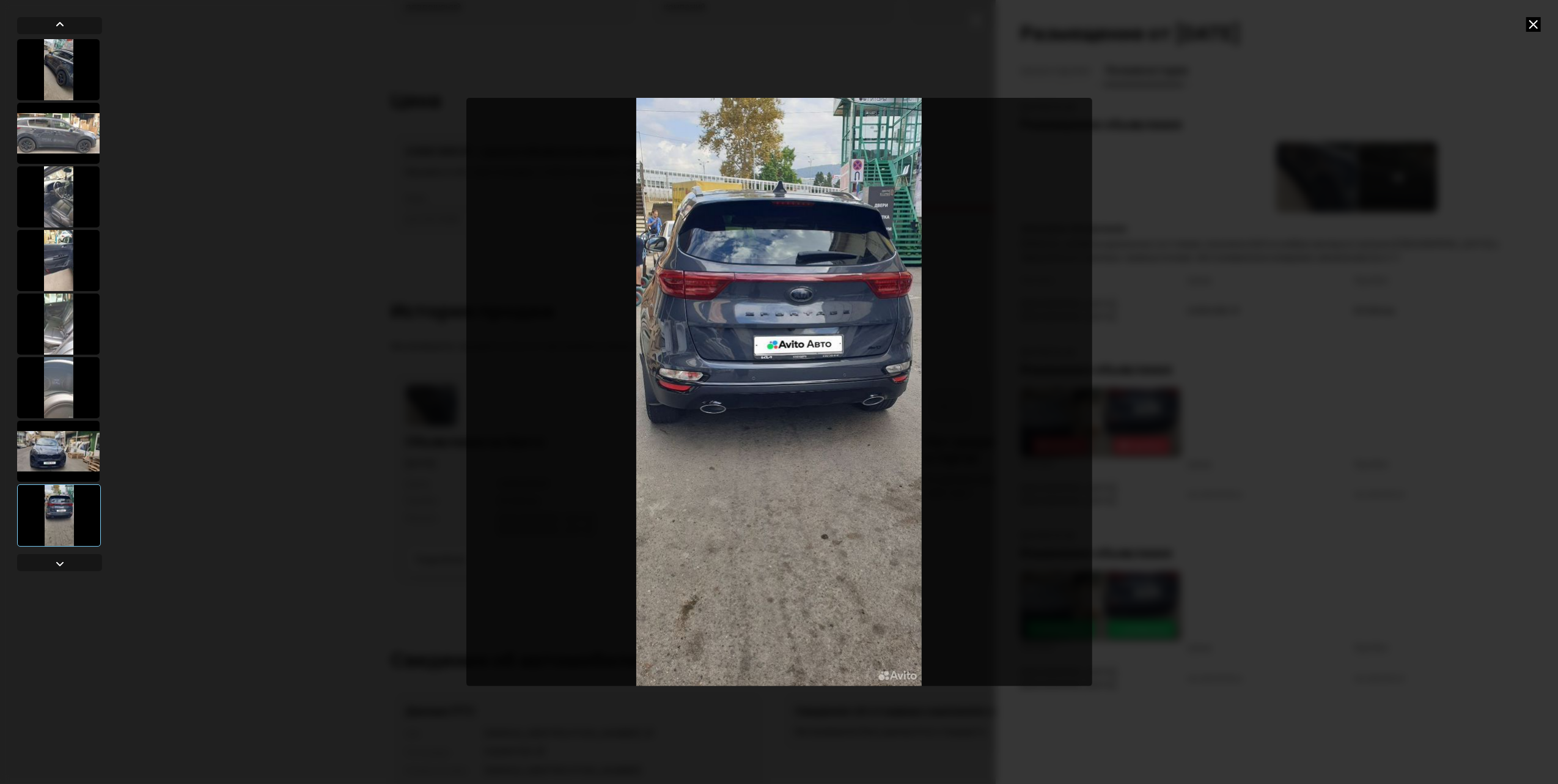
click at [1535, 20] on icon at bounding box center [1534, 24] width 15 height 15
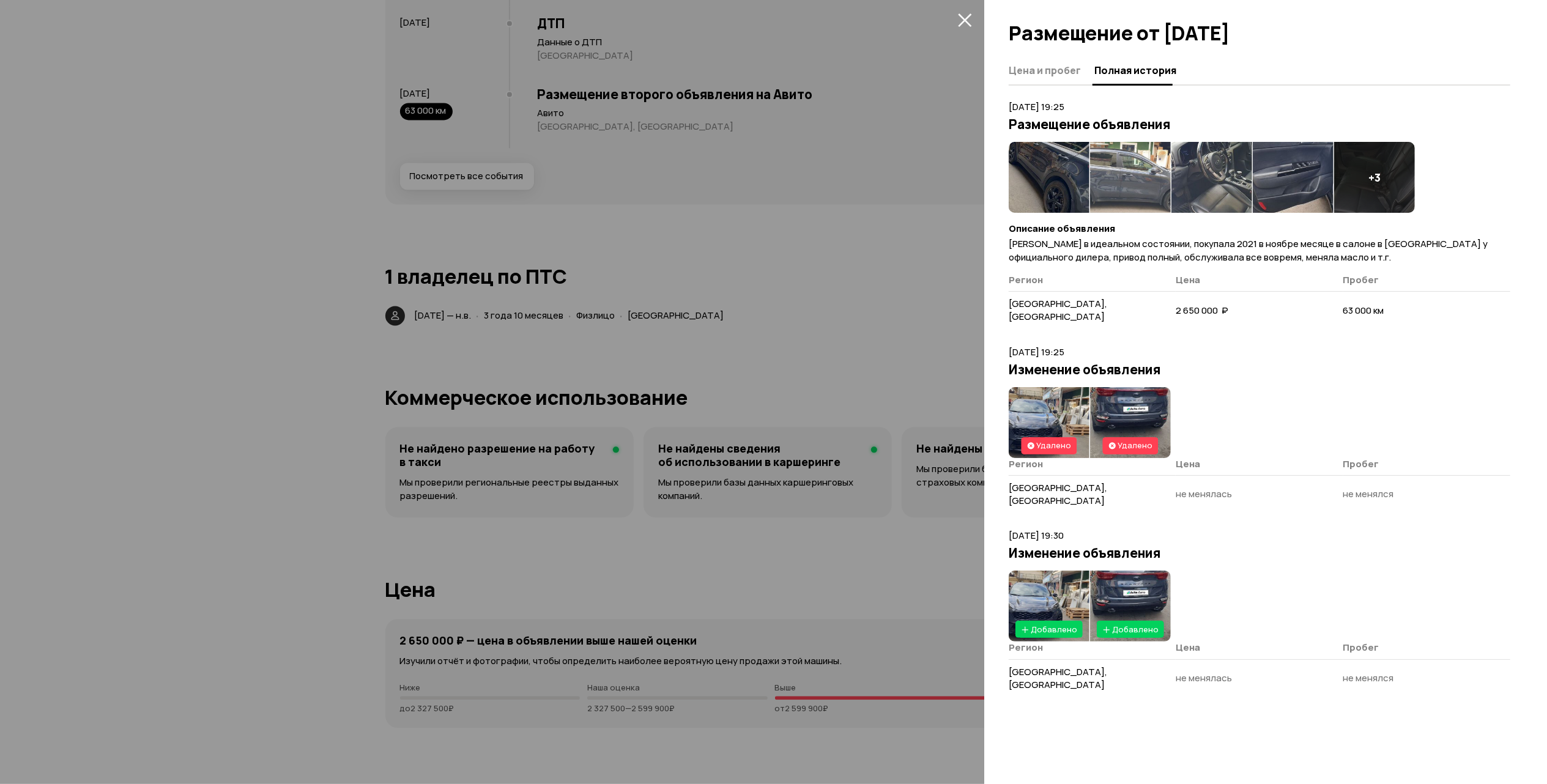
click at [967, 15] on icon "закрыть" at bounding box center [965, 20] width 14 height 14
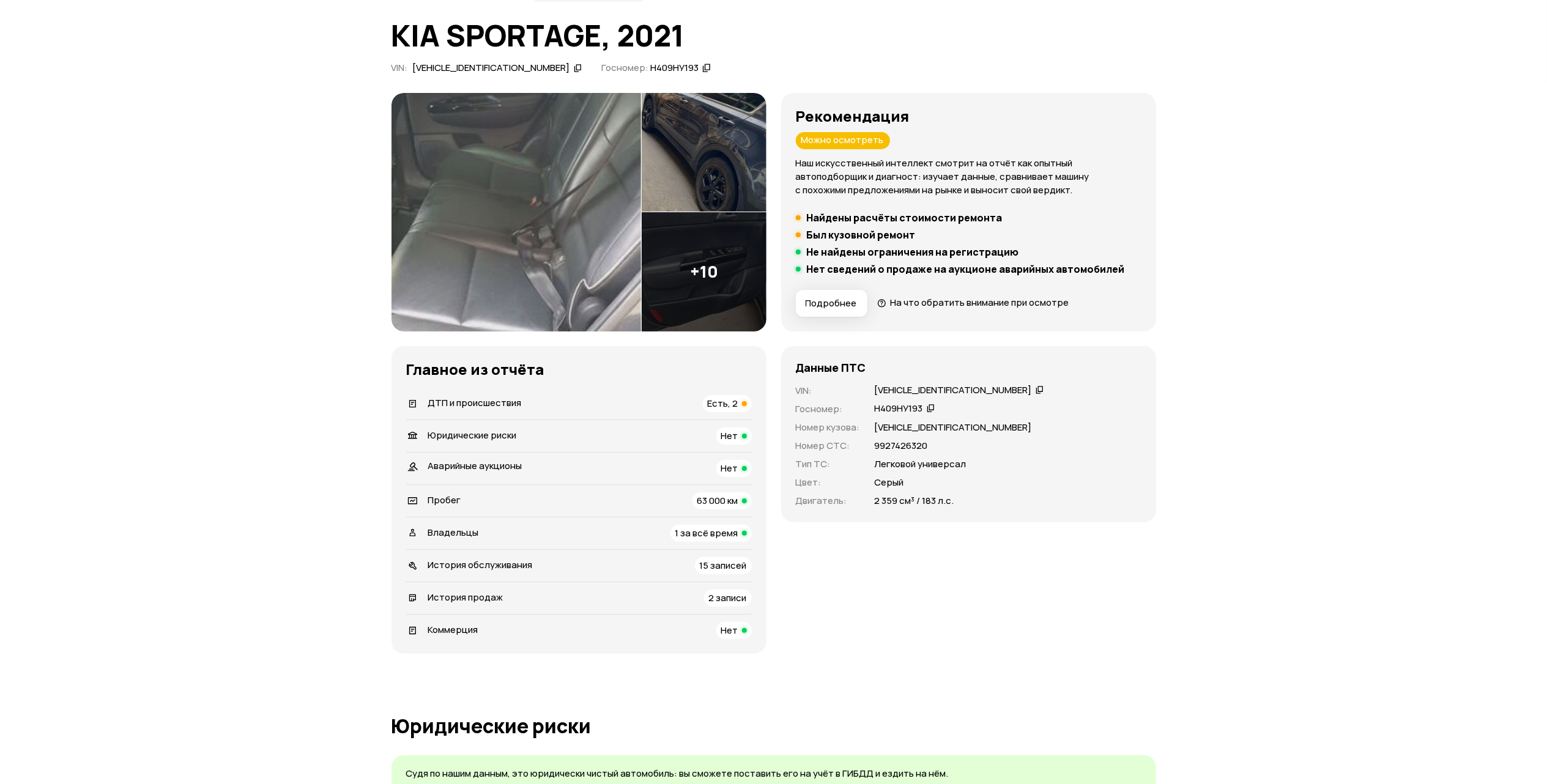
scroll to position [0, 0]
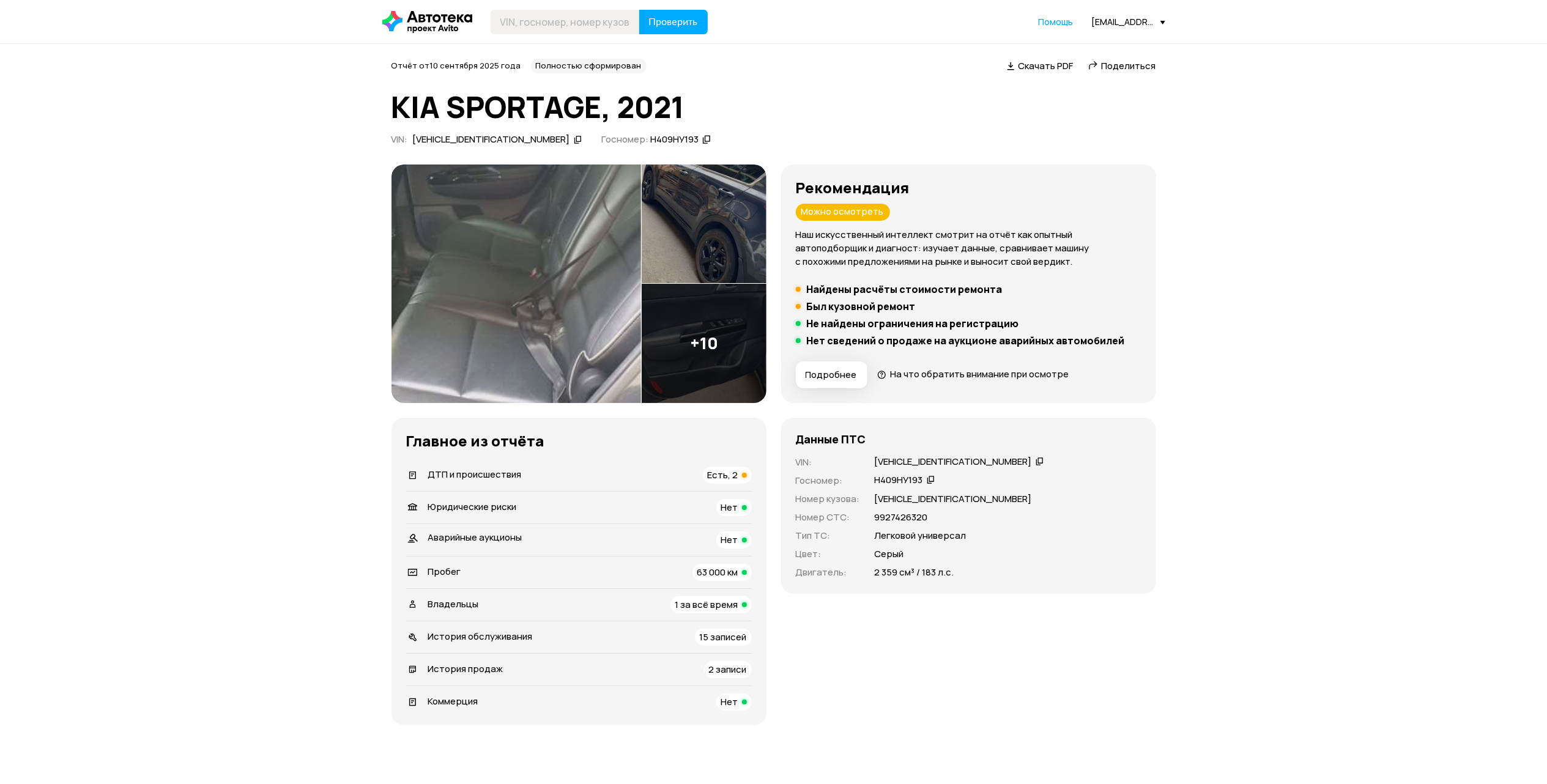
click at [931, 478] on icon at bounding box center [930, 479] width 9 height 13
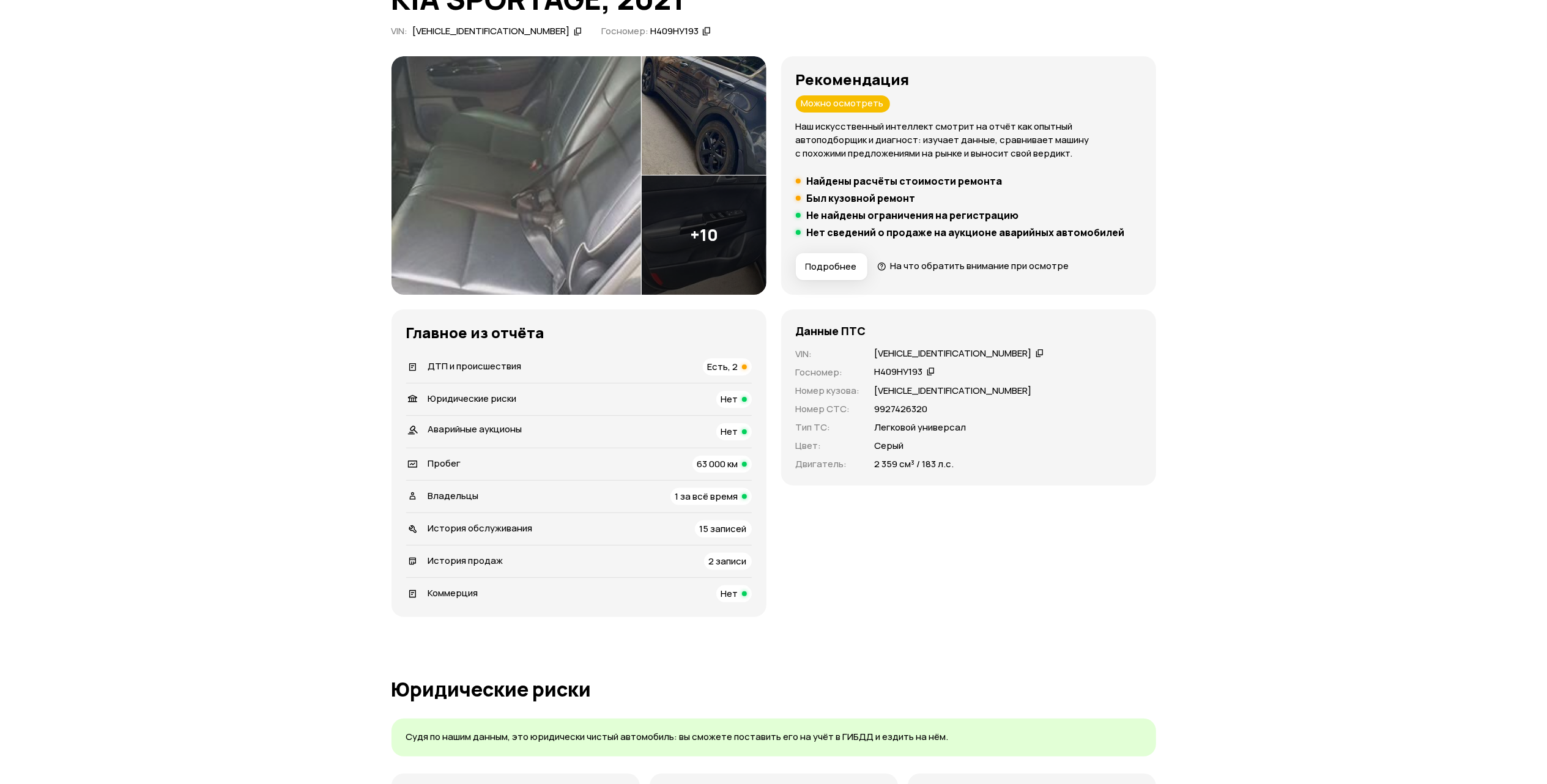
scroll to position [163, 0]
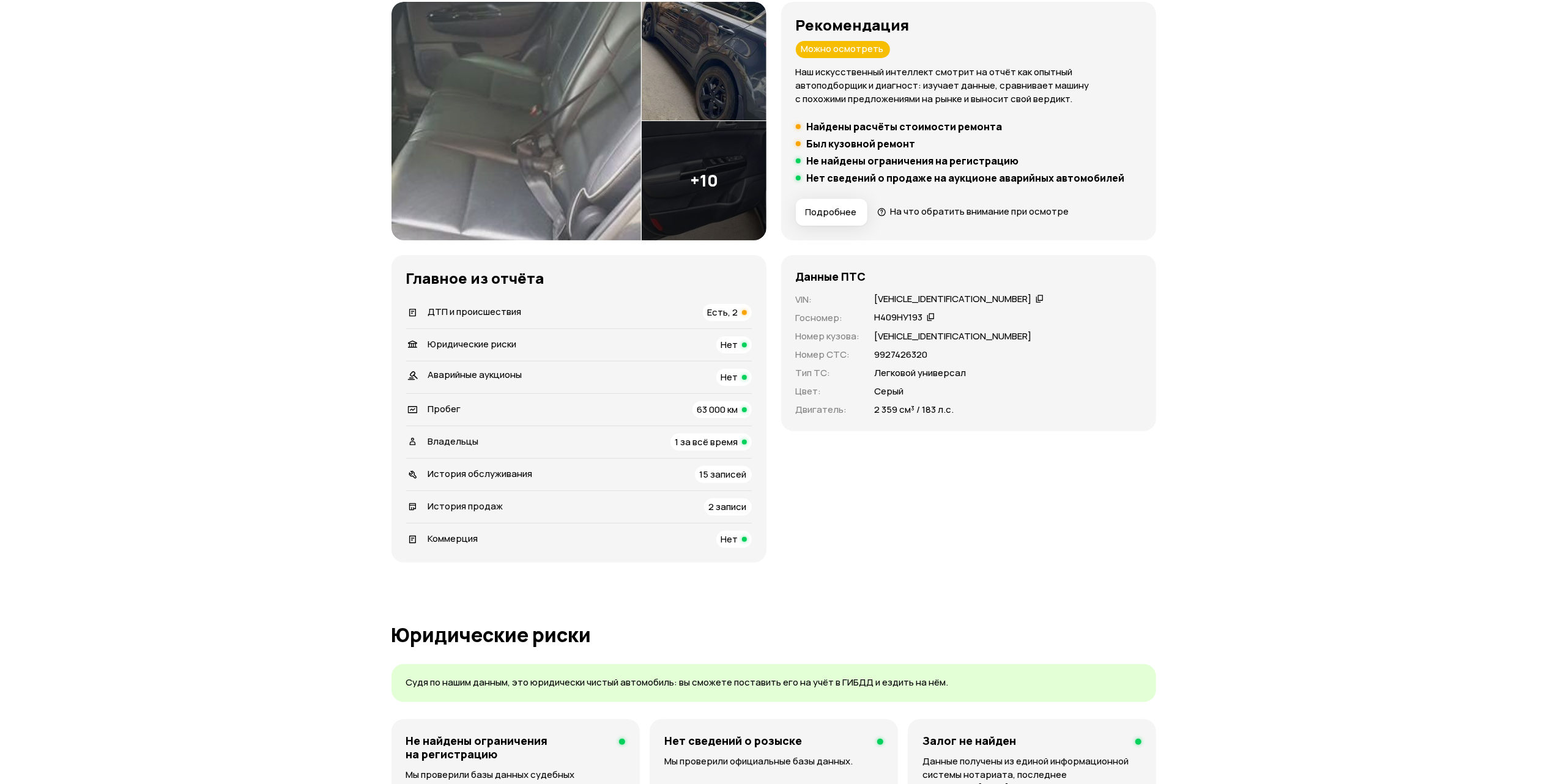
click at [468, 313] on span "ДТП и происшествия" at bounding box center [474, 311] width 93 height 13
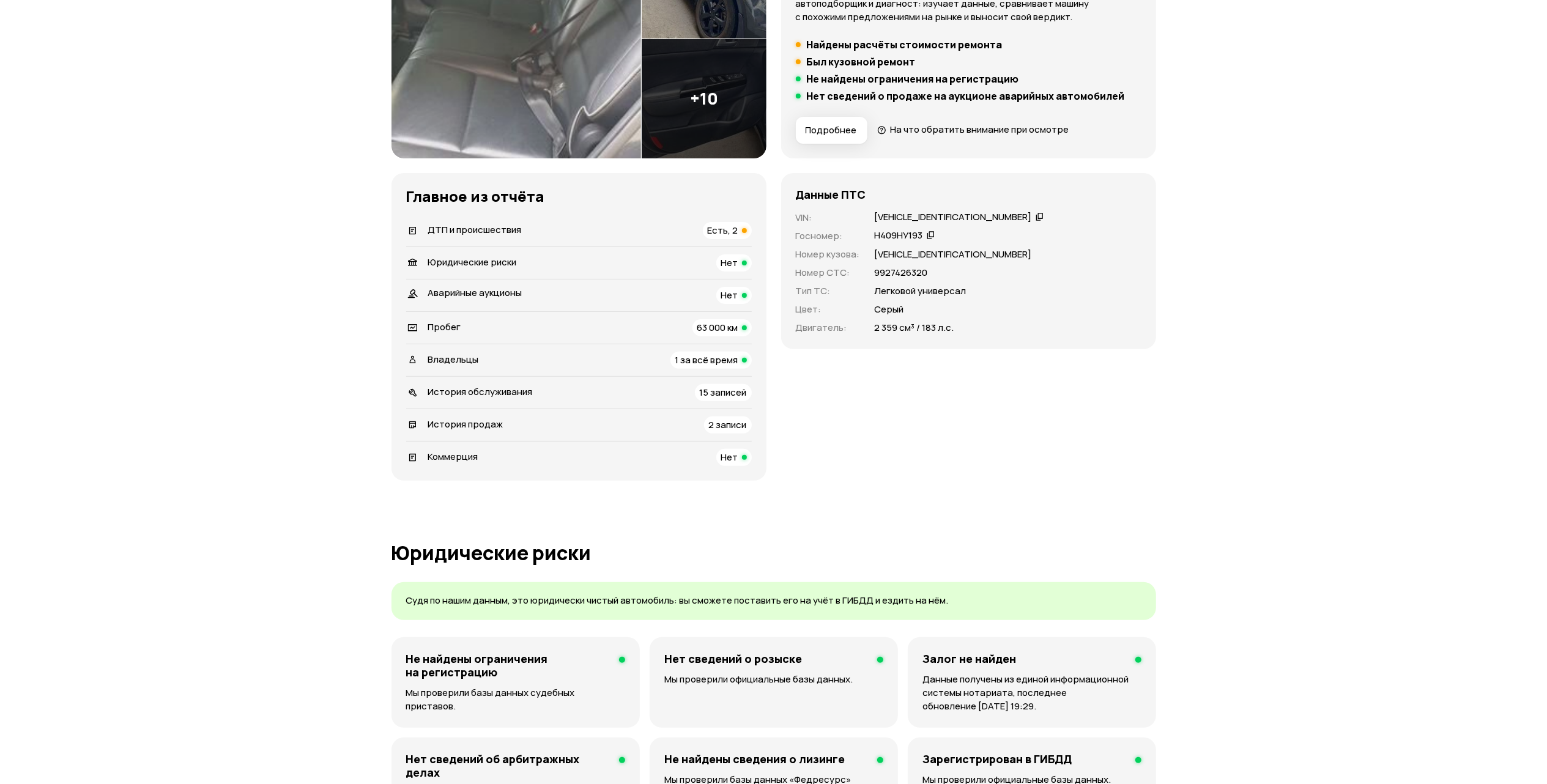
scroll to position [0, 0]
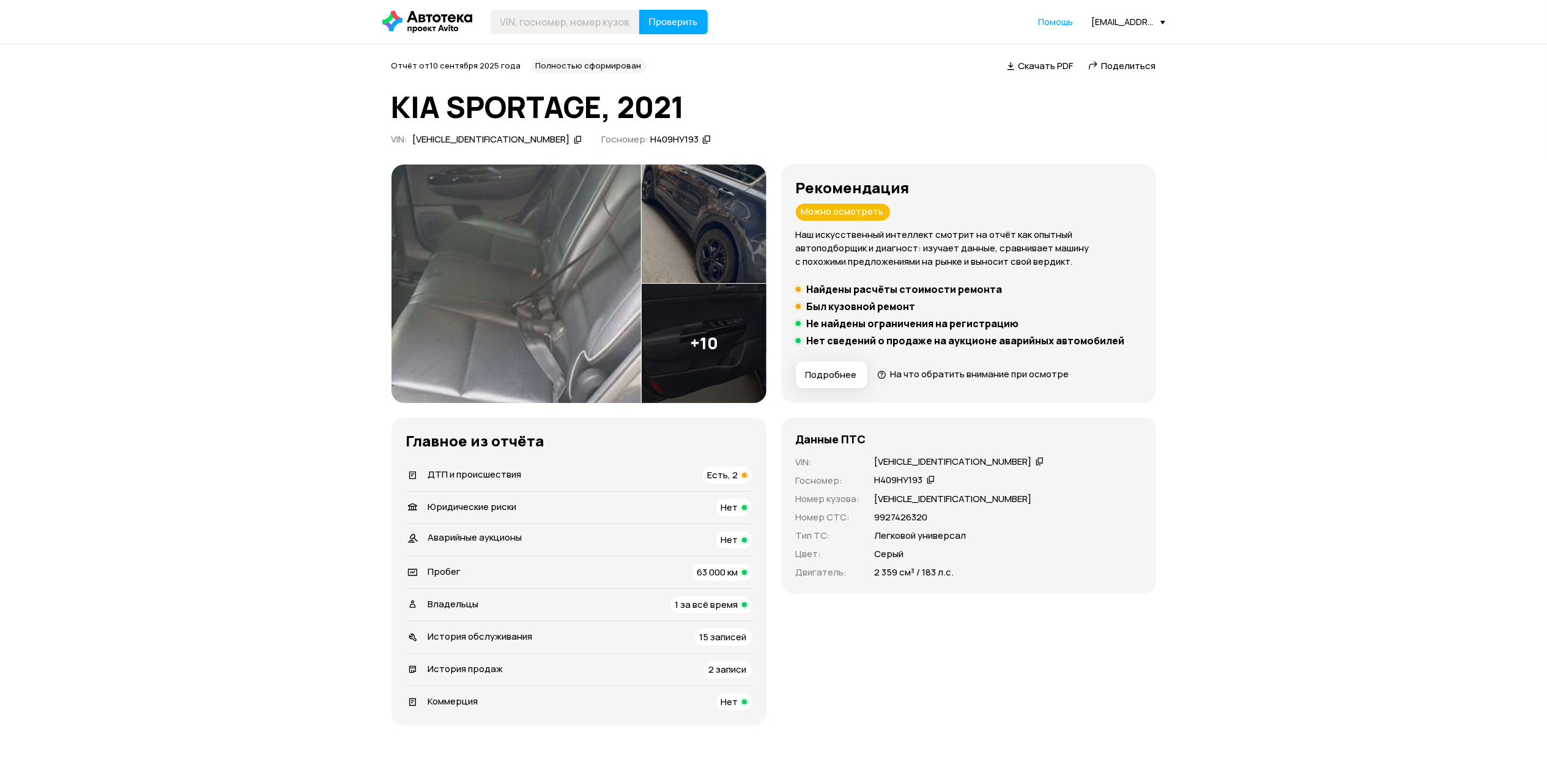
click at [491, 470] on span "ДТП и происшествия" at bounding box center [474, 474] width 93 height 13
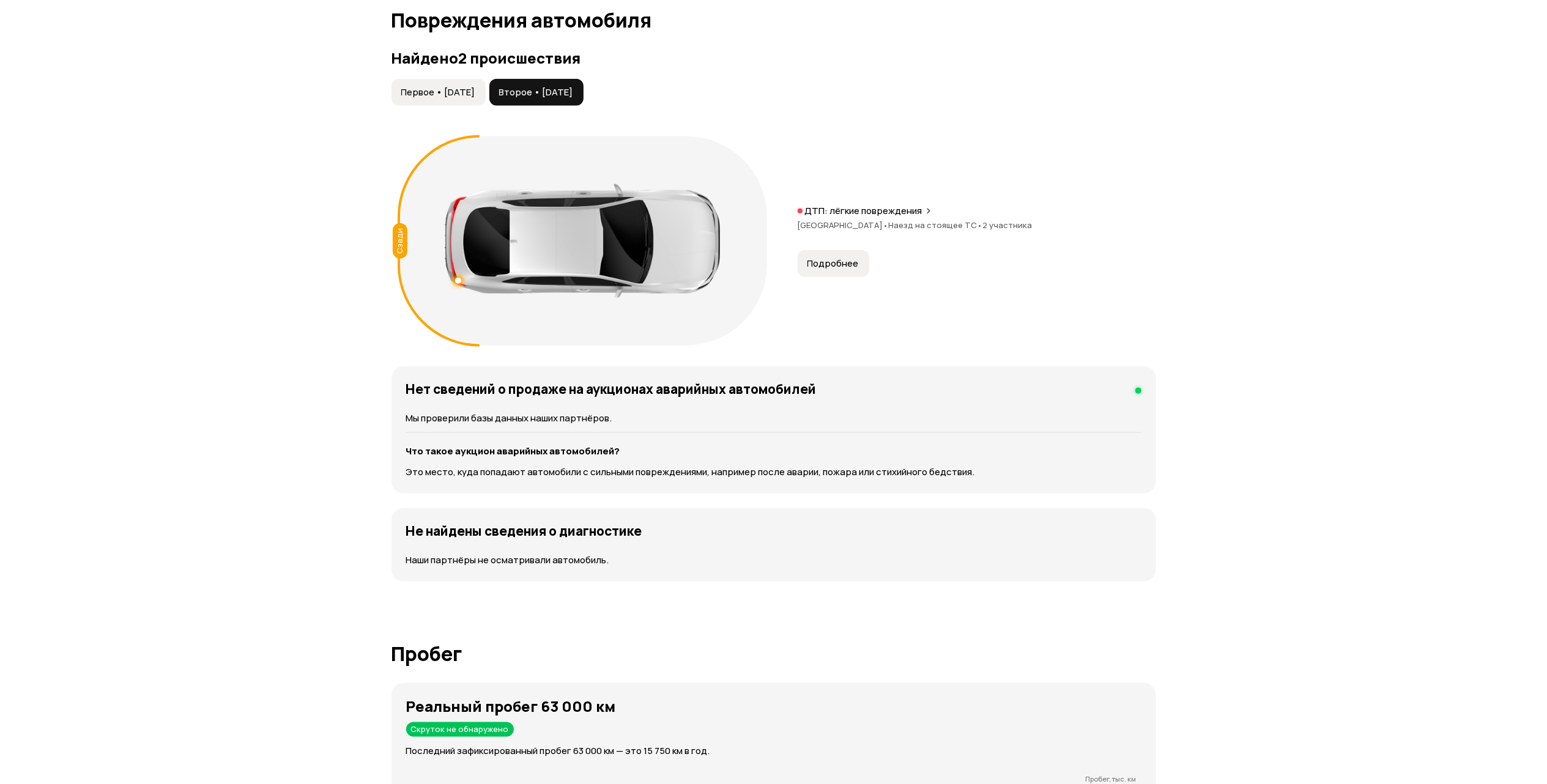
scroll to position [1268, 0]
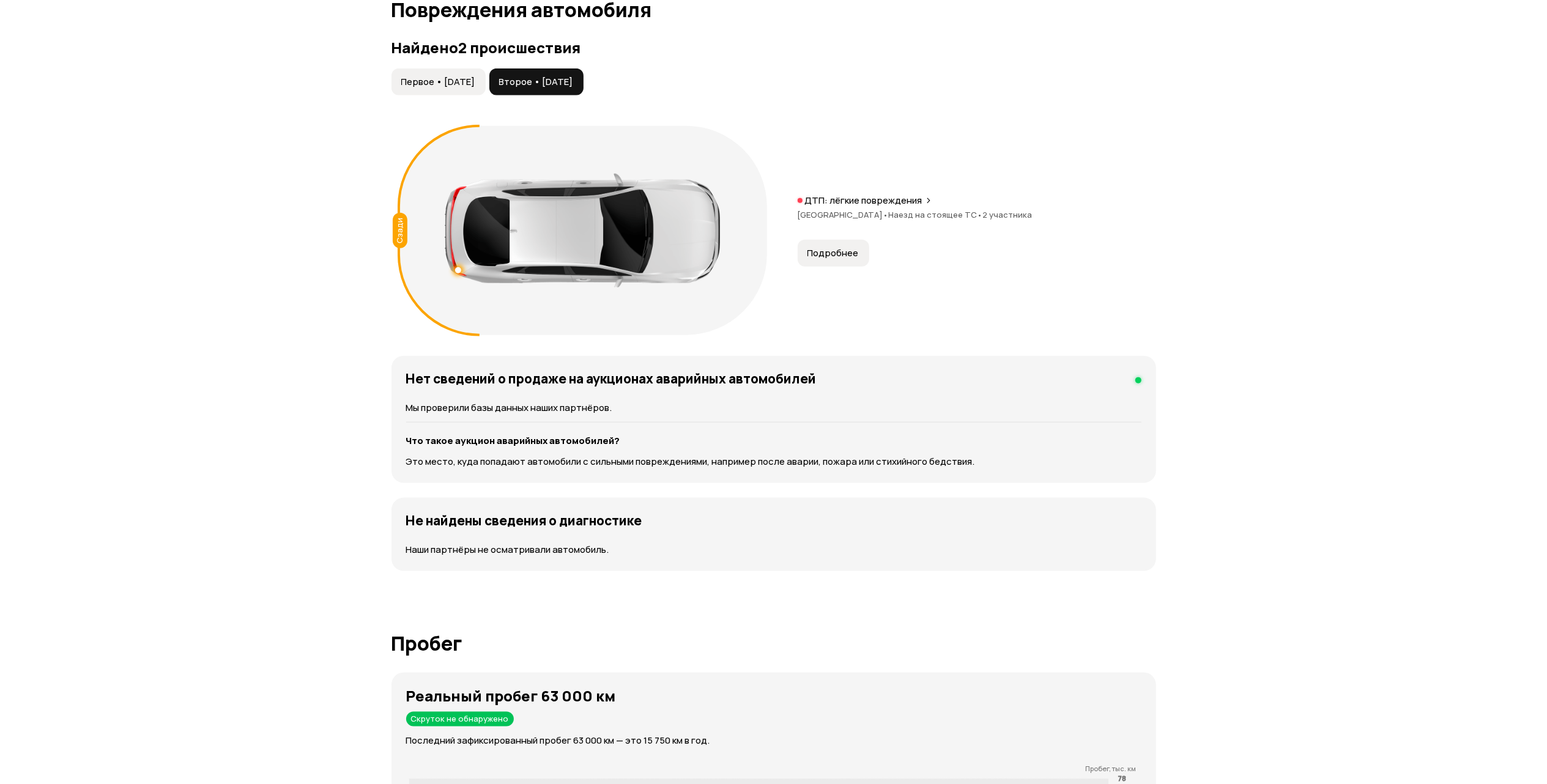
click at [851, 255] on span "Подробнее" at bounding box center [833, 253] width 52 height 13
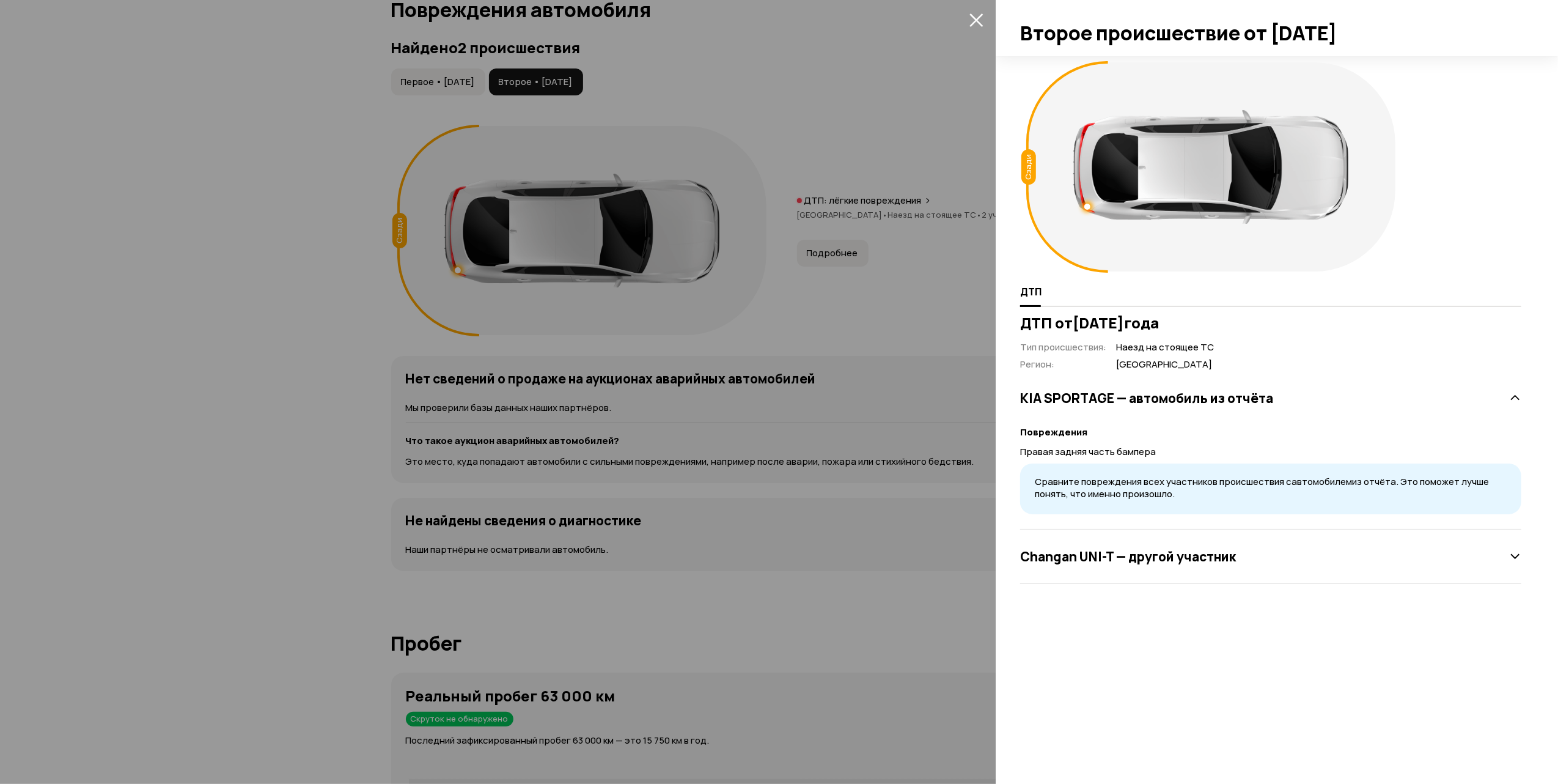
click at [973, 20] on icon "закрыть" at bounding box center [977, 20] width 14 height 14
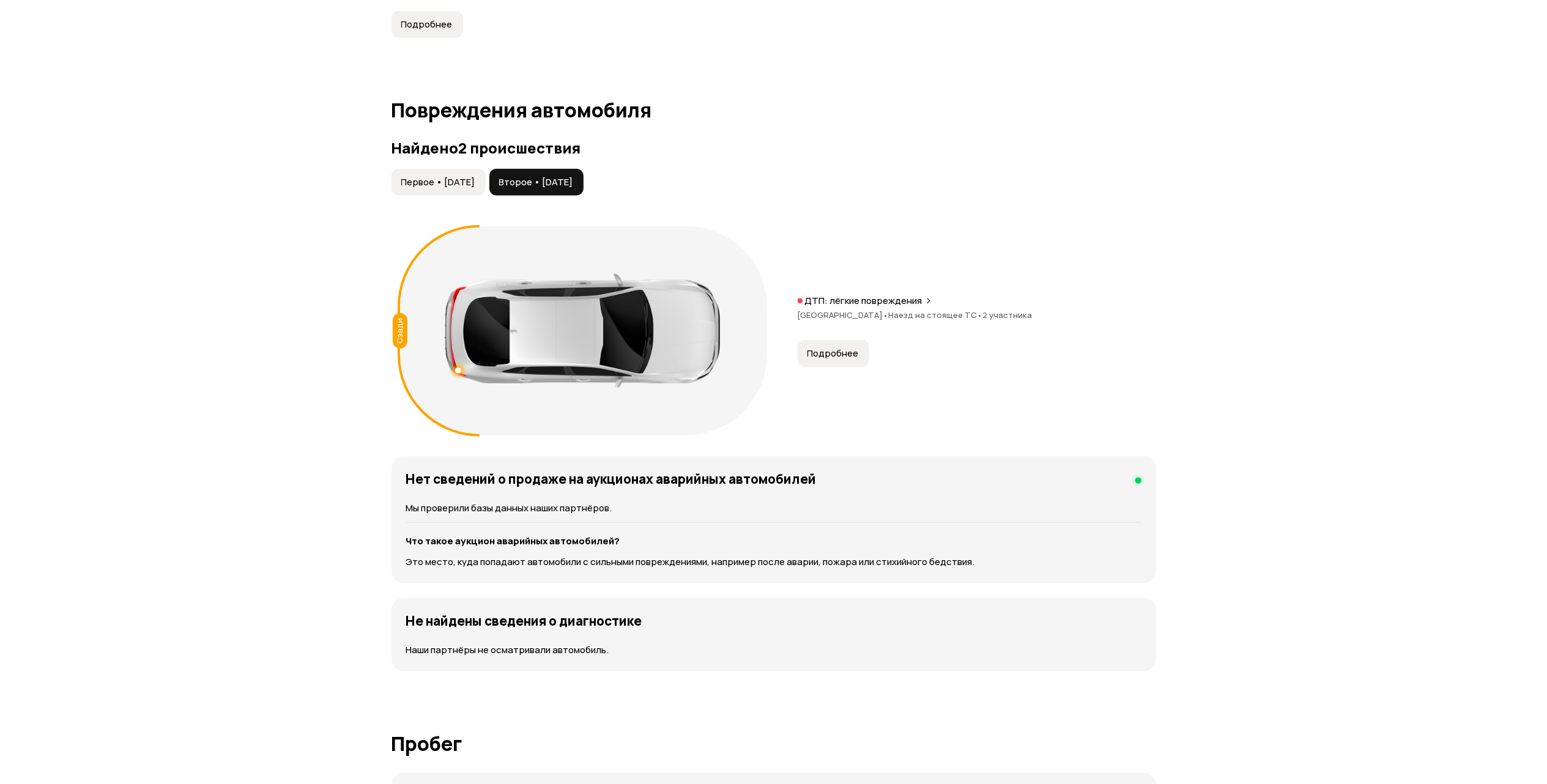
scroll to position [942, 0]
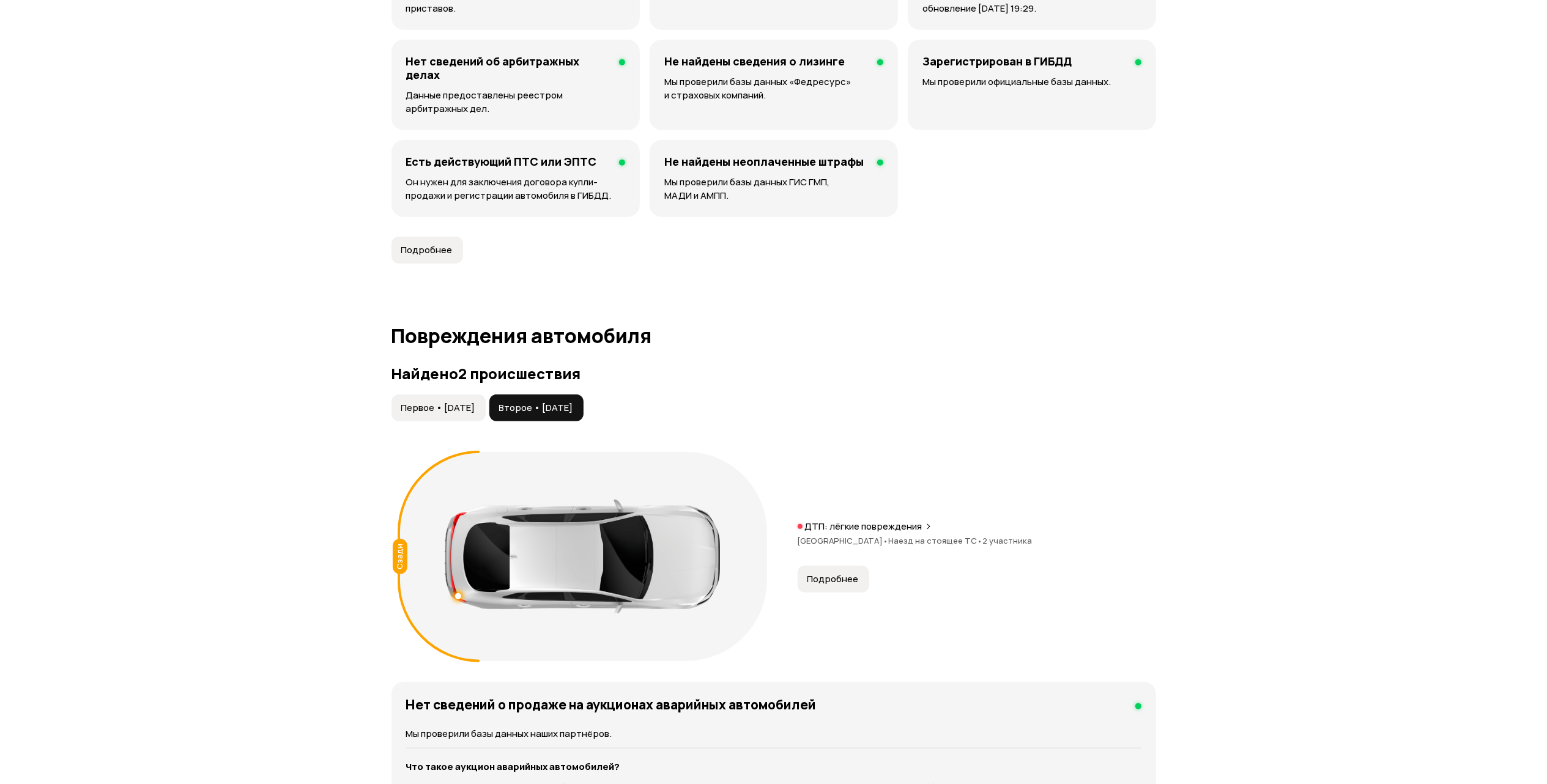
click at [451, 402] on button "Первое • 14 мар 2022" at bounding box center [438, 407] width 94 height 27
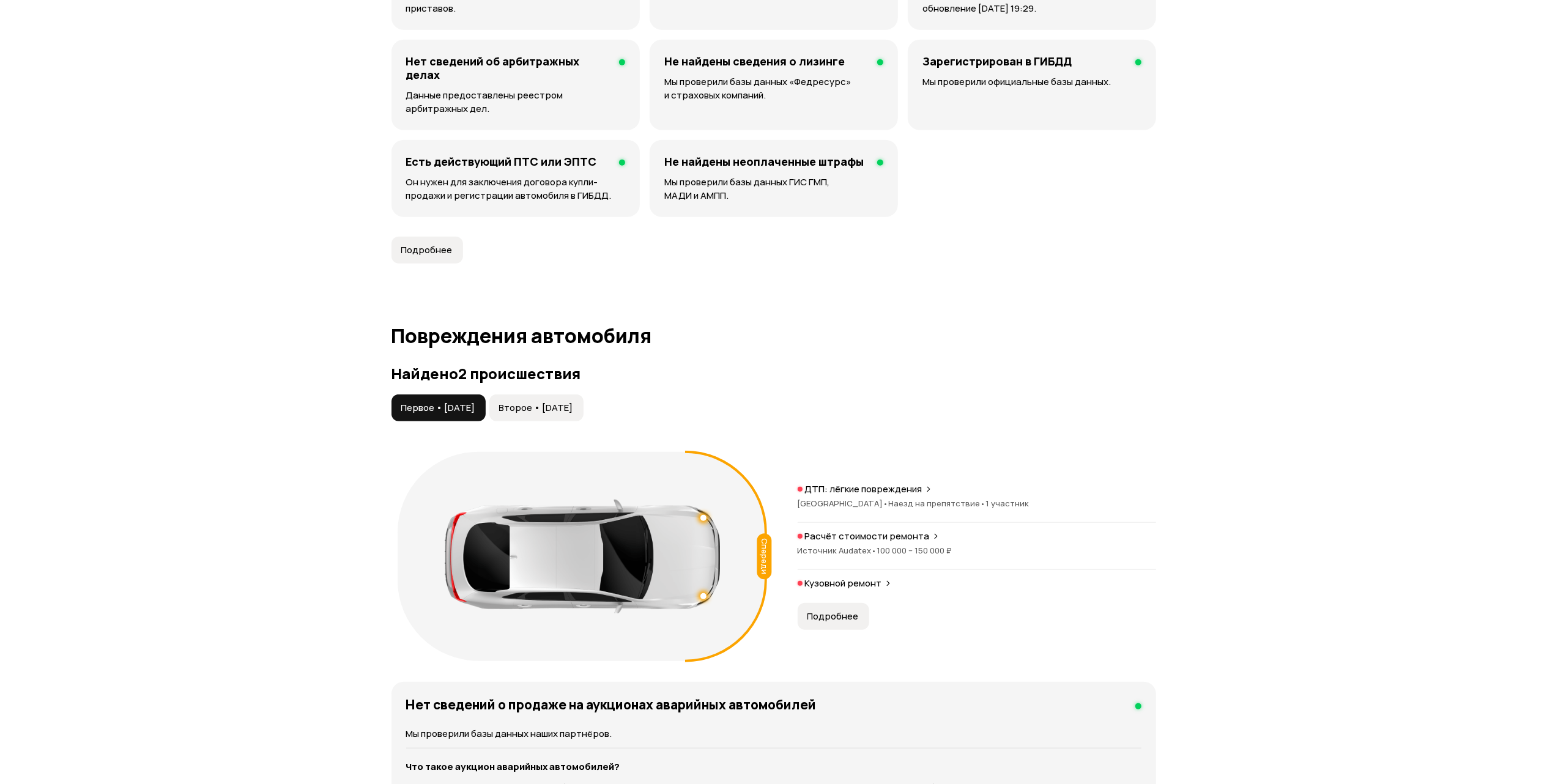
click at [934, 542] on div "Расчёт стоимости ремонта" at bounding box center [976, 537] width 358 height 13
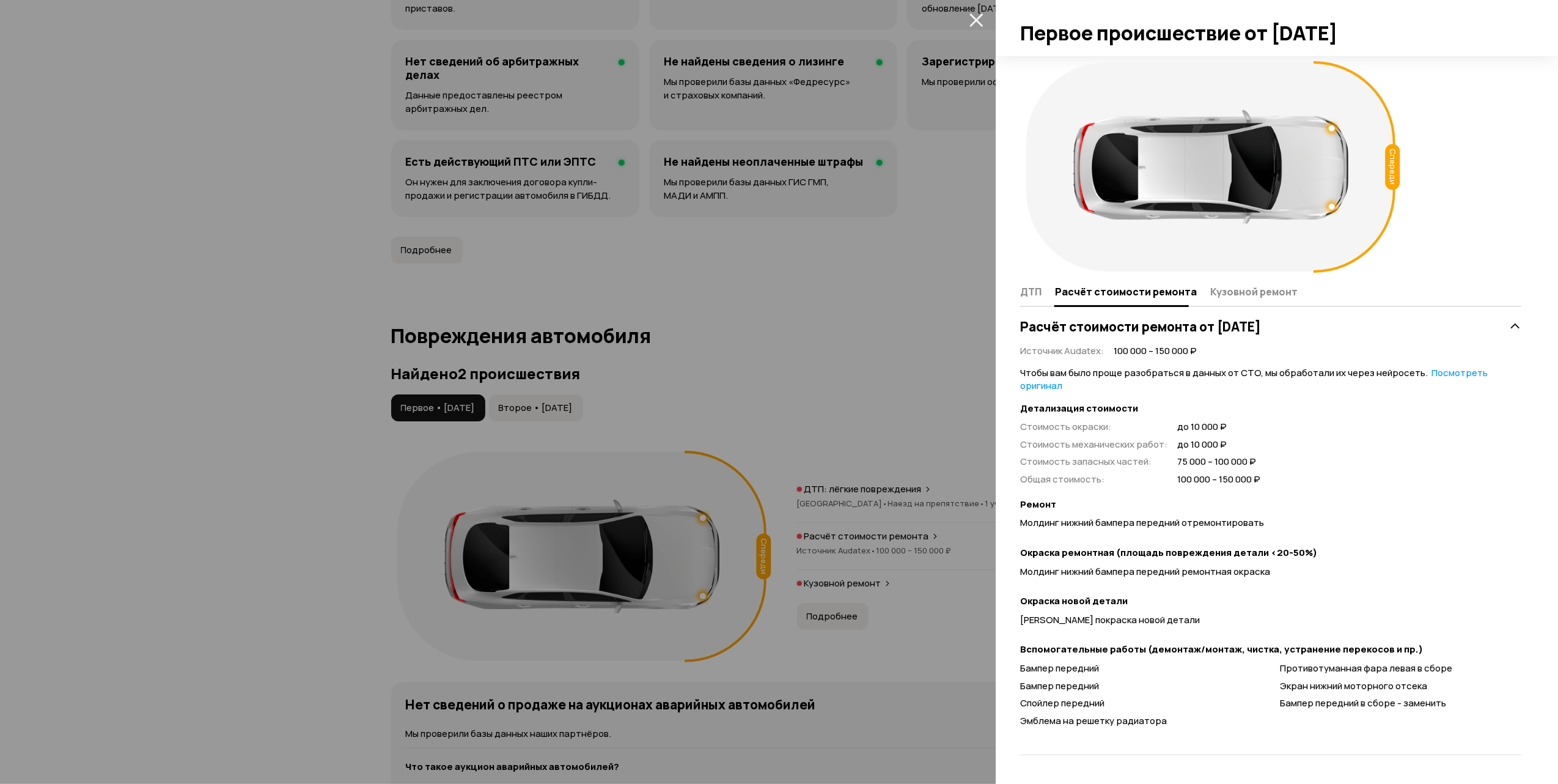
click at [976, 25] on icon "закрыть" at bounding box center [977, 20] width 14 height 14
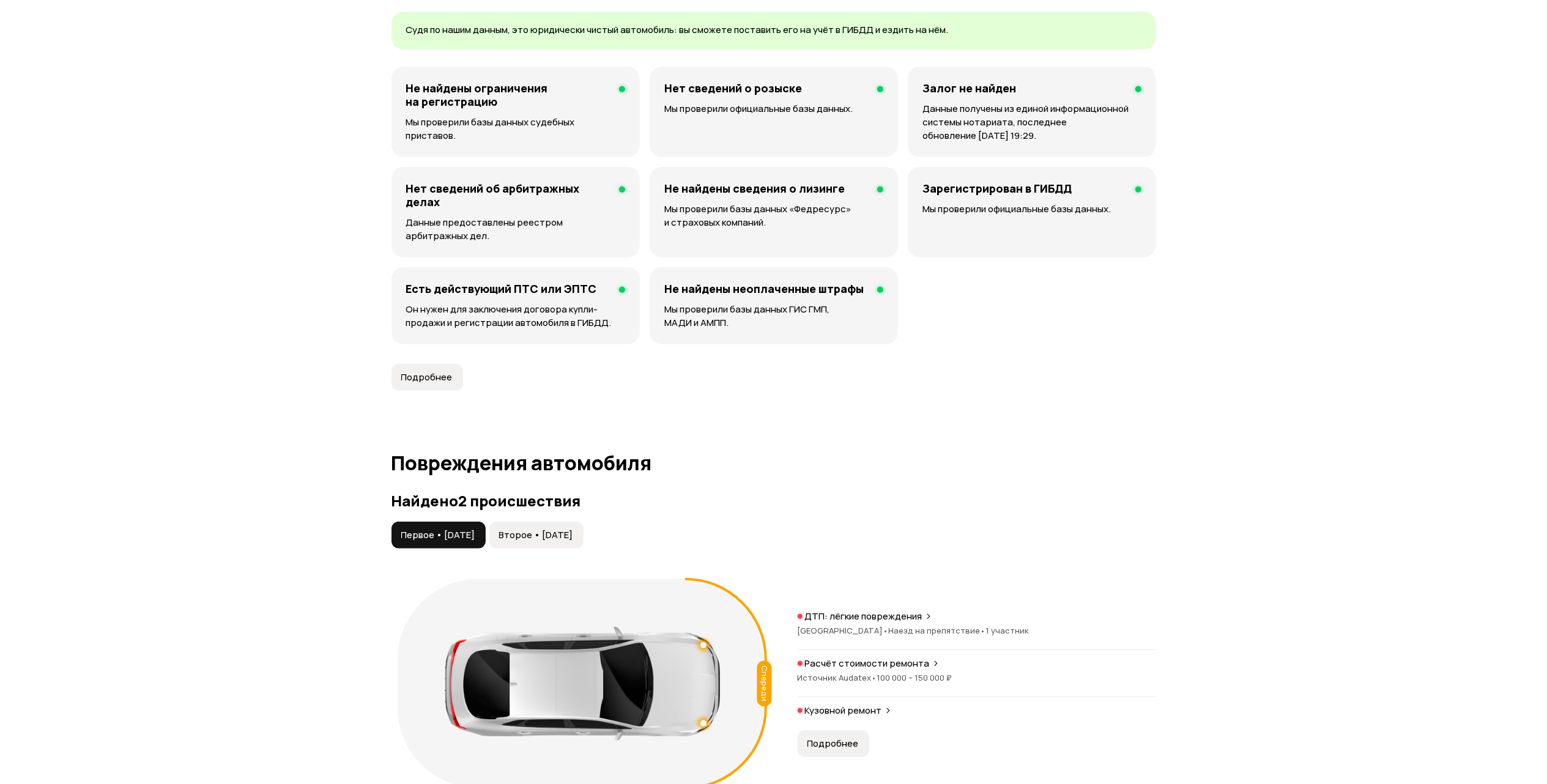
scroll to position [0, 0]
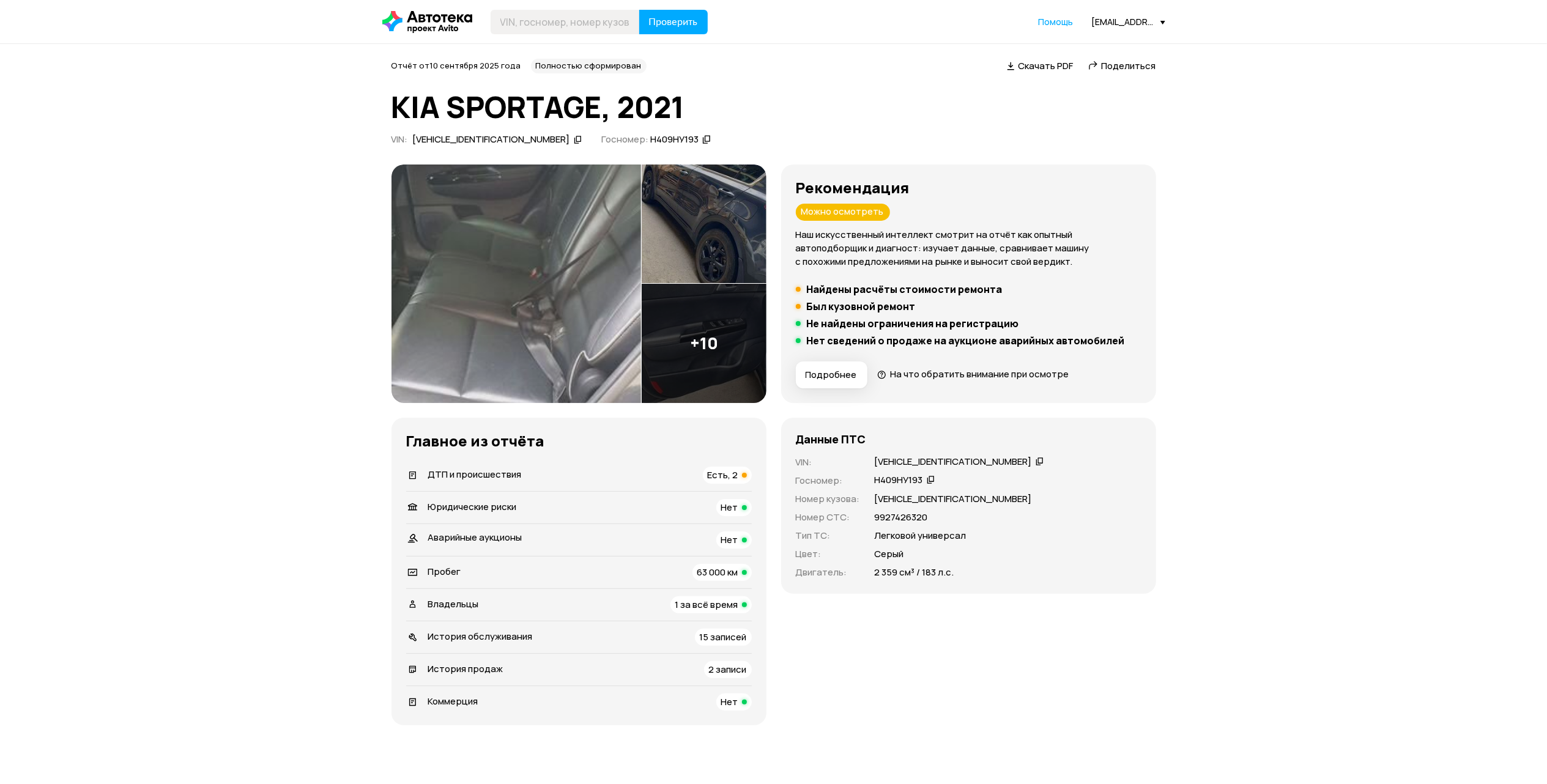
click at [730, 255] on img at bounding box center [704, 224] width 125 height 119
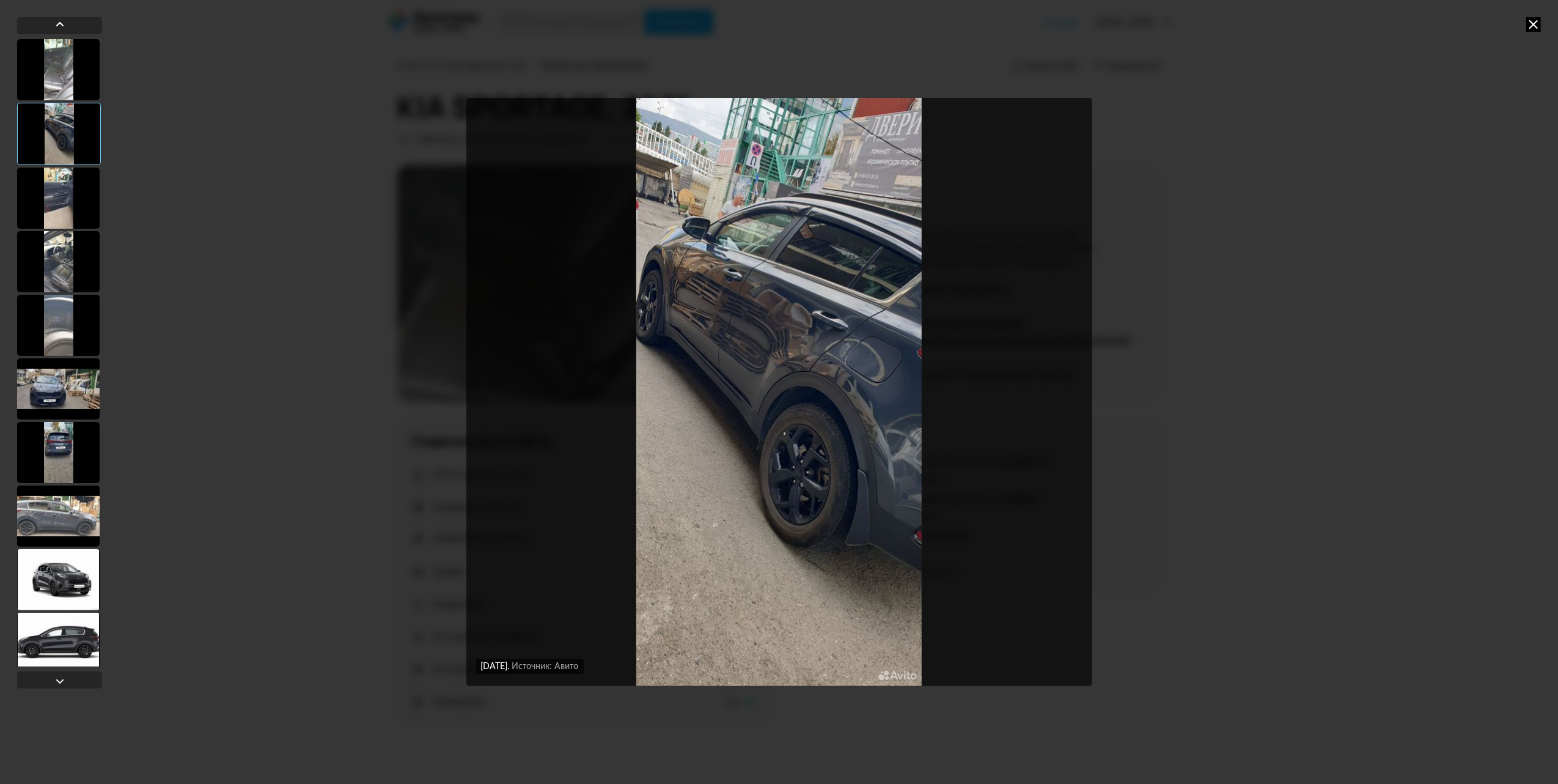
click at [74, 519] on div at bounding box center [58, 516] width 82 height 61
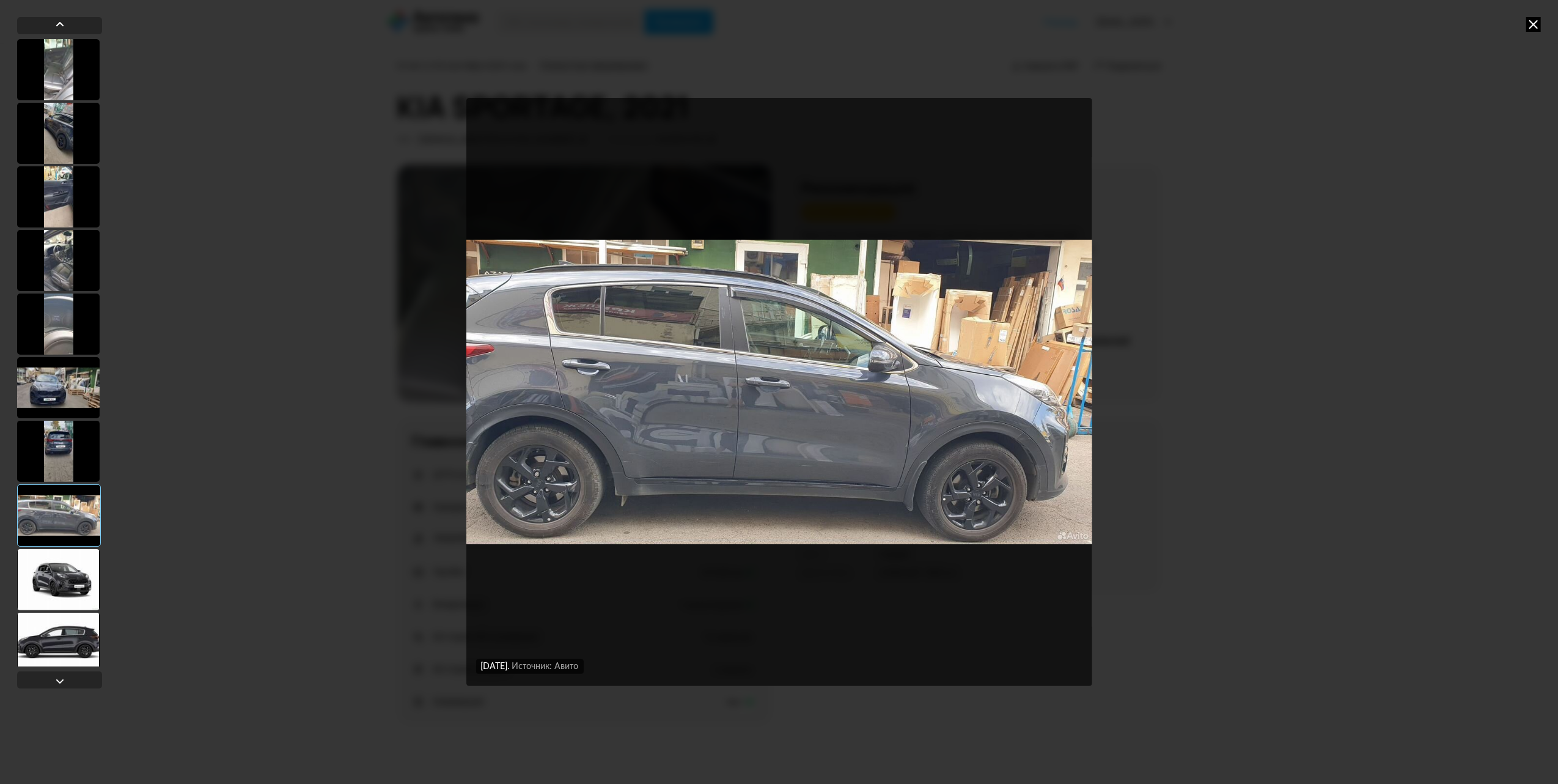
click at [64, 560] on div at bounding box center [58, 580] width 82 height 61
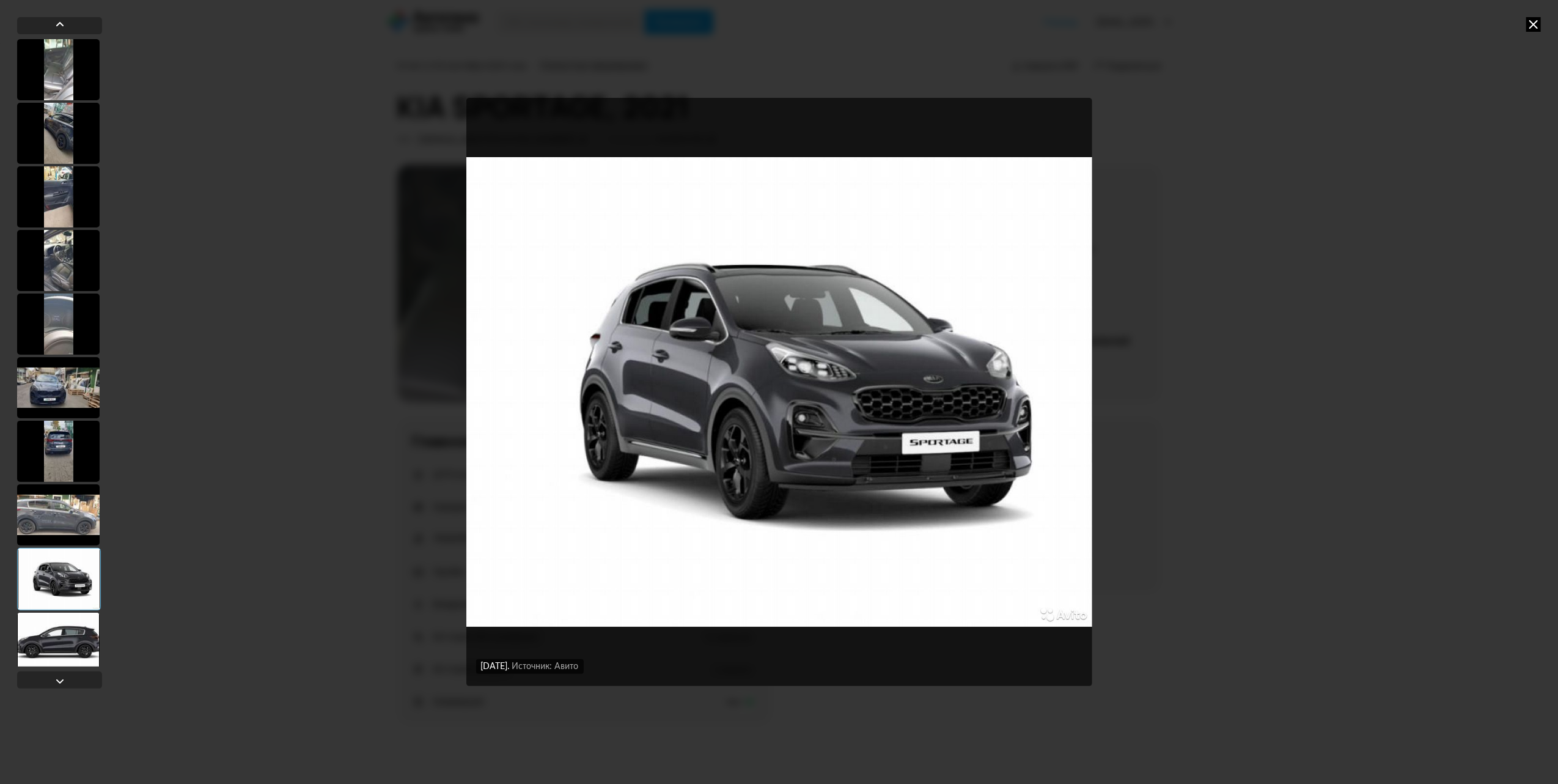
click at [74, 565] on div at bounding box center [59, 579] width 84 height 63
click at [71, 645] on div at bounding box center [58, 643] width 82 height 61
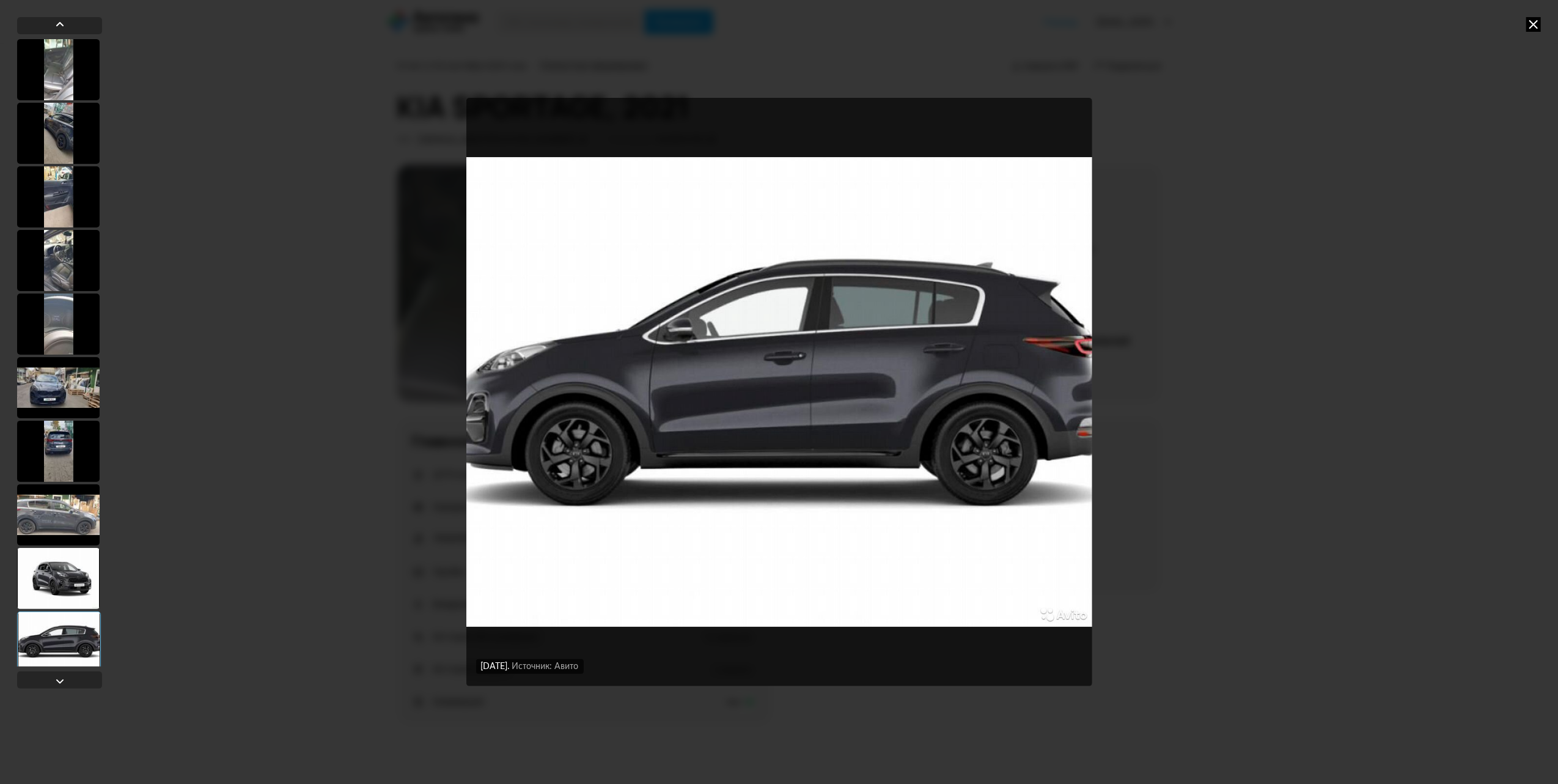
click at [1531, 23] on icon at bounding box center [1534, 24] width 15 height 15
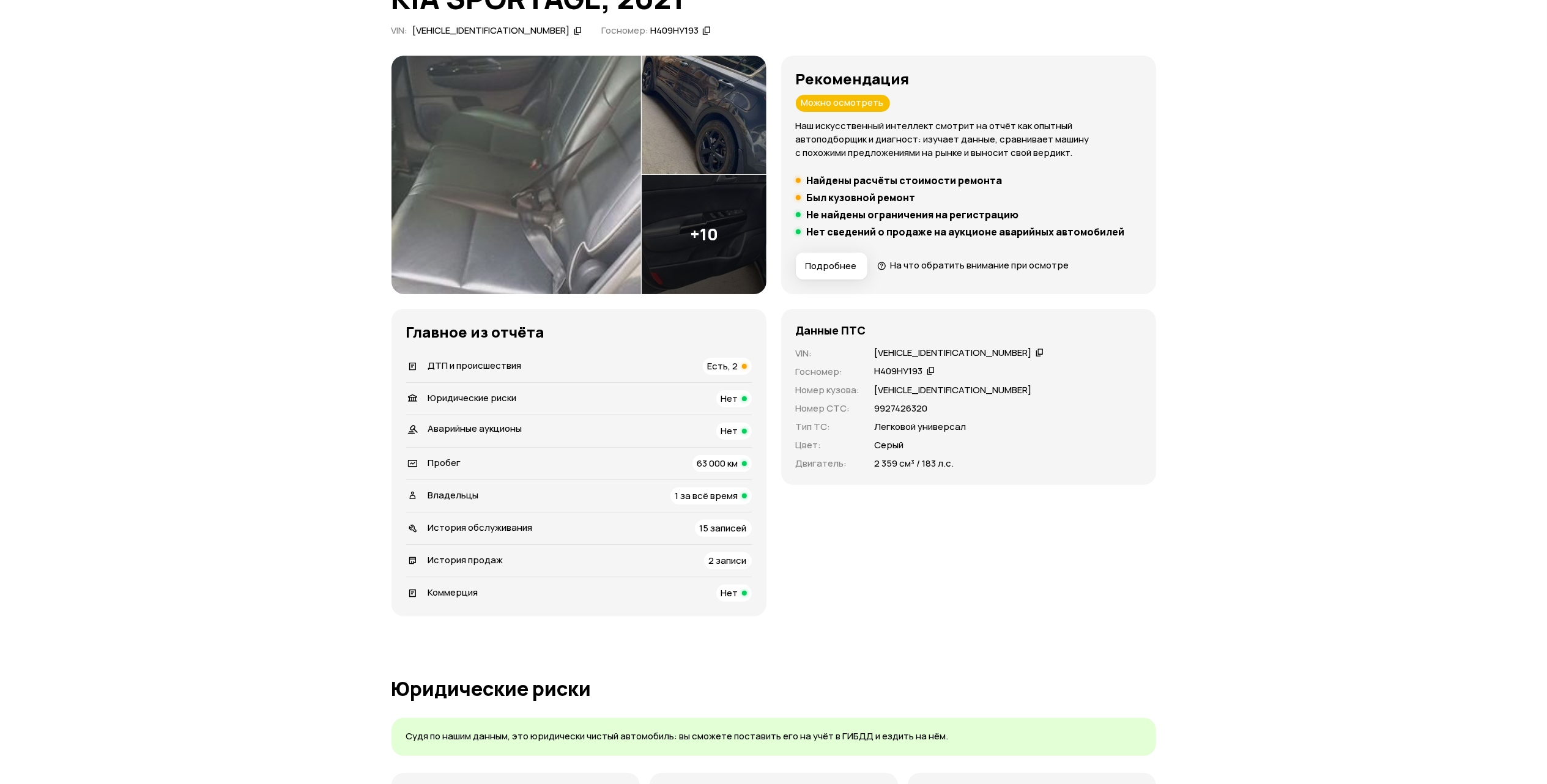
scroll to position [81, 0]
